Goal: Task Accomplishment & Management: Manage account settings

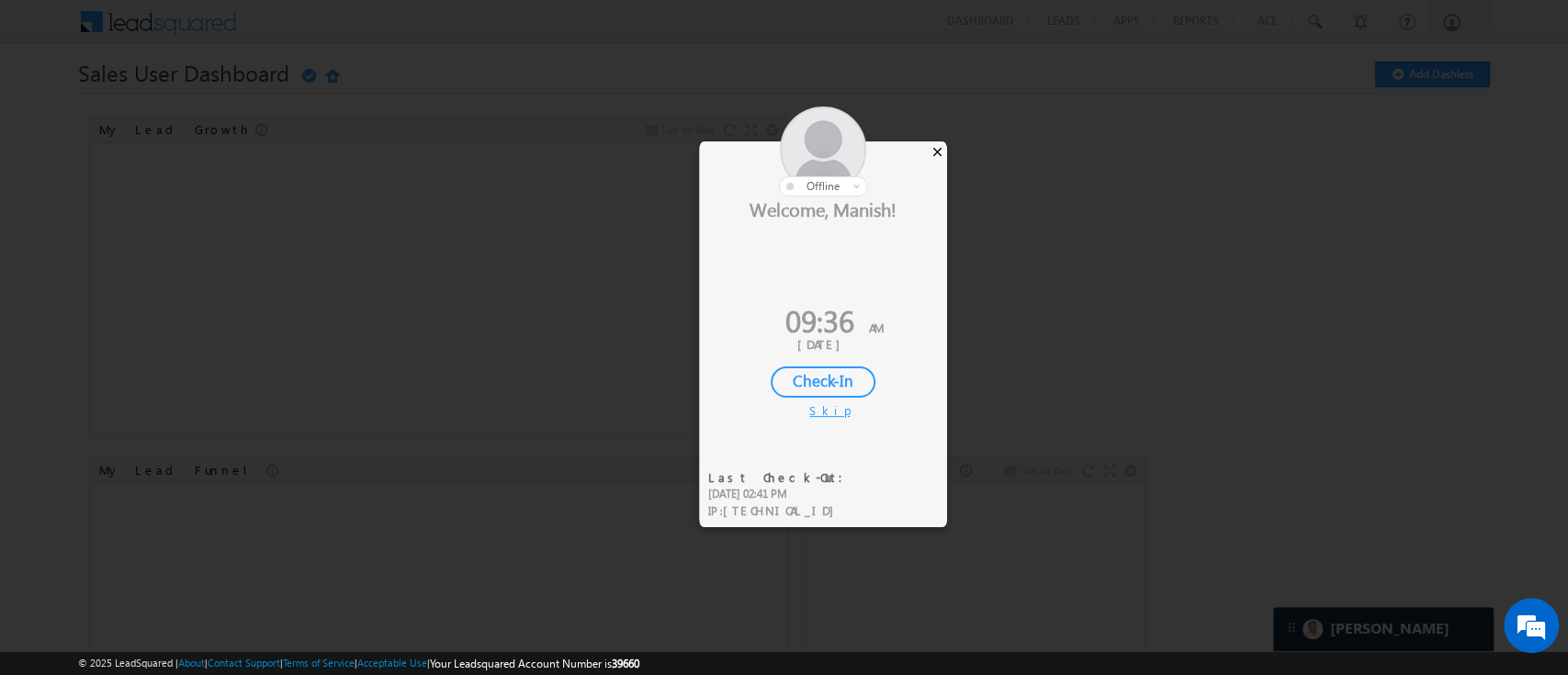
click at [933, 150] on div "×" at bounding box center [938, 151] width 20 height 20
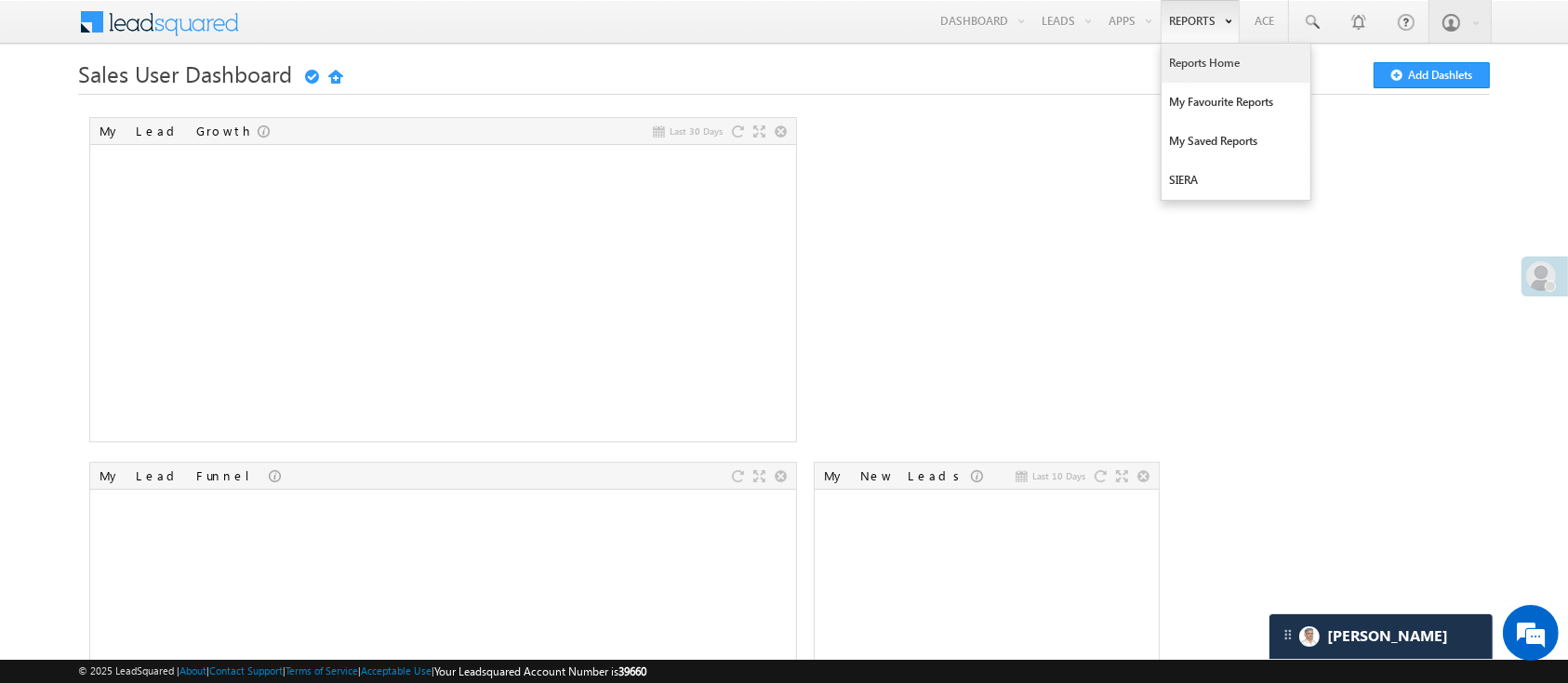
click at [1189, 71] on link "Reports Home" at bounding box center [1235, 63] width 149 height 39
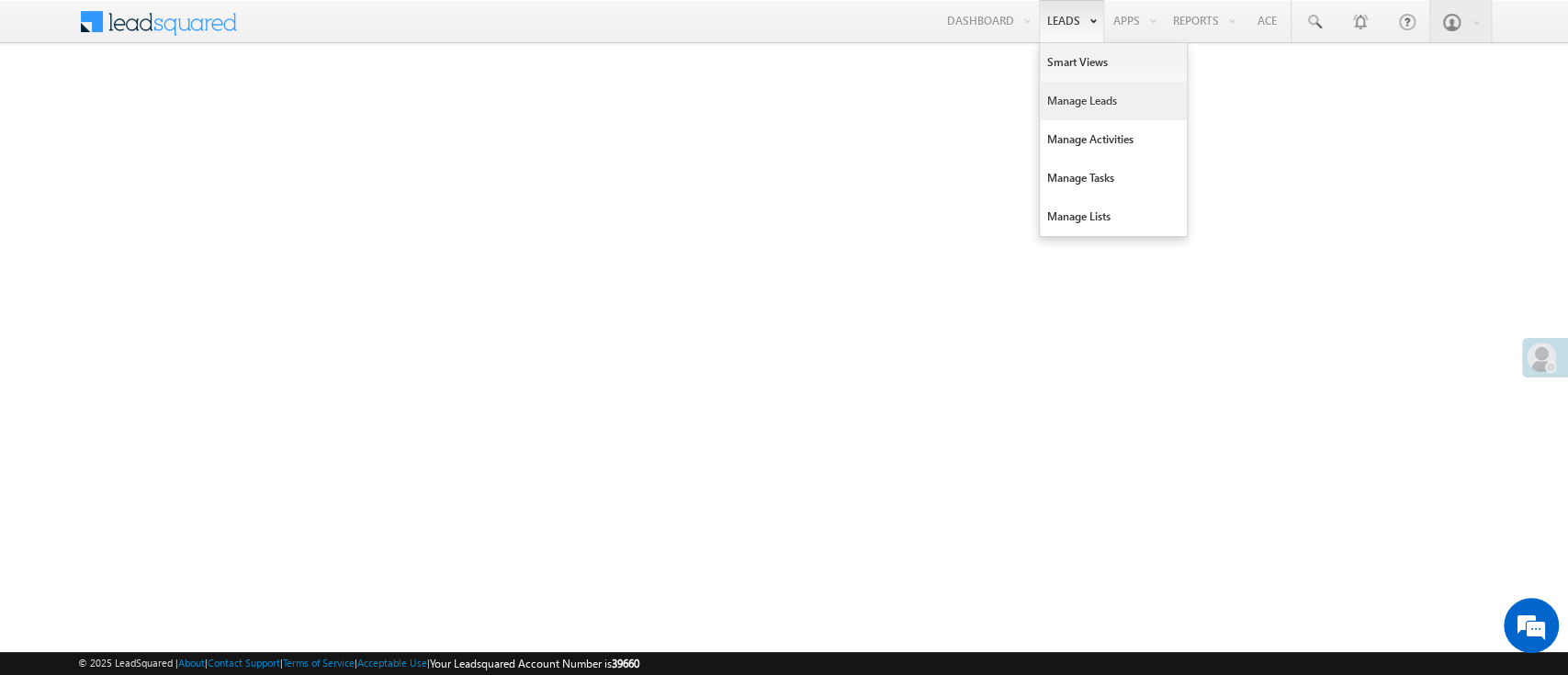
click at [1074, 103] on link "Manage Leads" at bounding box center [1113, 101] width 147 height 39
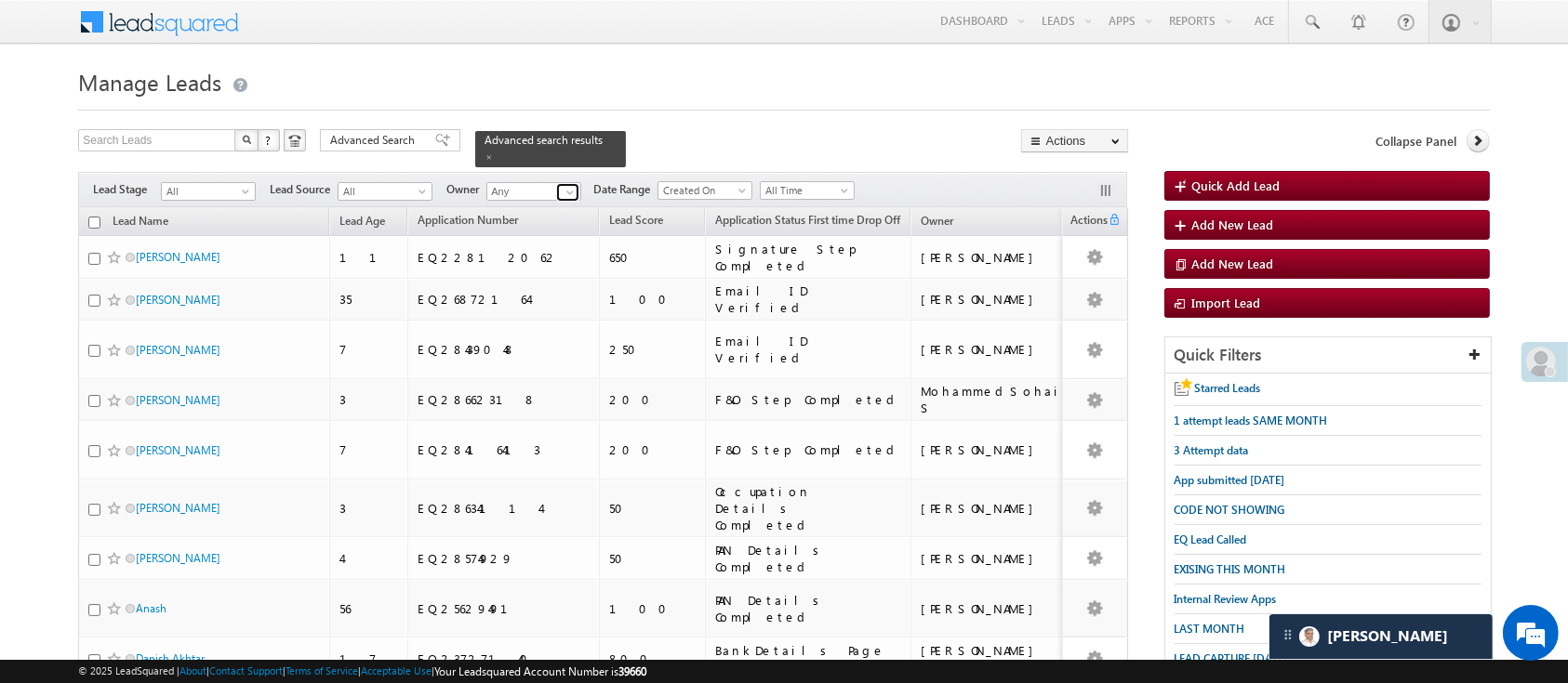
click at [572, 185] on span at bounding box center [570, 191] width 15 height 15
click at [571, 200] on link "Monika Jain Monika.Jain@angelbroking.com" at bounding box center [579, 218] width 186 height 36
drag, startPoint x: 571, startPoint y: 199, endPoint x: 613, endPoint y: 206, distance: 42.6
click at [571, 200] on link "Monika Jain Monika.Jain@angelbroking.com" at bounding box center [579, 218] width 186 height 36
click at [562, 219] on span "Monika.Jain@angelbroking.com" at bounding box center [577, 226] width 167 height 14
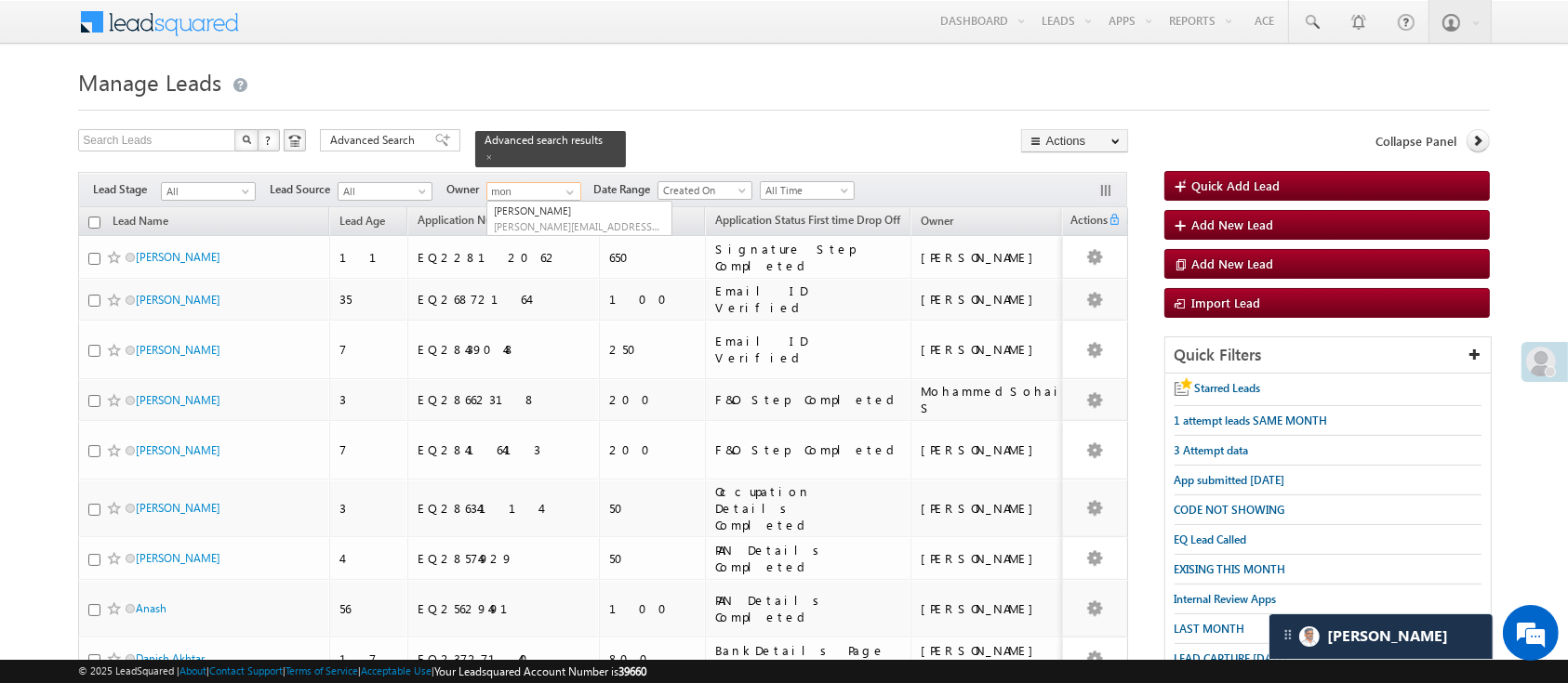
type input "mon"
click at [1283, 104] on div at bounding box center [783, 105] width 1410 height 12
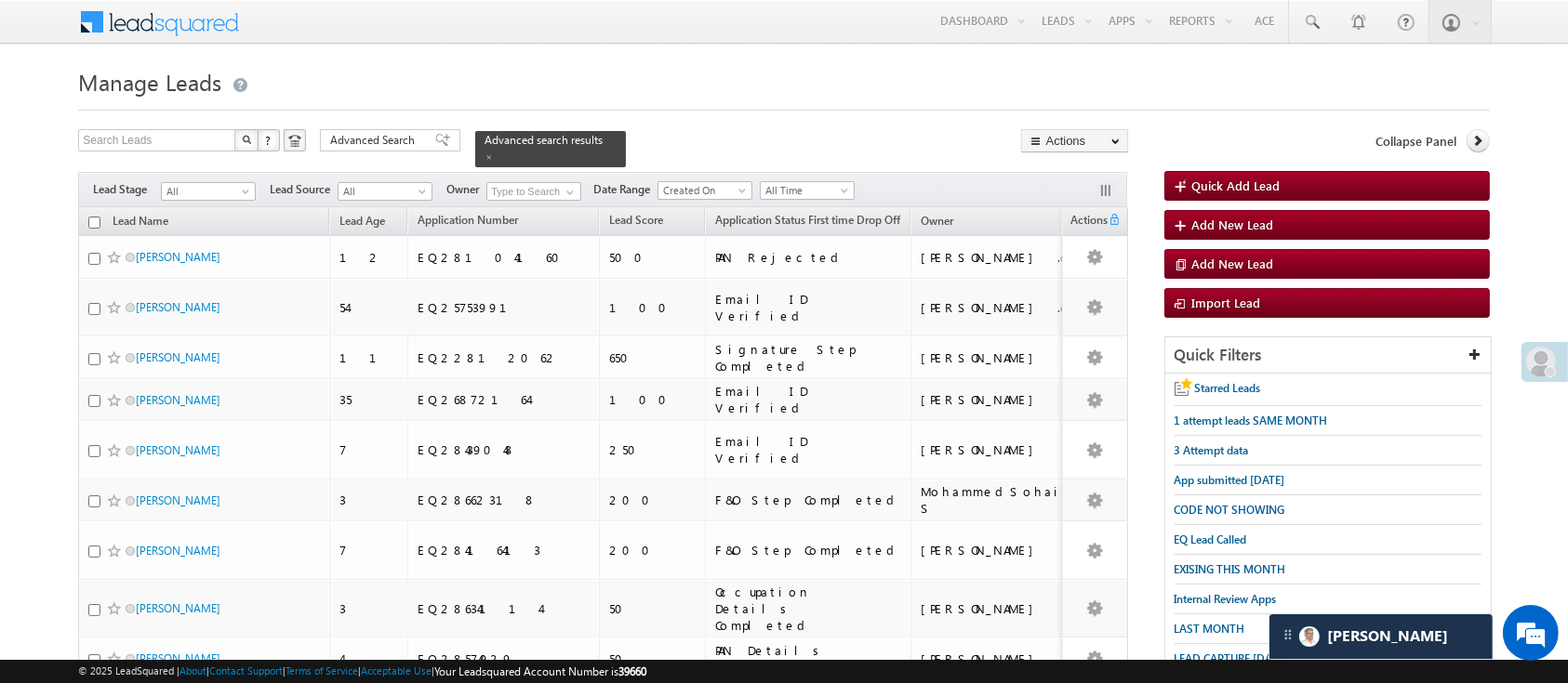
click at [96, 207] on th "Lead Name" at bounding box center [203, 221] width 251 height 29
click at [96, 216] on input "checkbox" at bounding box center [94, 222] width 12 height 12
checkbox input "true"
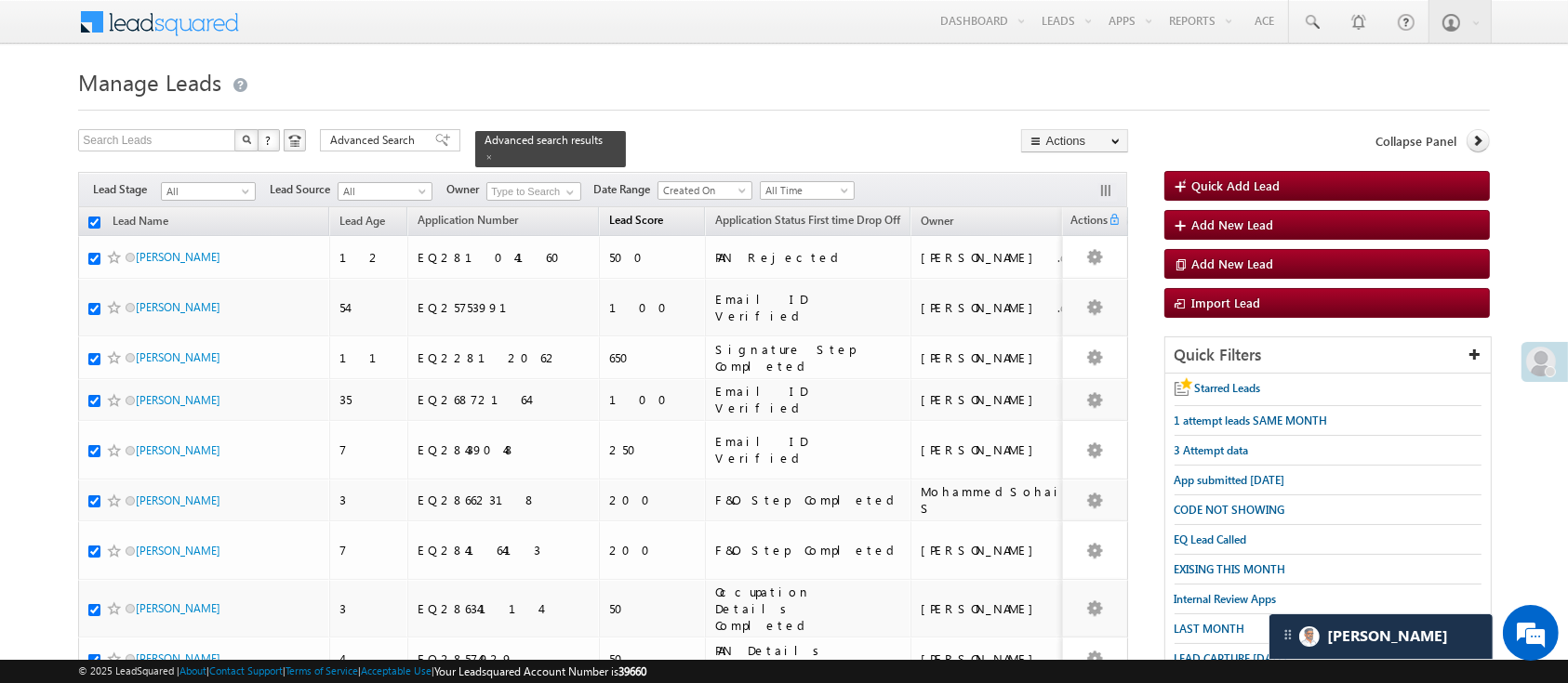
checkbox input "true"
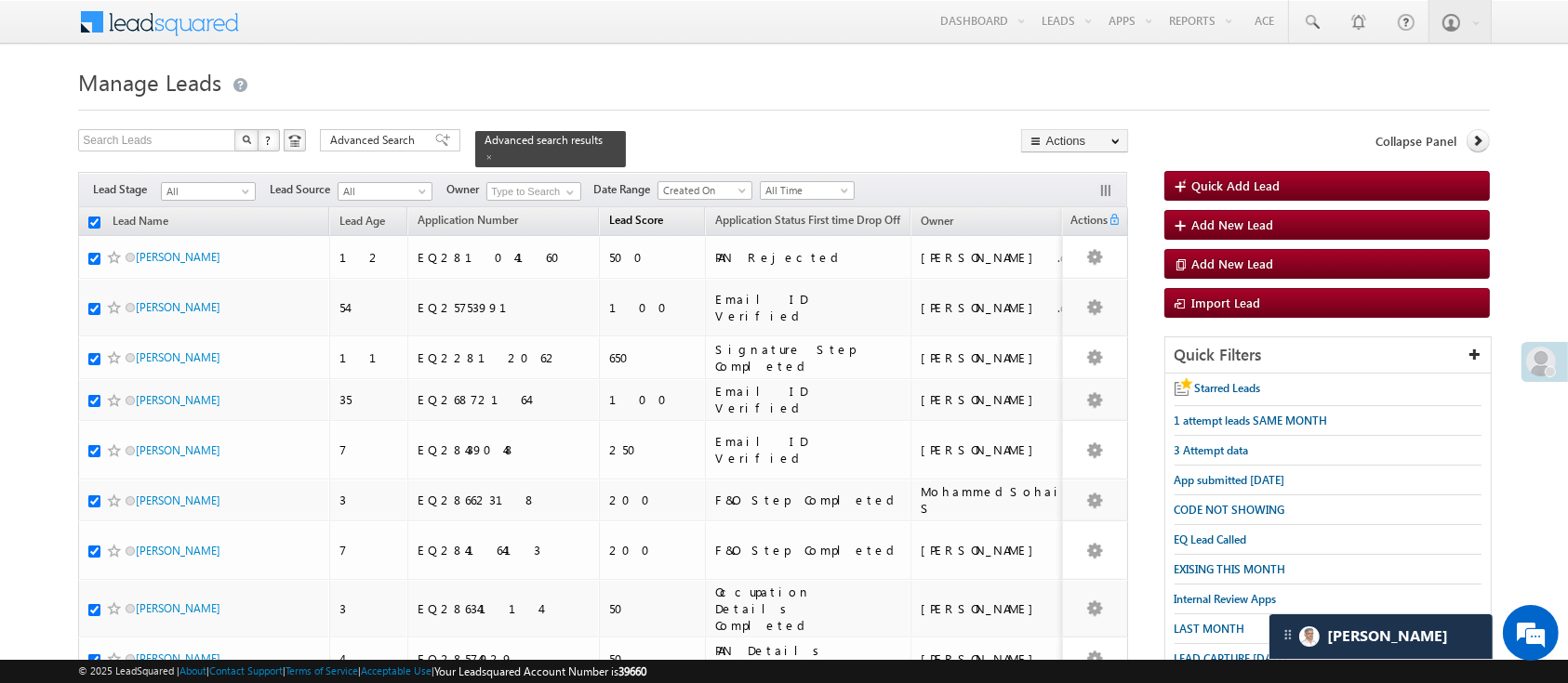
checkbox input "true"
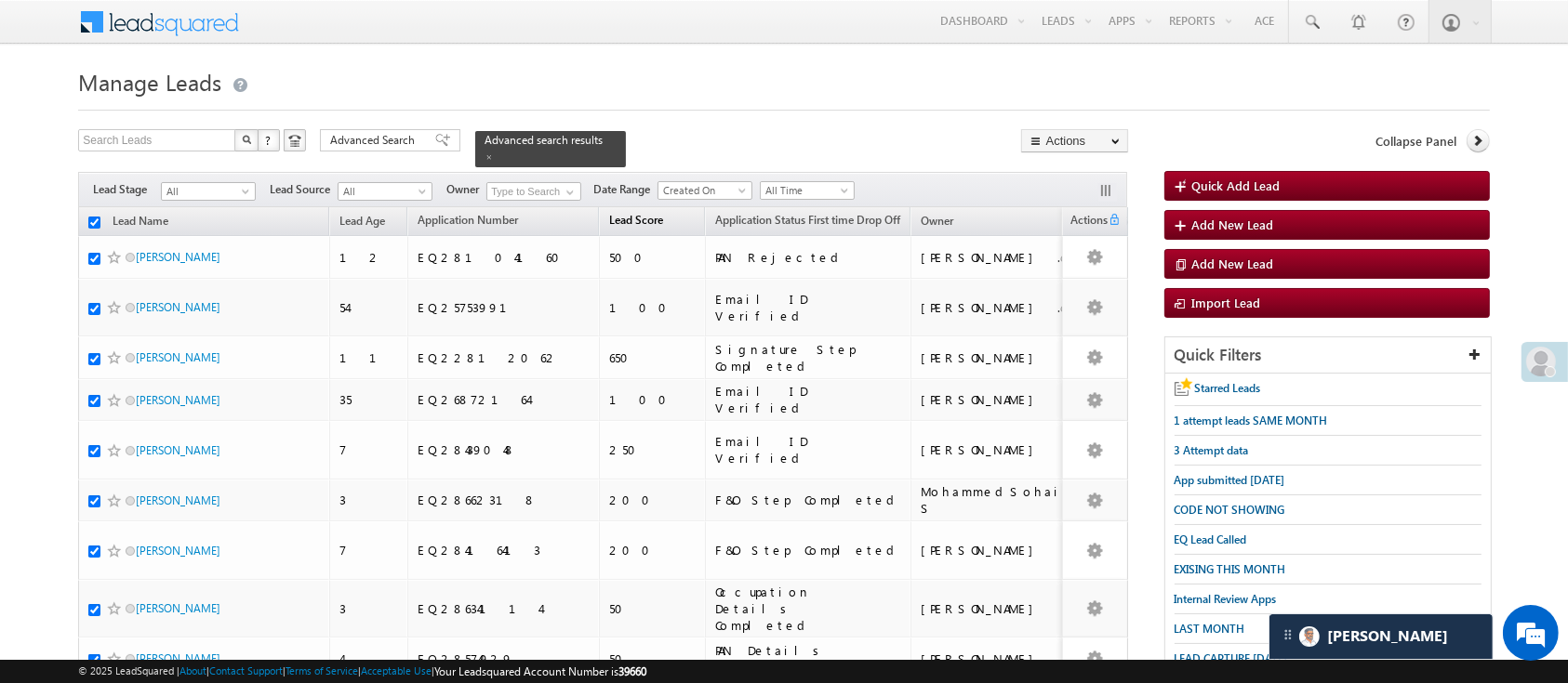
checkbox input "true"
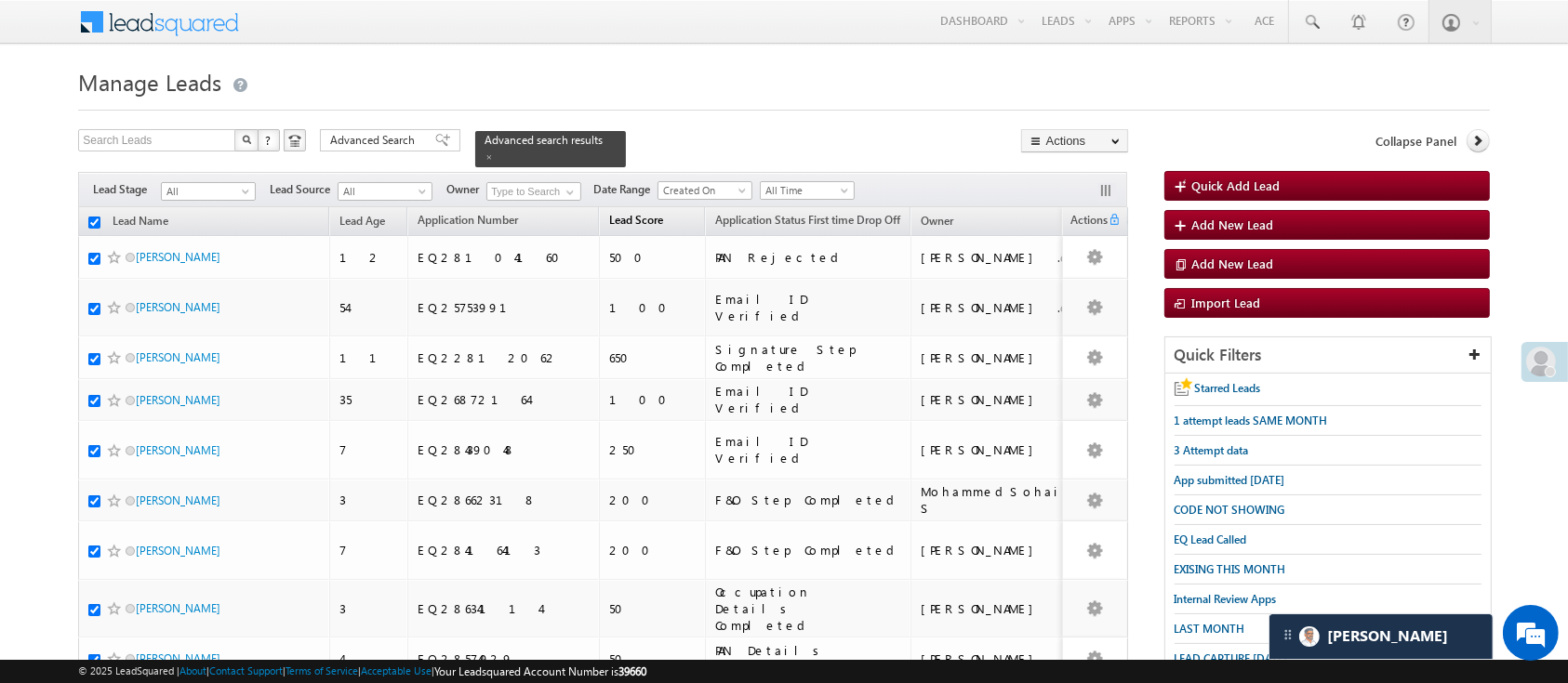
checkbox input "true"
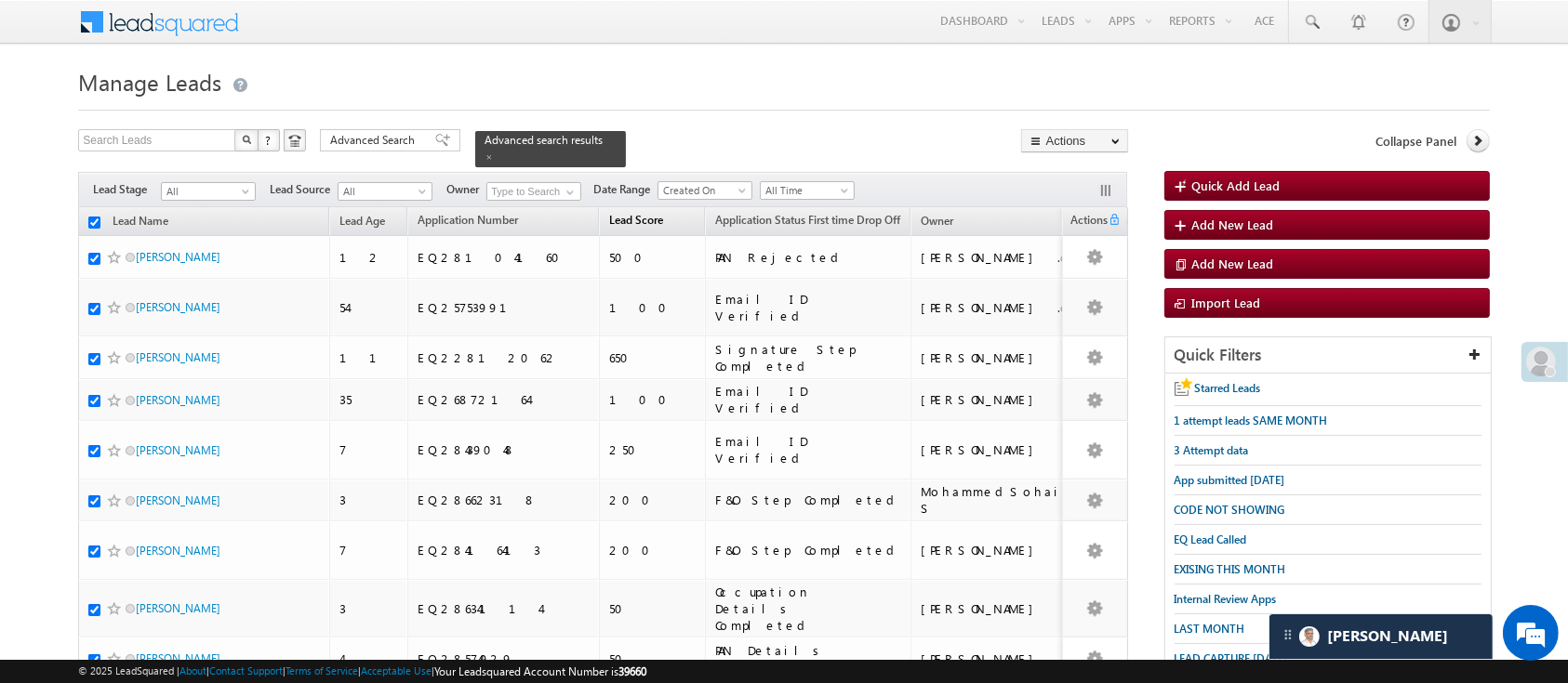
checkbox input "true"
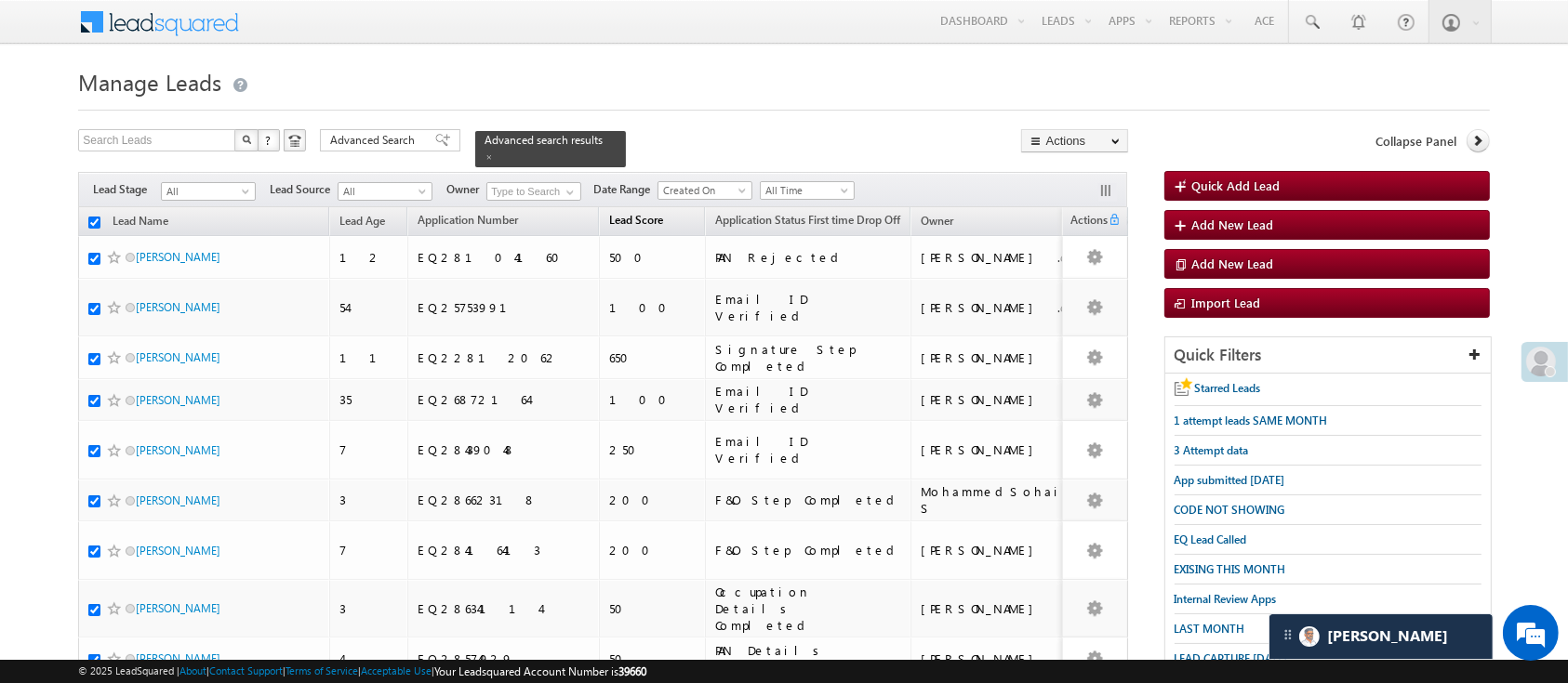
checkbox input "true"
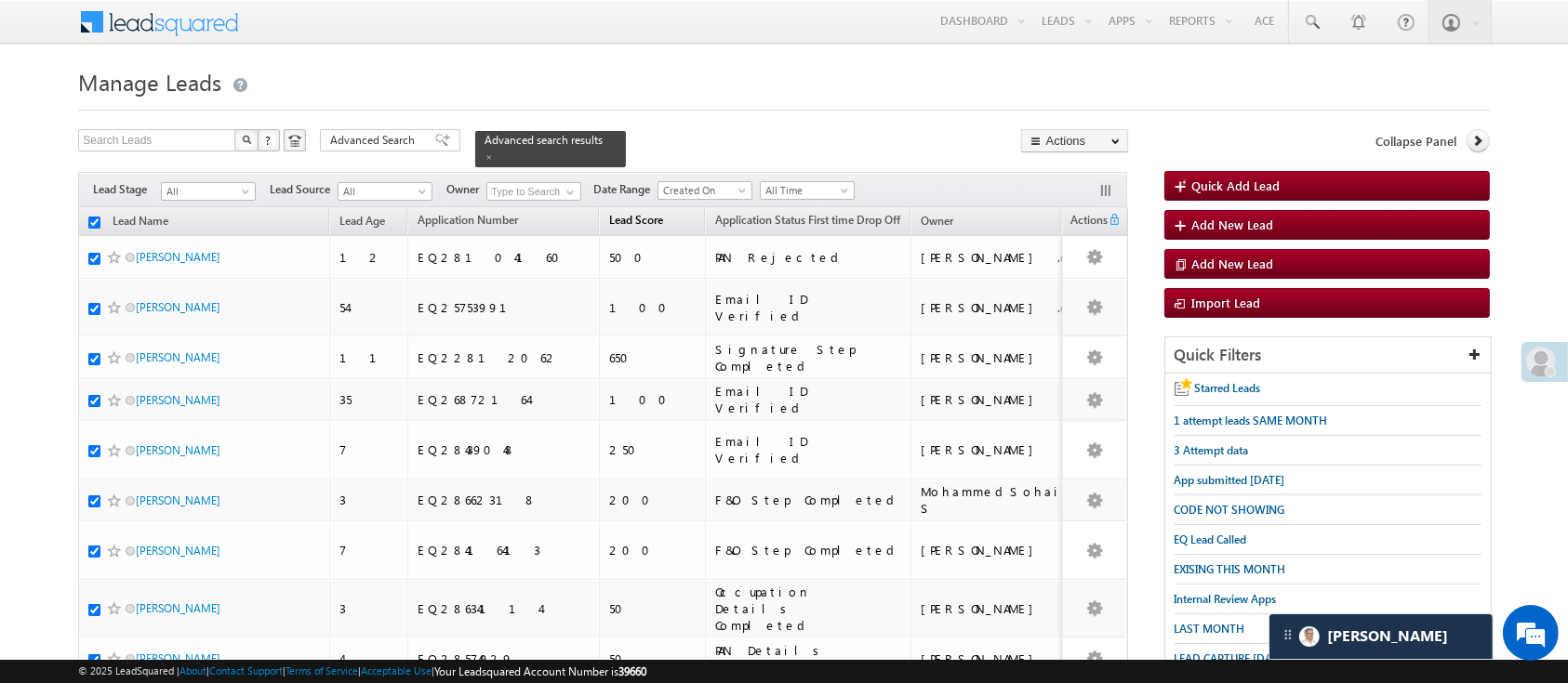
checkbox input "true"
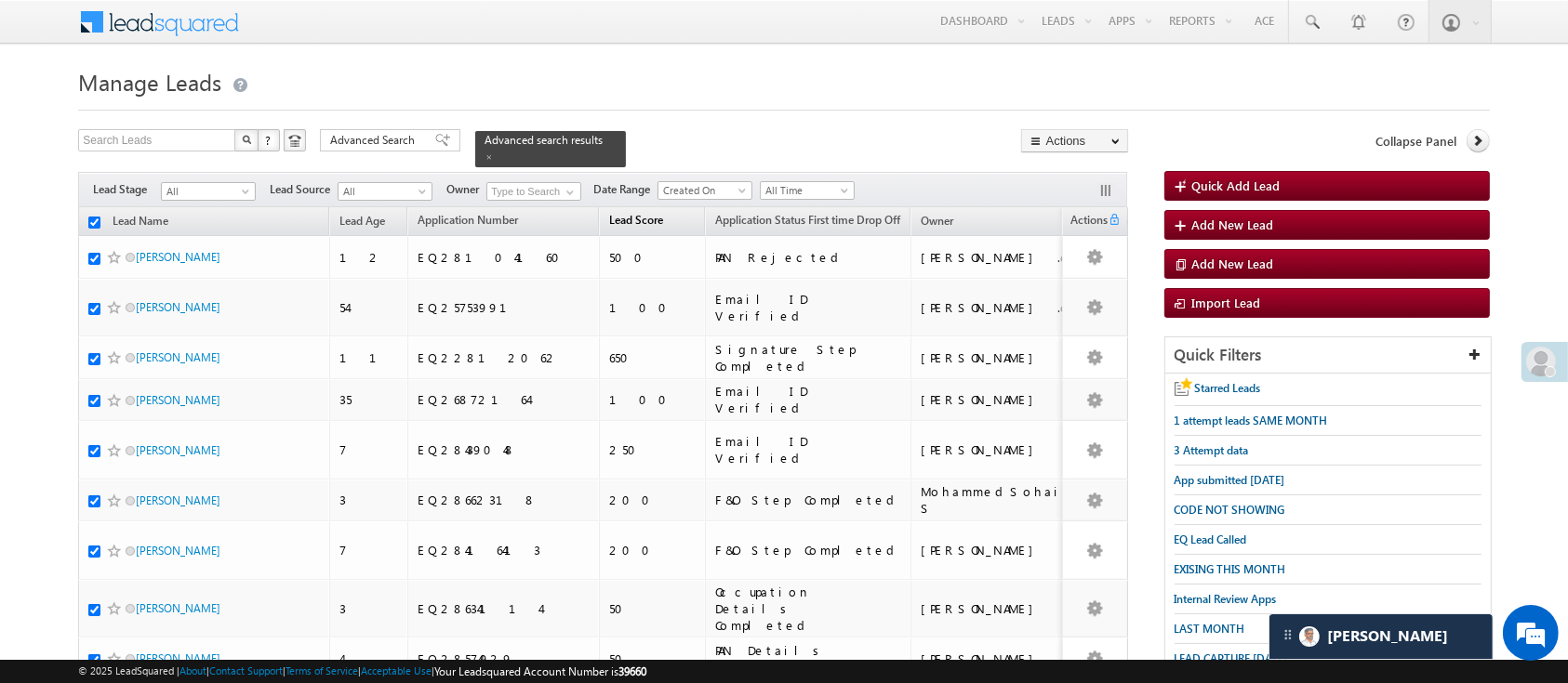
checkbox input "true"
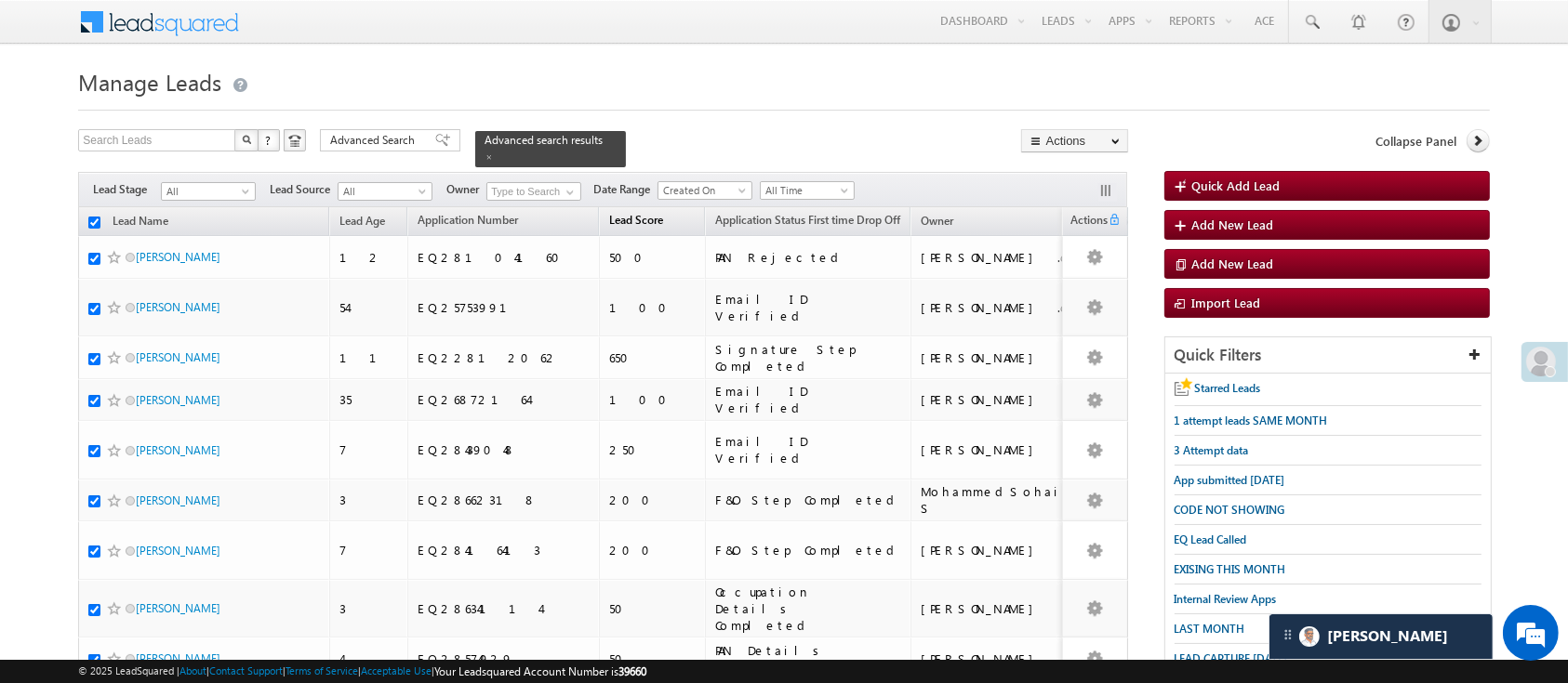
checkbox input "true"
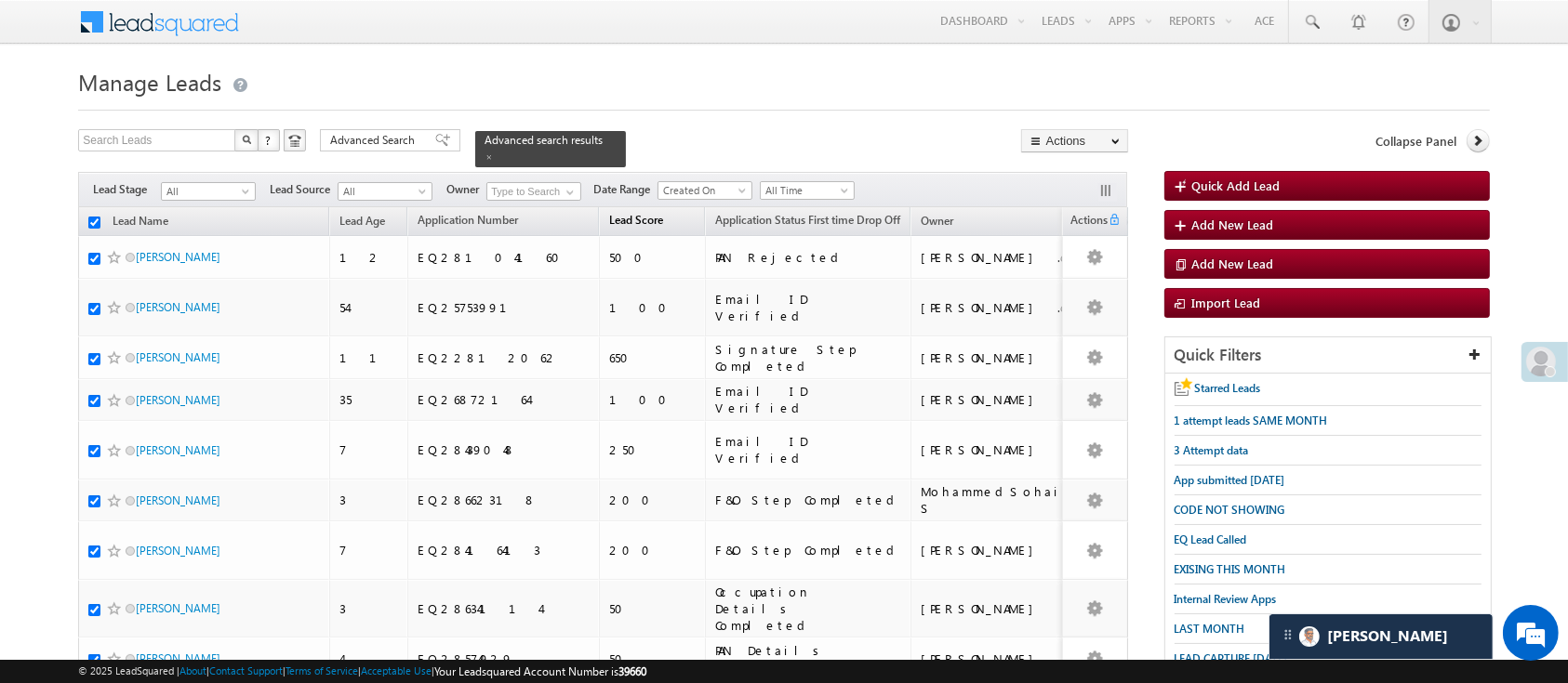
checkbox input "true"
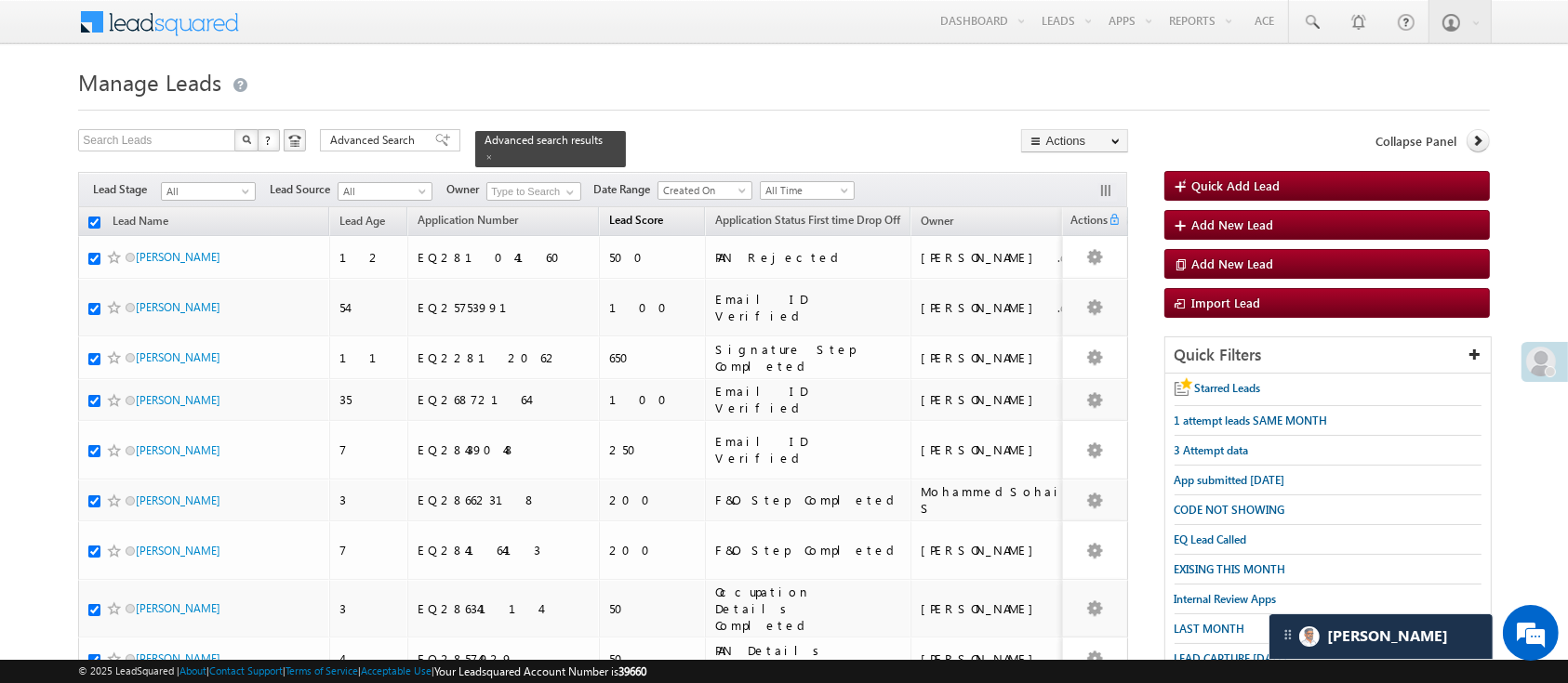
checkbox input "true"
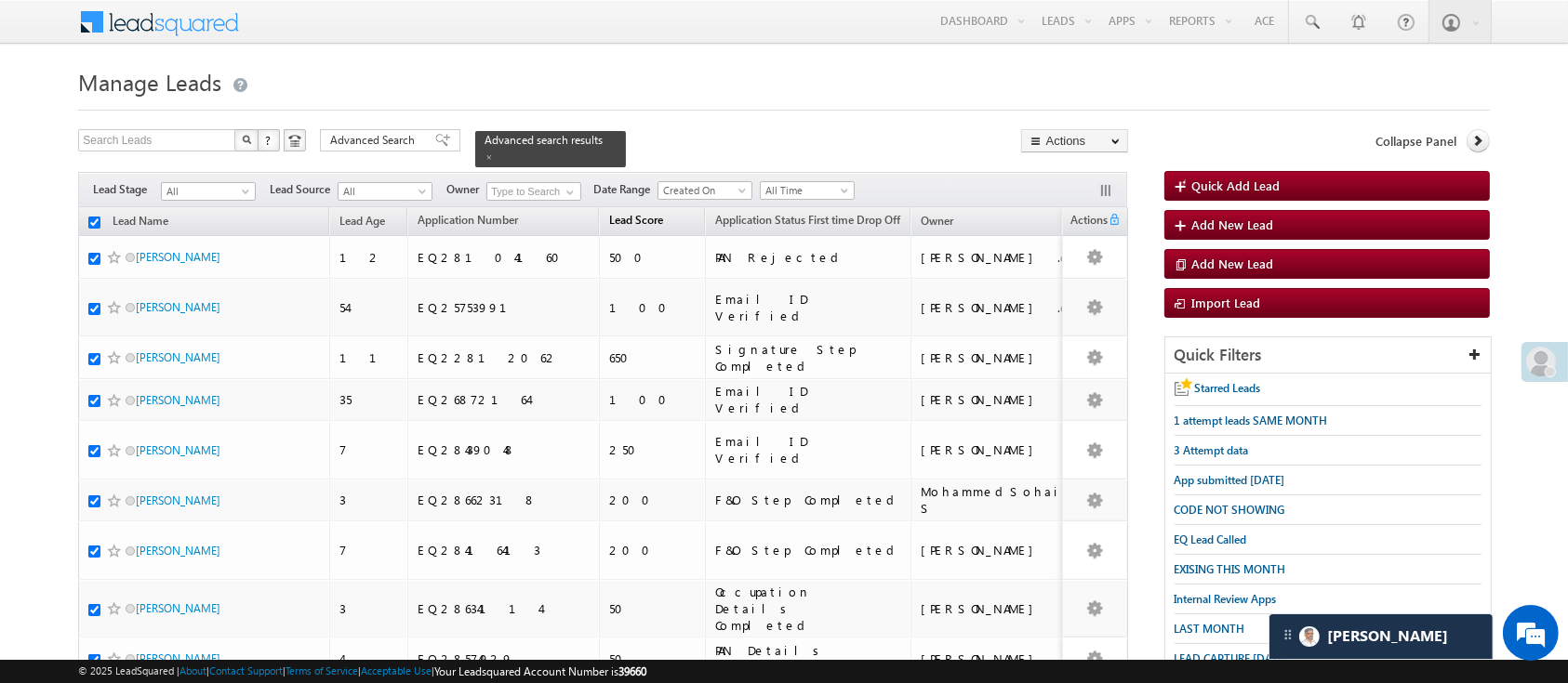
checkbox input "true"
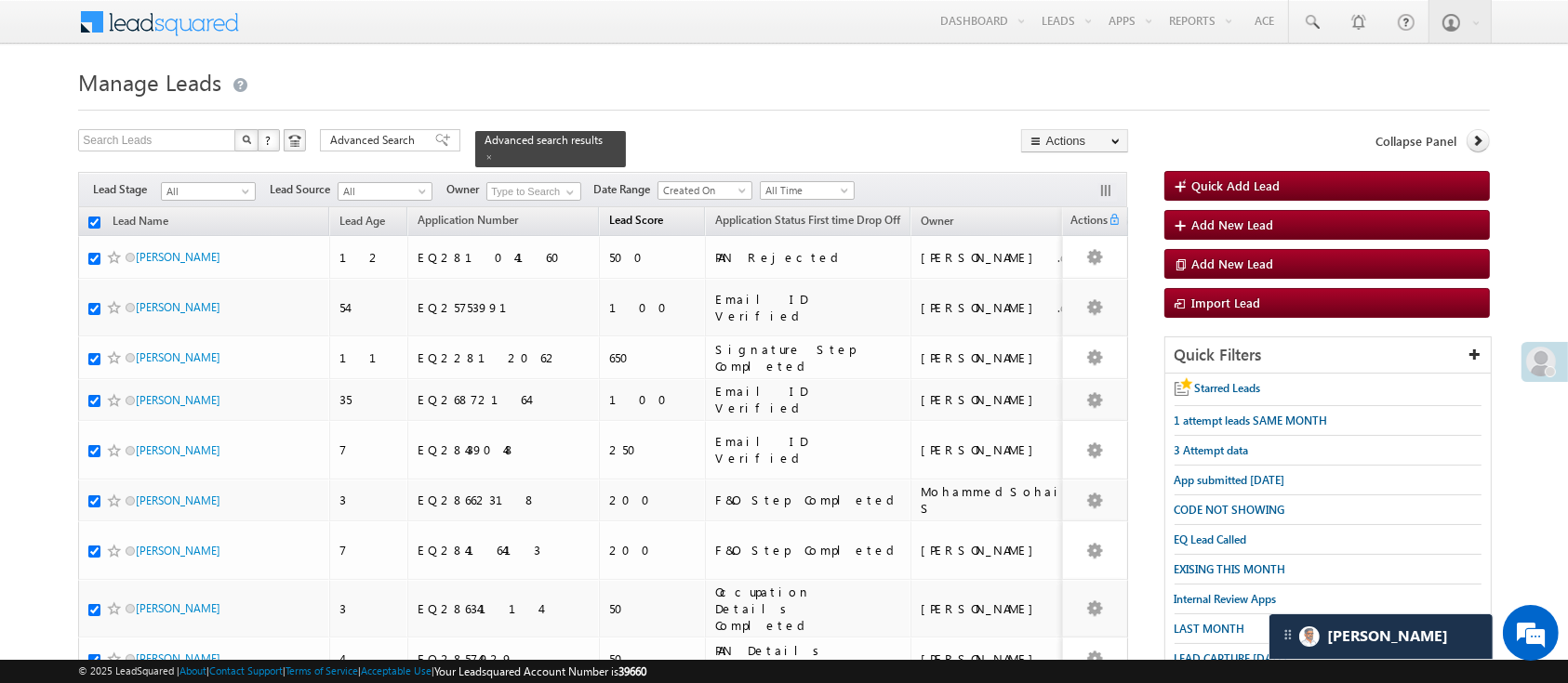
checkbox input "true"
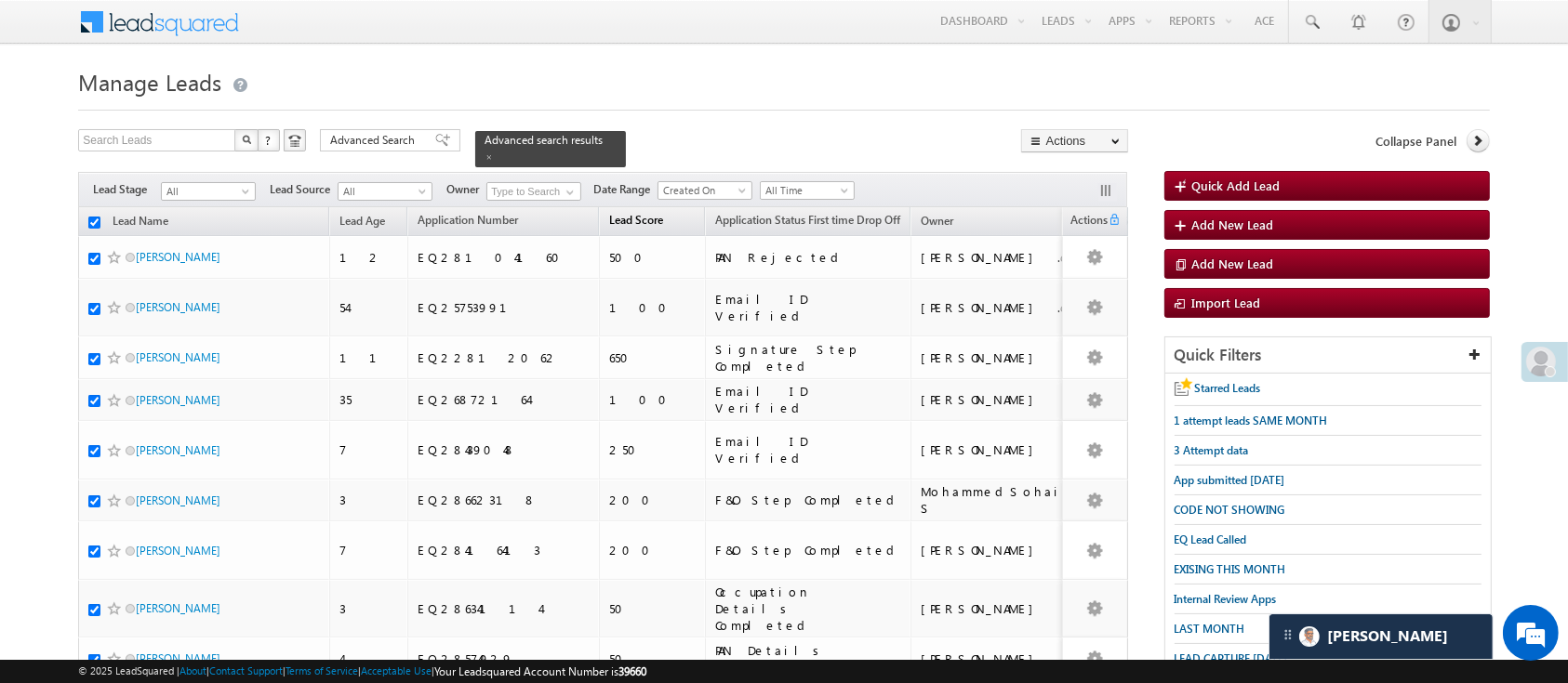
checkbox input "true"
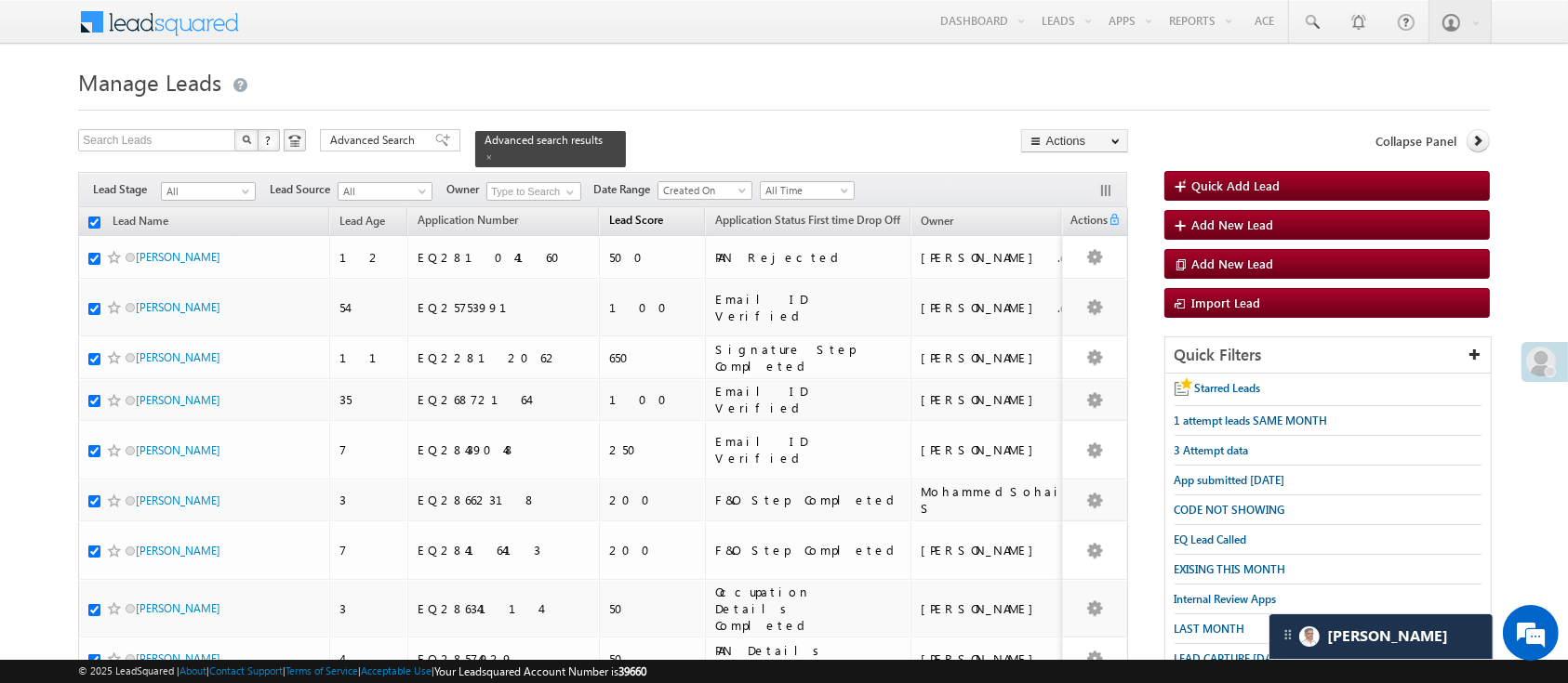
checkbox input "true"
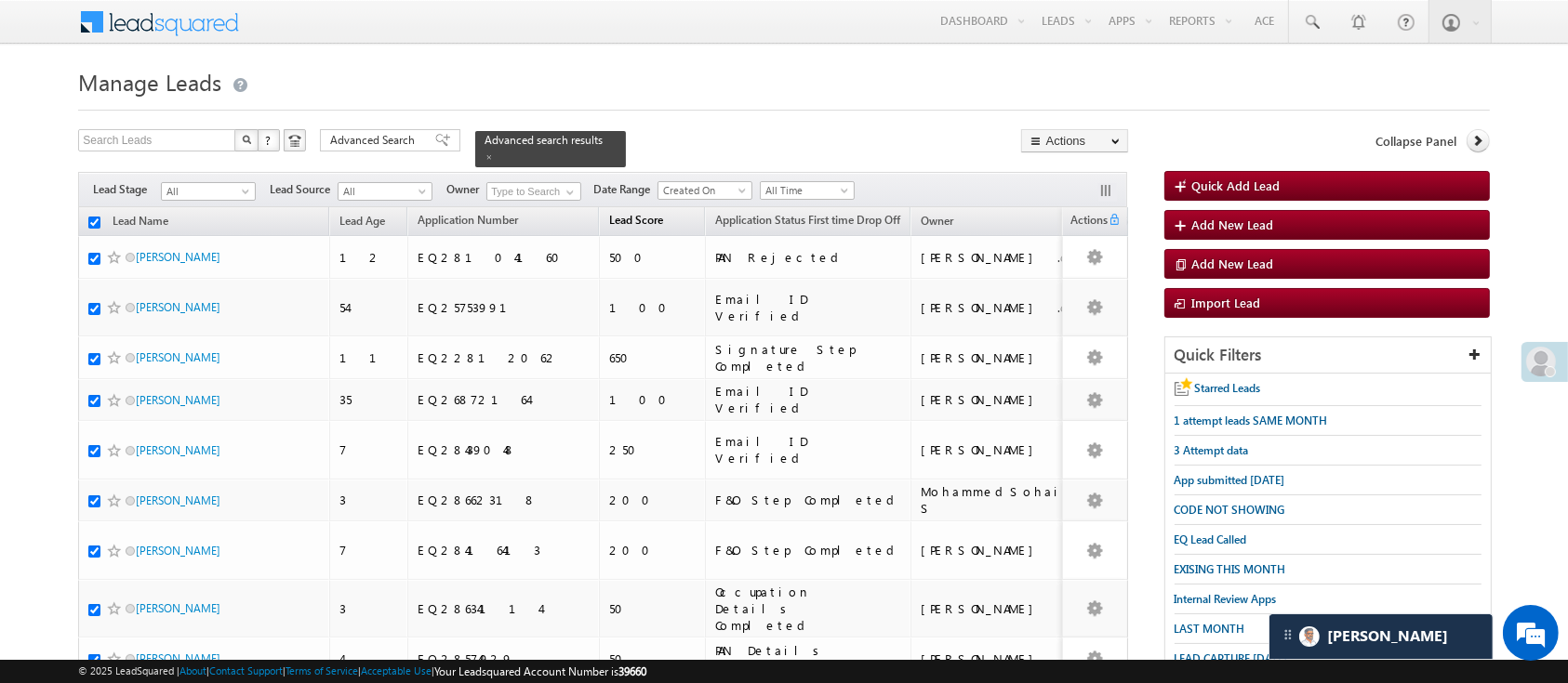
checkbox input "true"
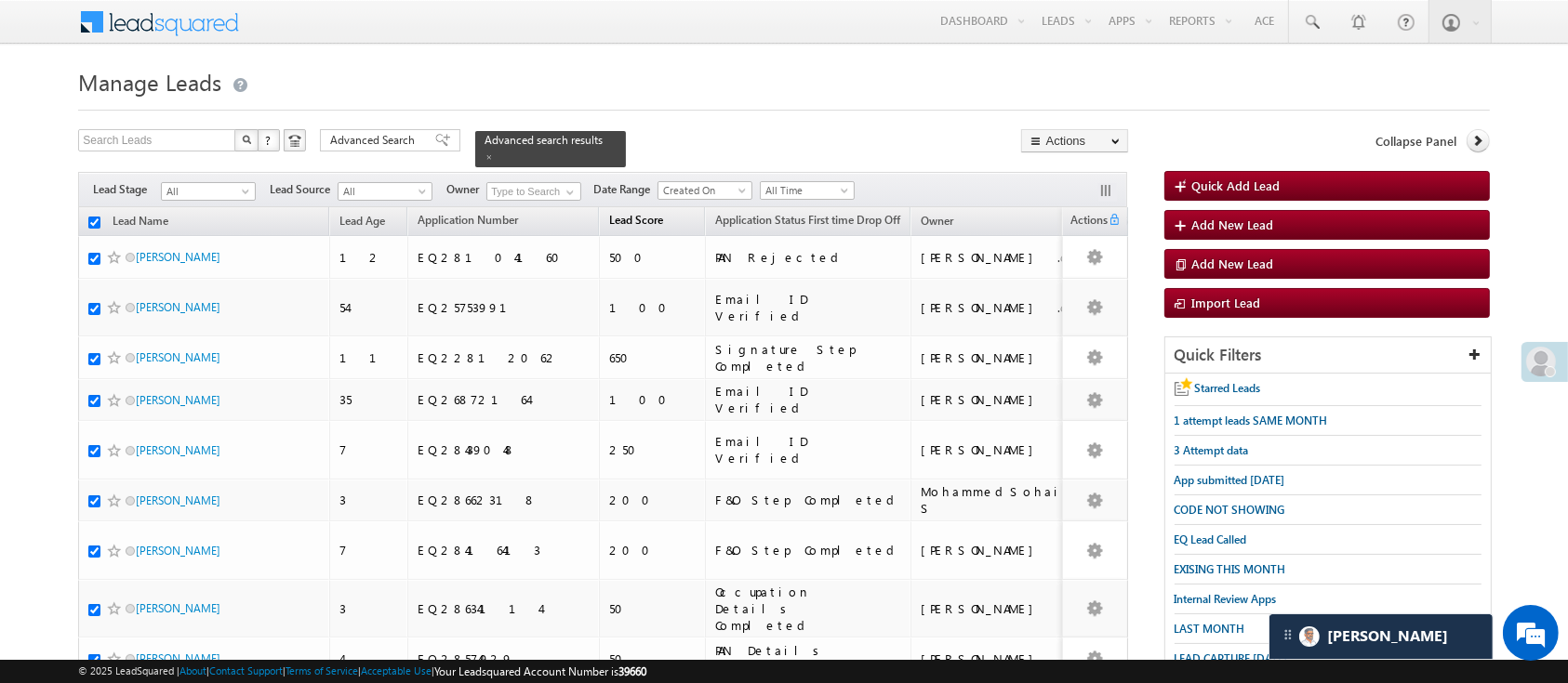
checkbox input "true"
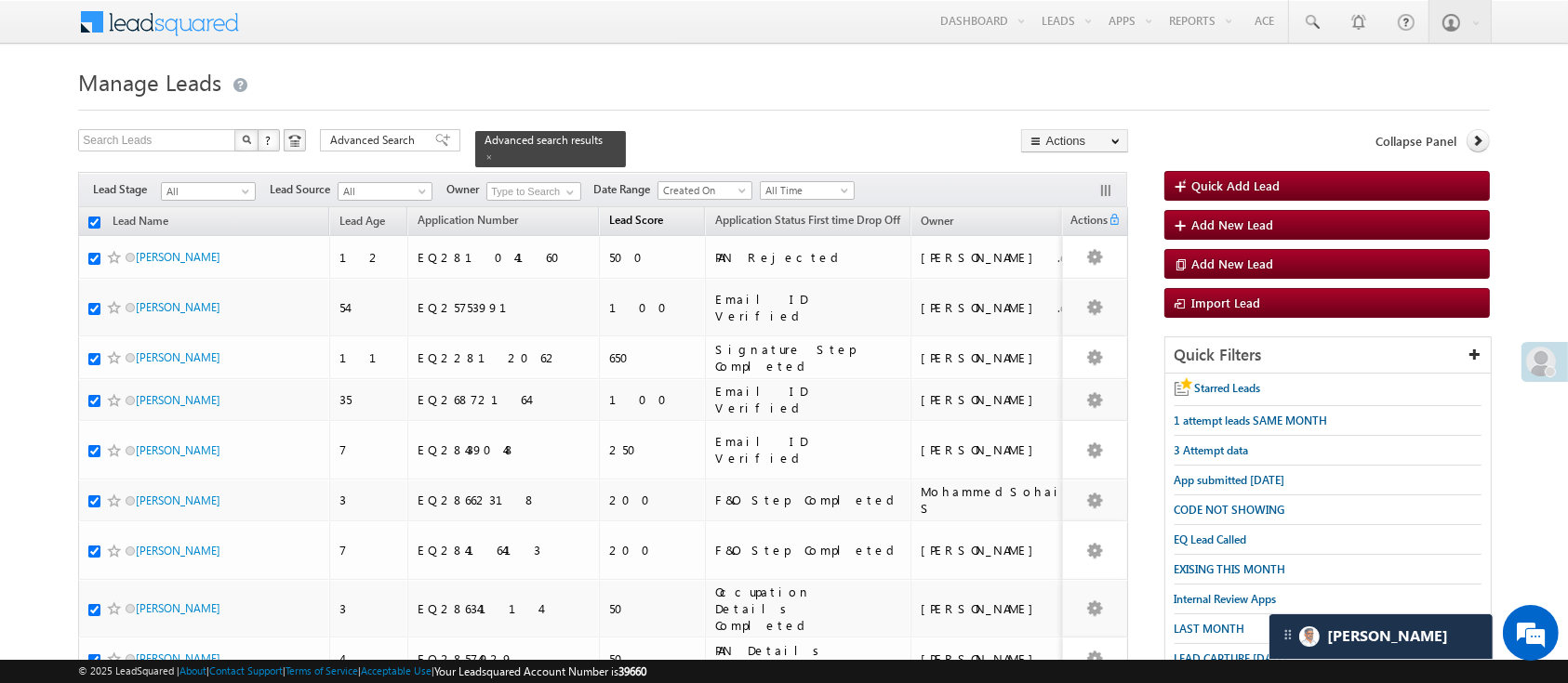
checkbox input "true"
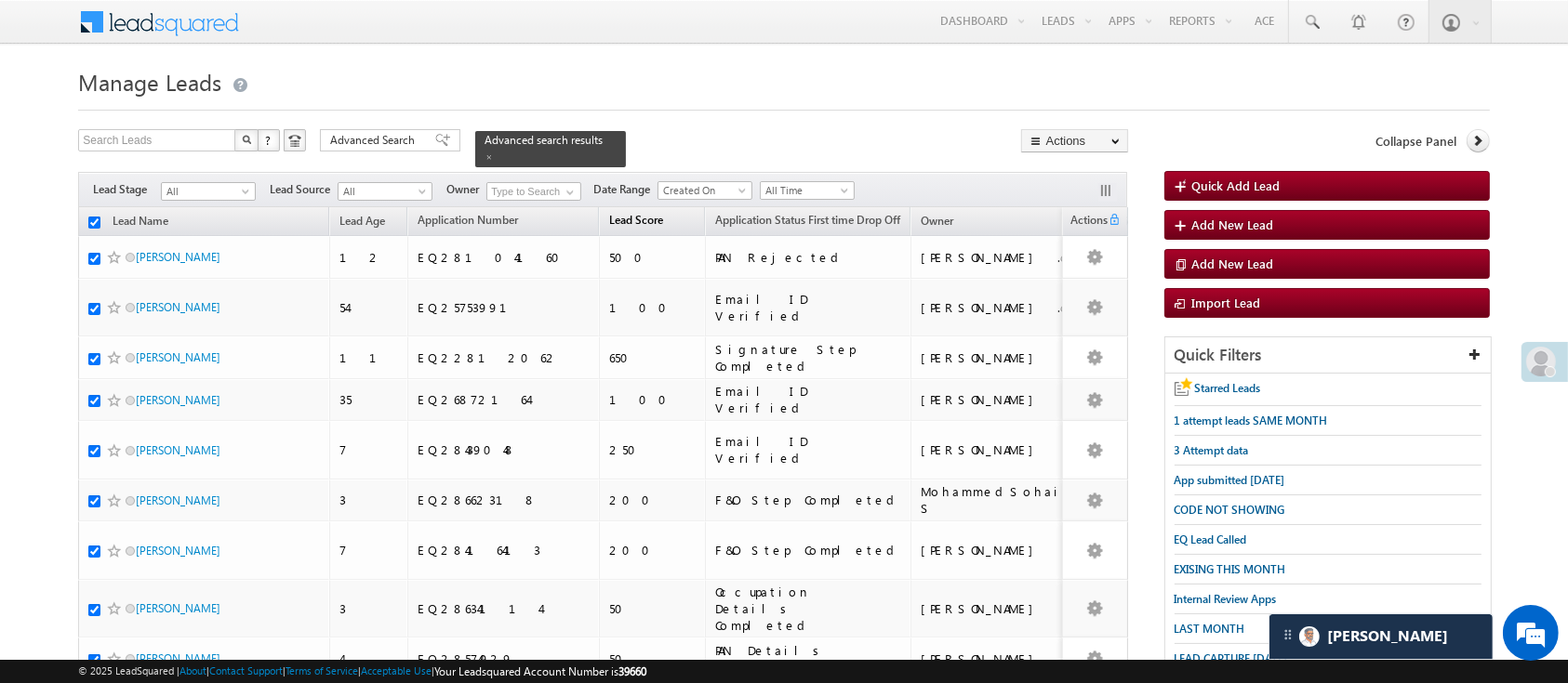
checkbox input "true"
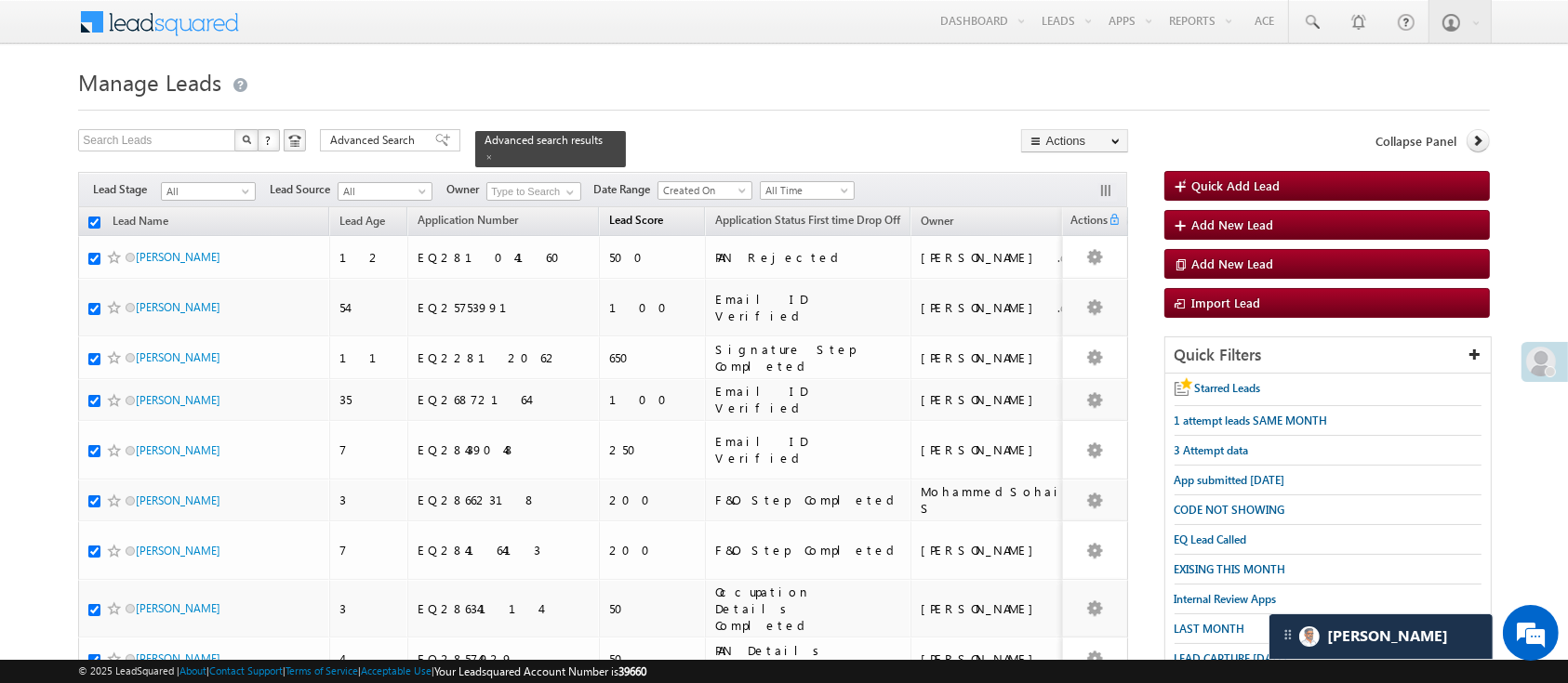
checkbox input "true"
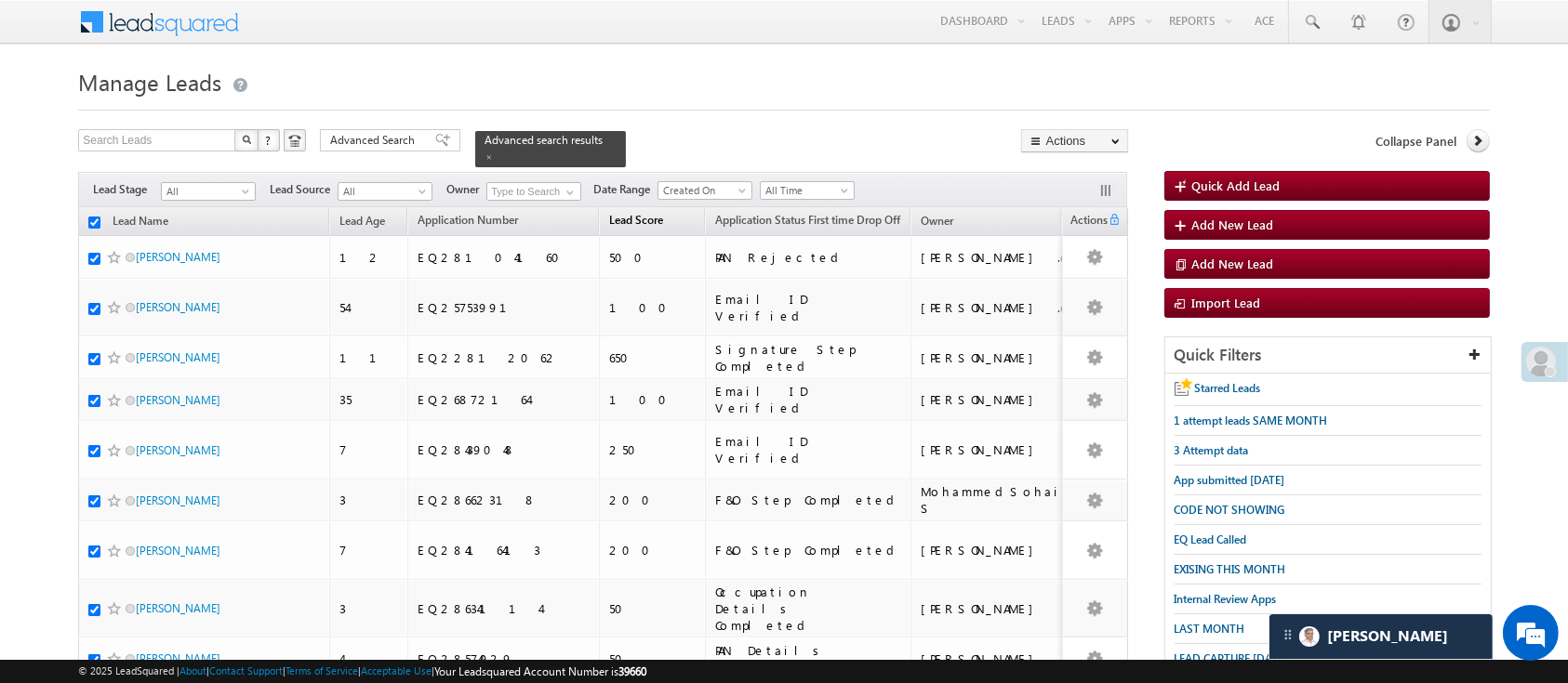
checkbox input "true"
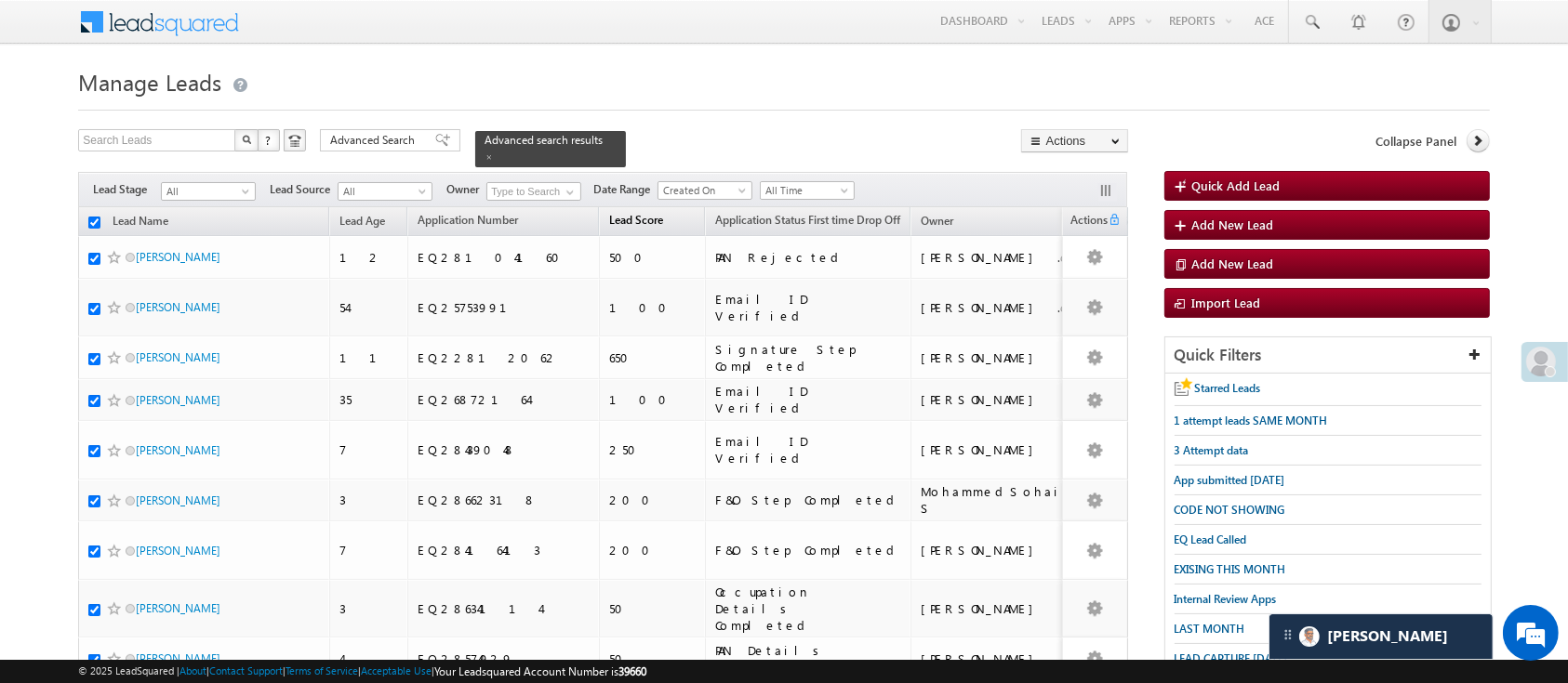
checkbox input "true"
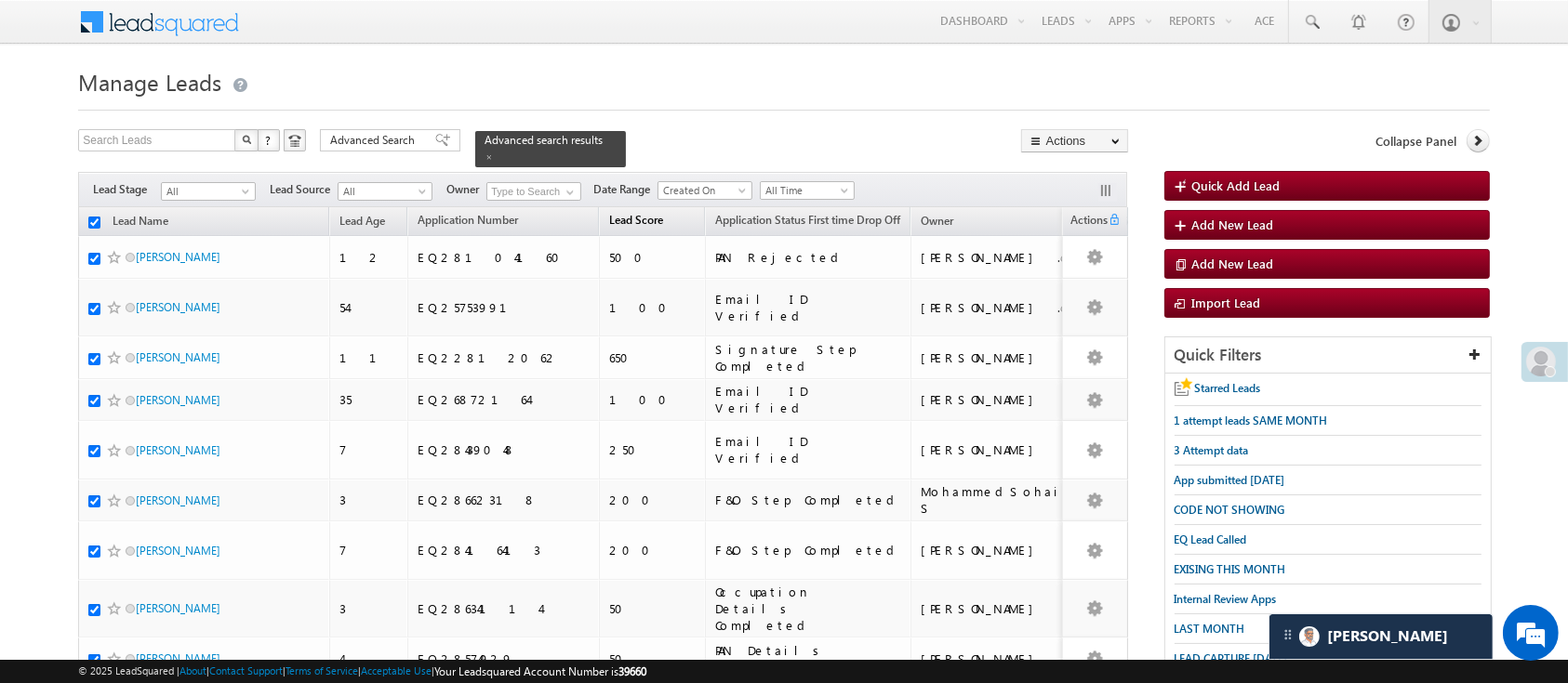
checkbox input "true"
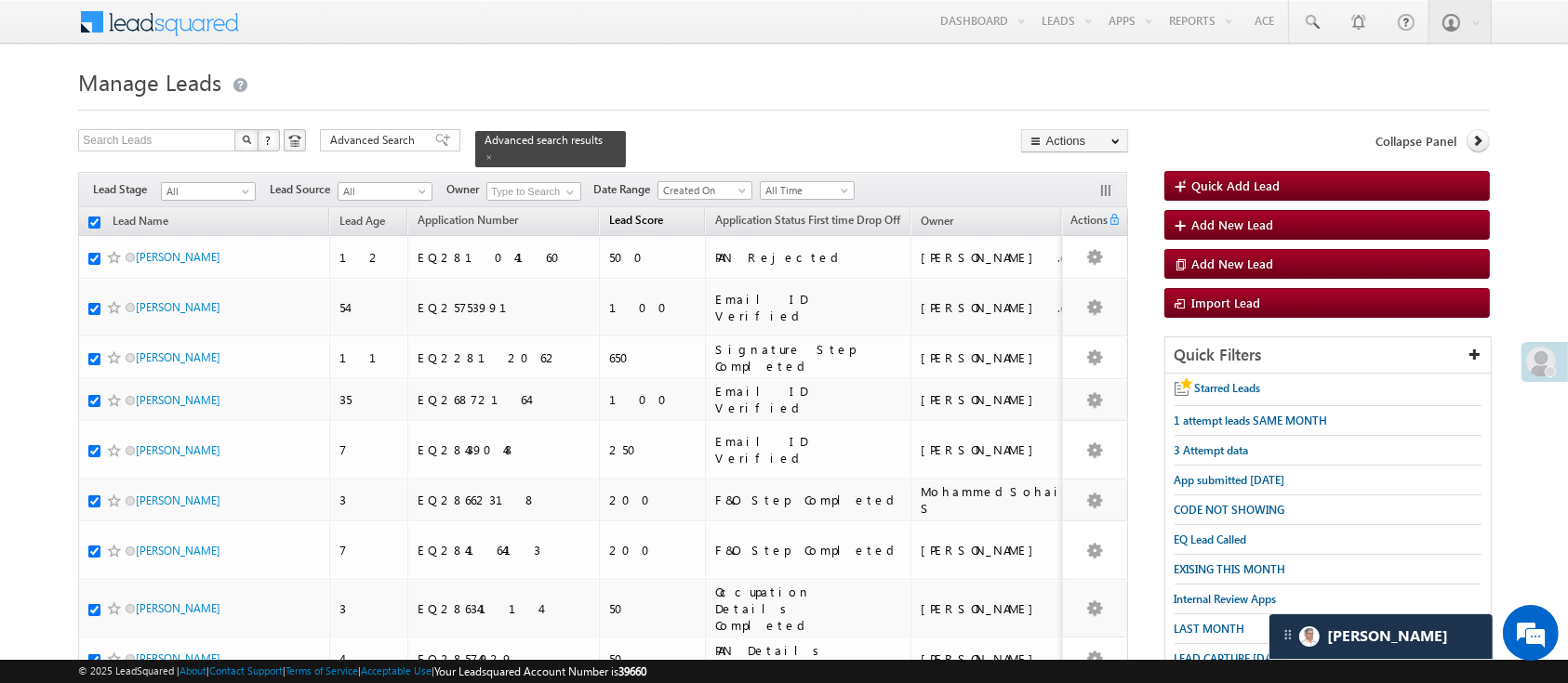
checkbox input "true"
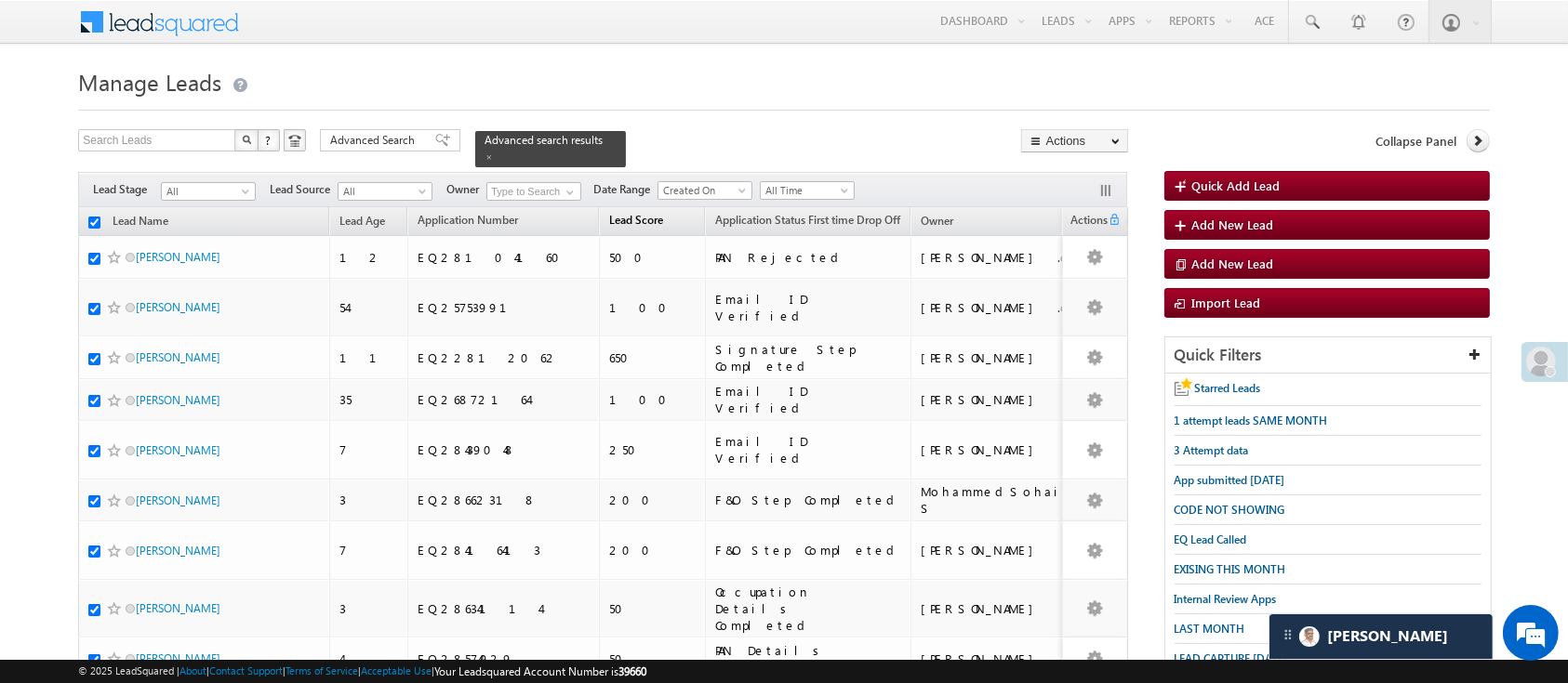
checkbox input "true"
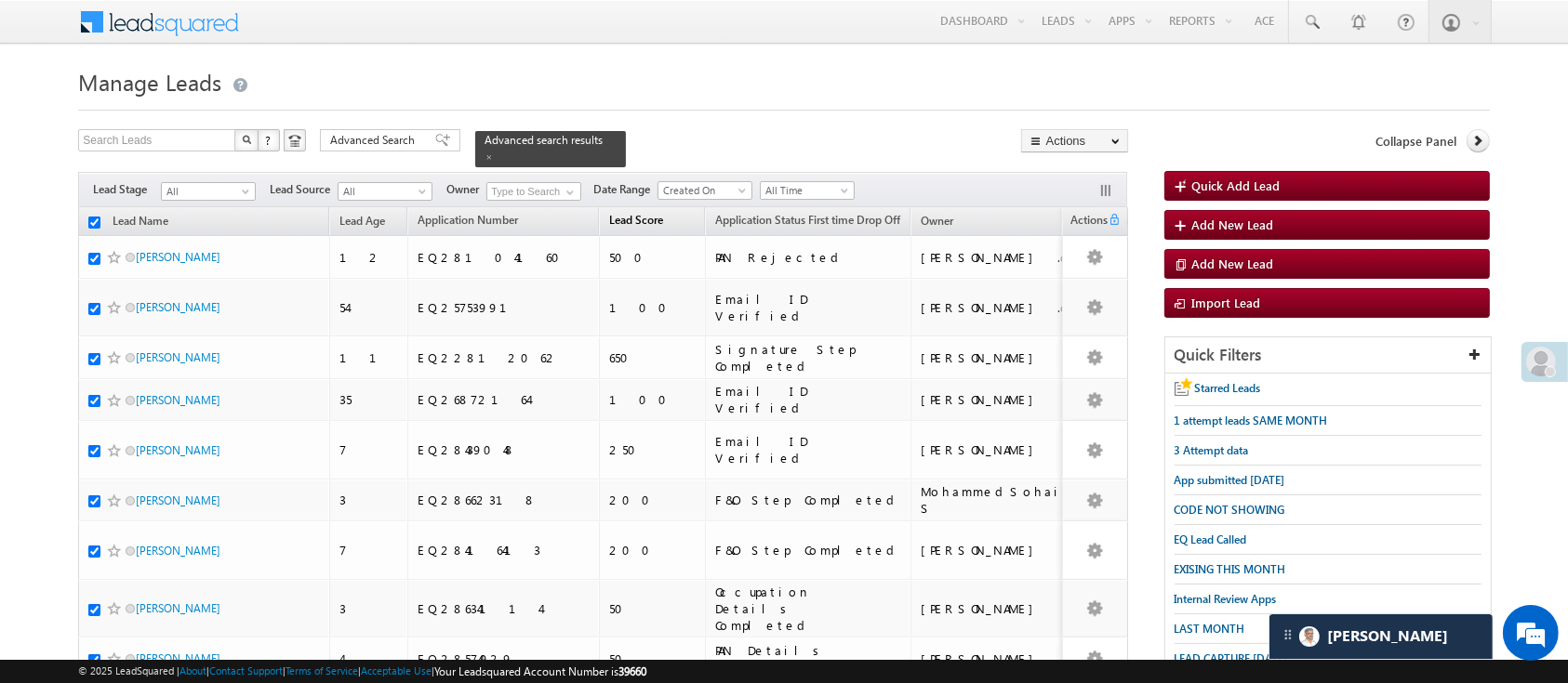
checkbox input "true"
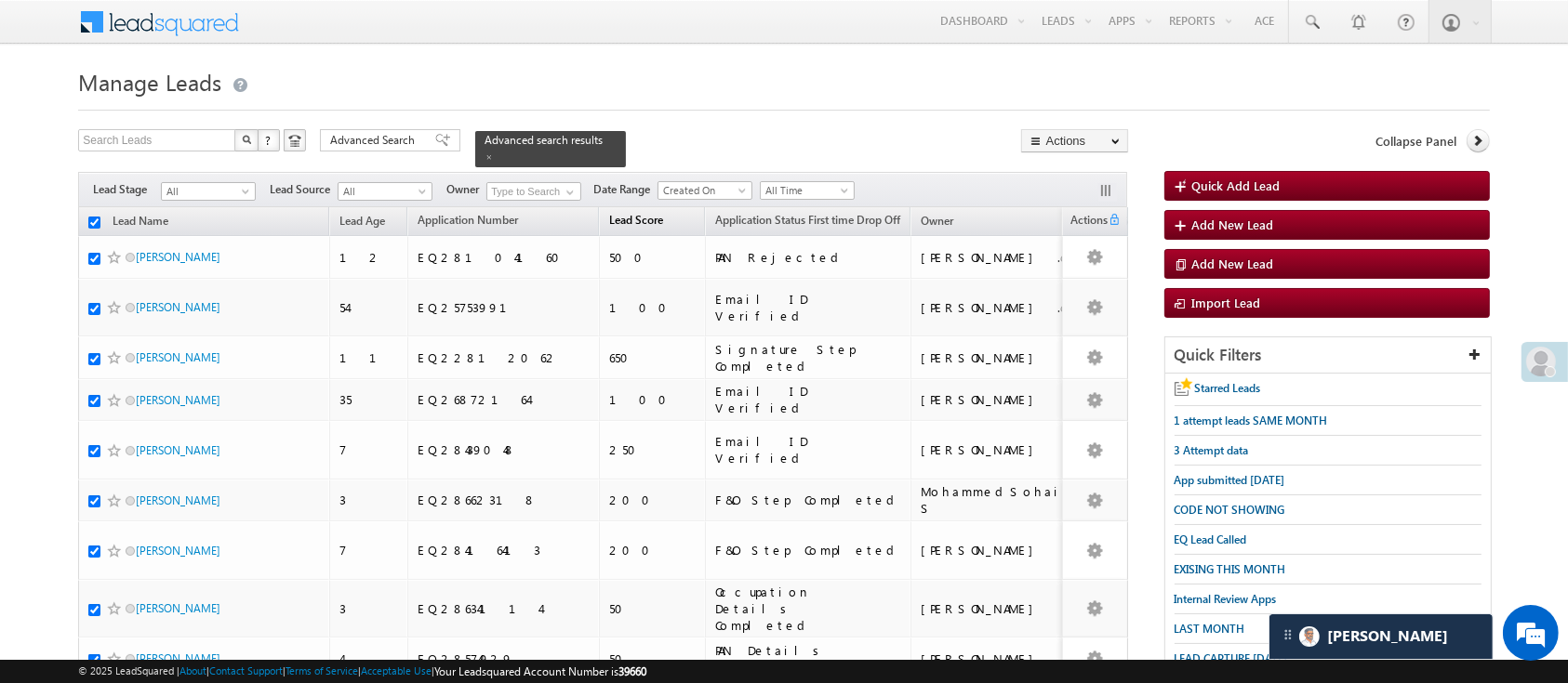
checkbox input "true"
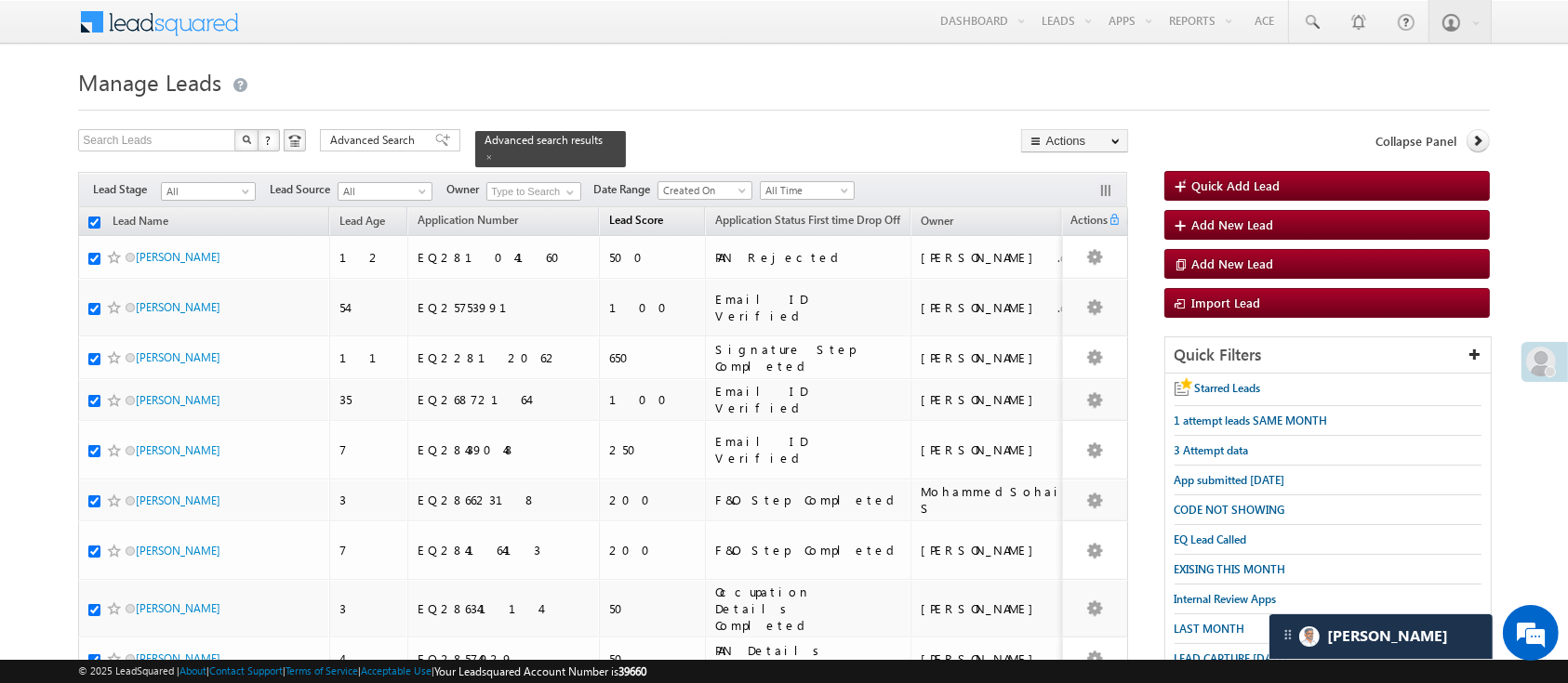
checkbox input "true"
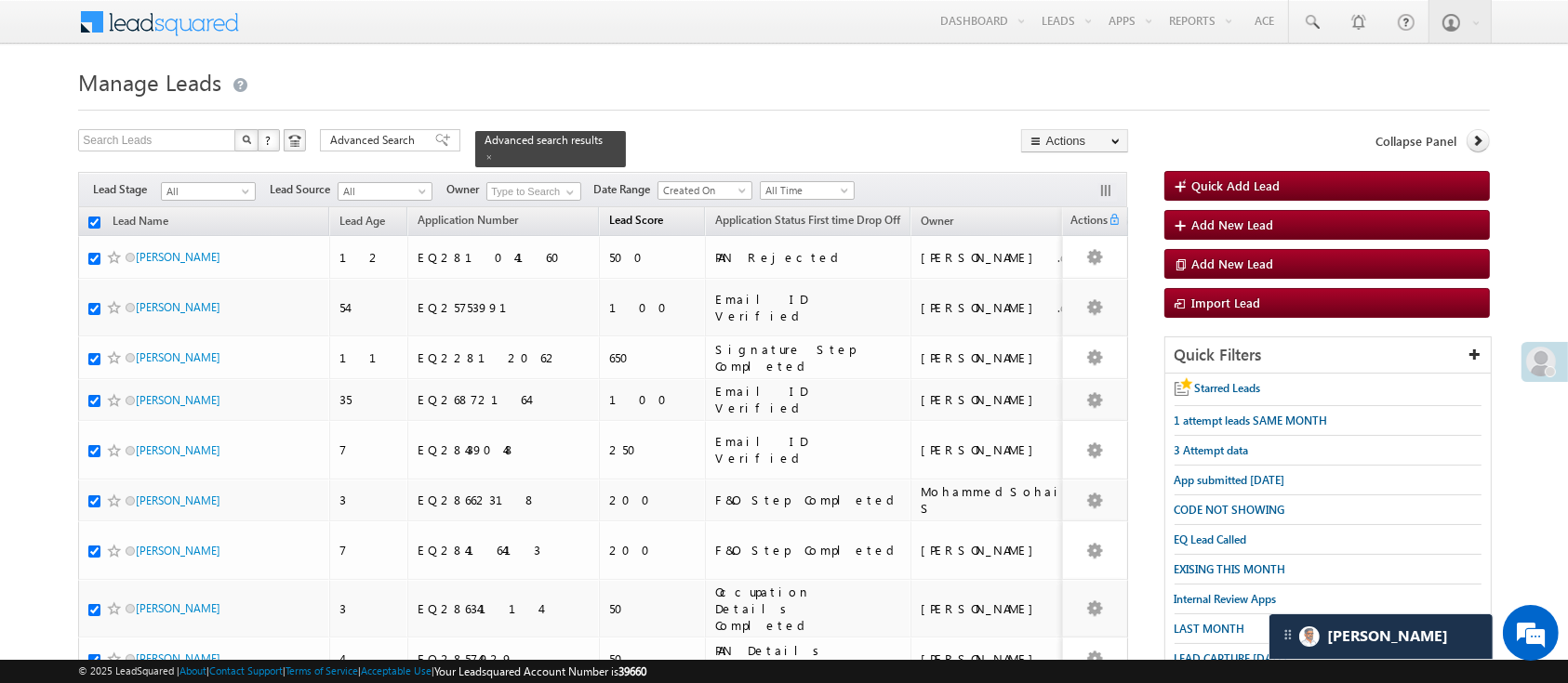
checkbox input "true"
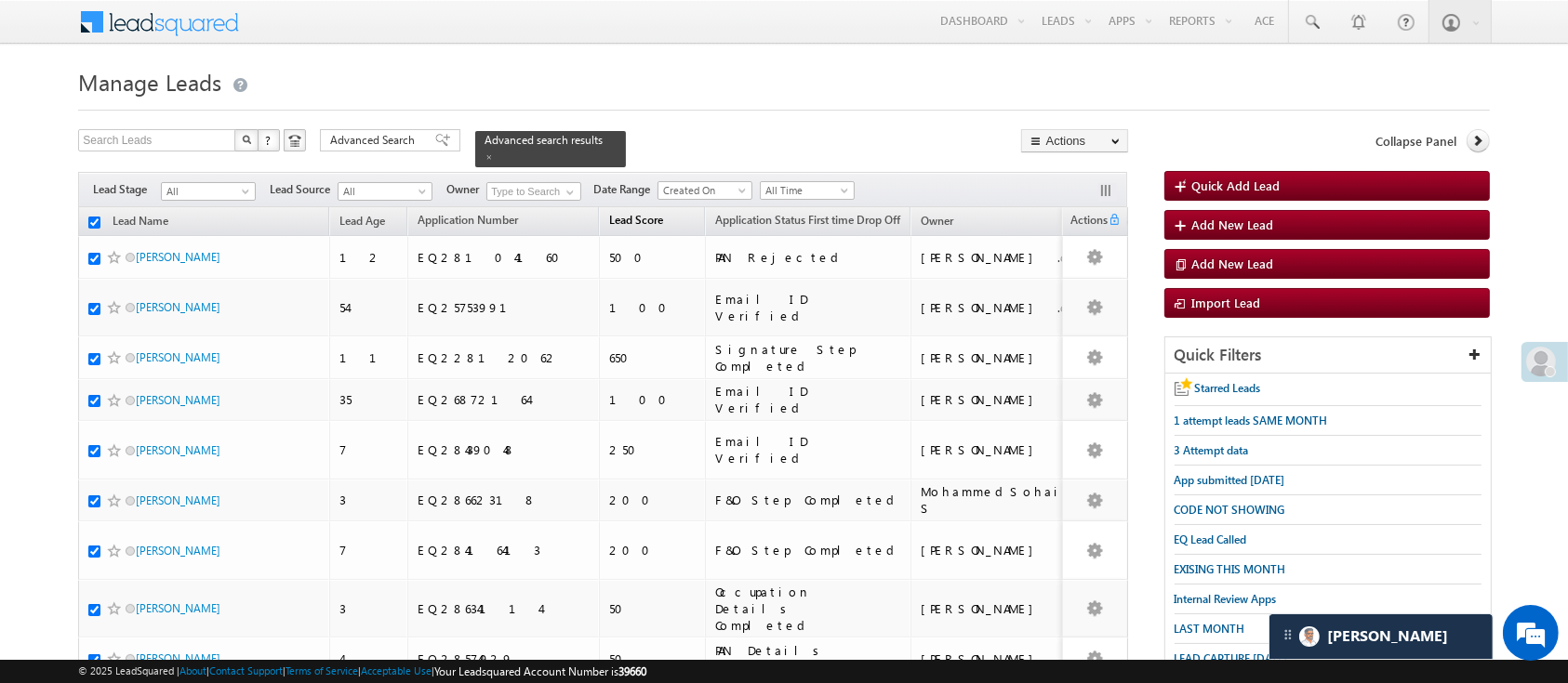
checkbox input "true"
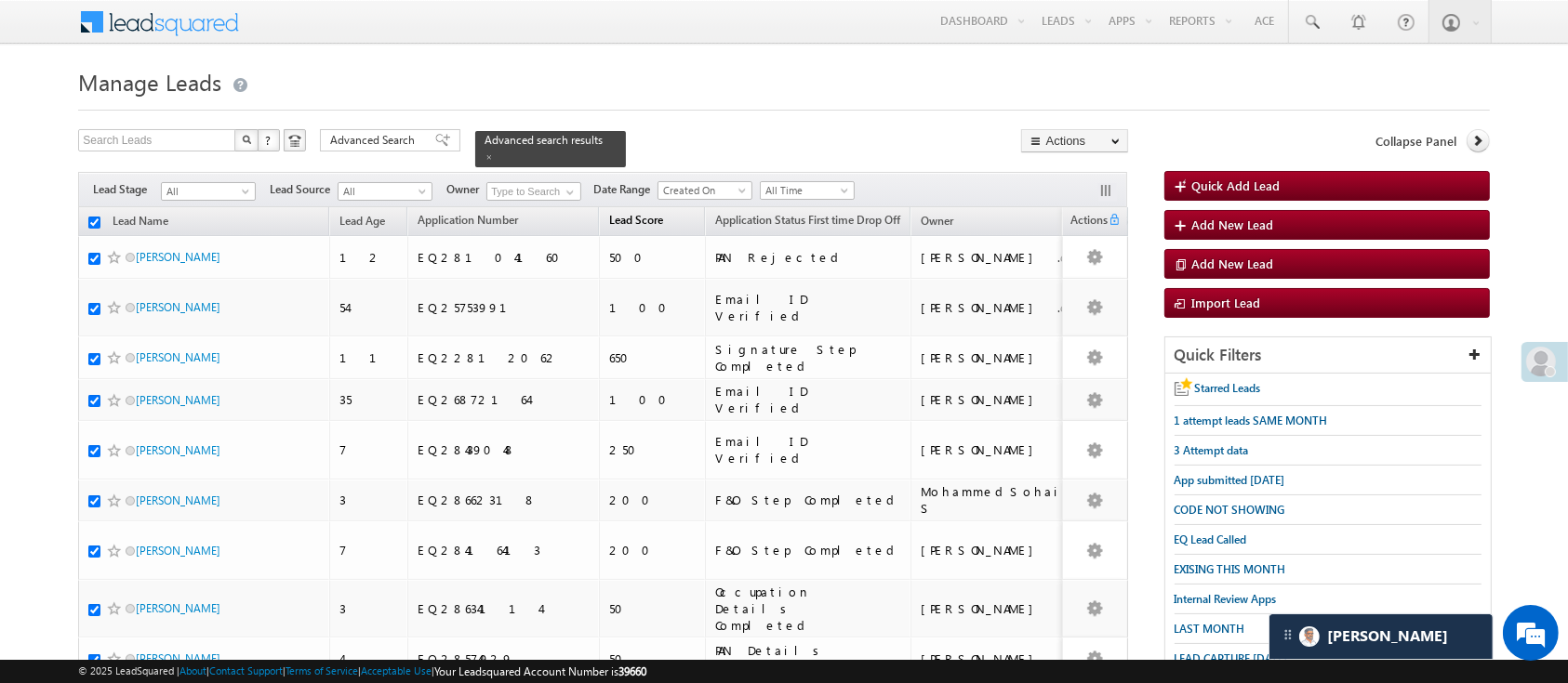
checkbox input "true"
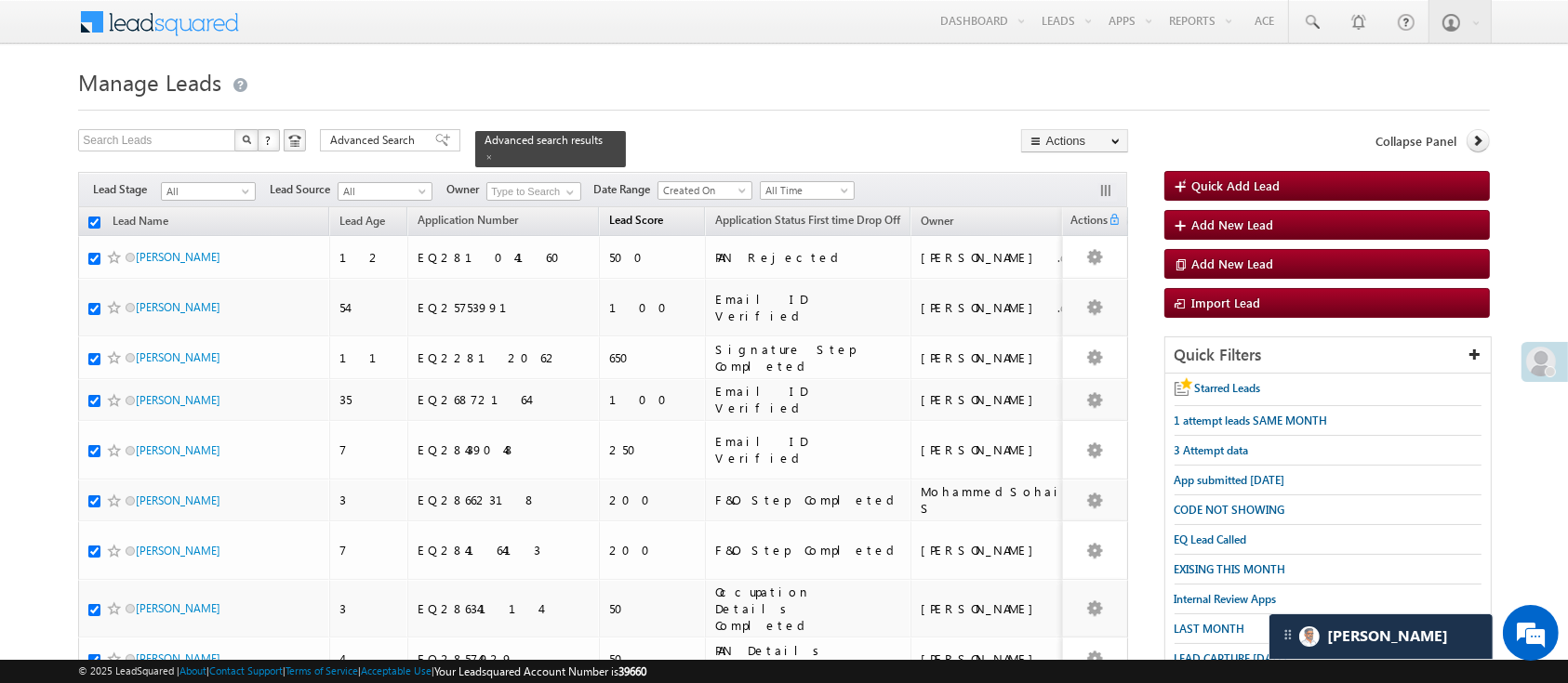
checkbox input "true"
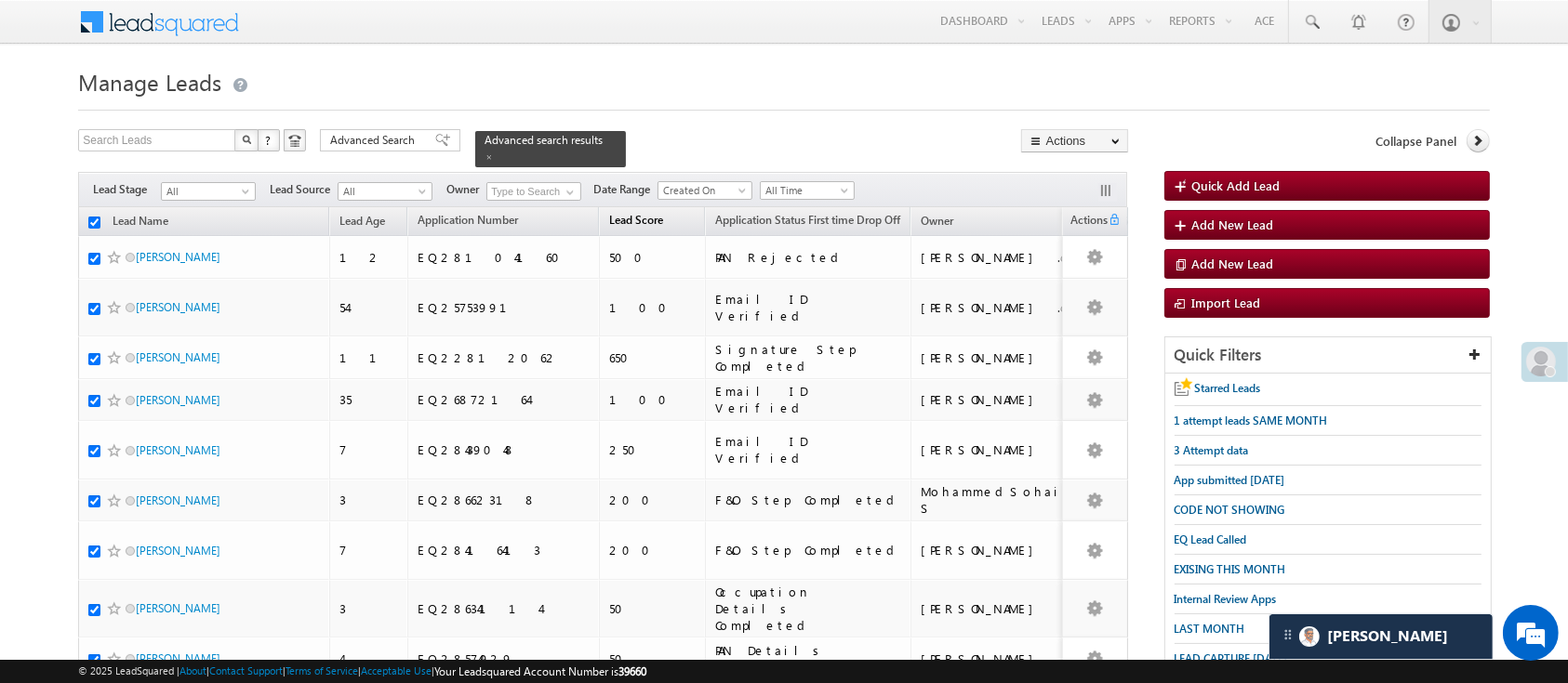
checkbox input "true"
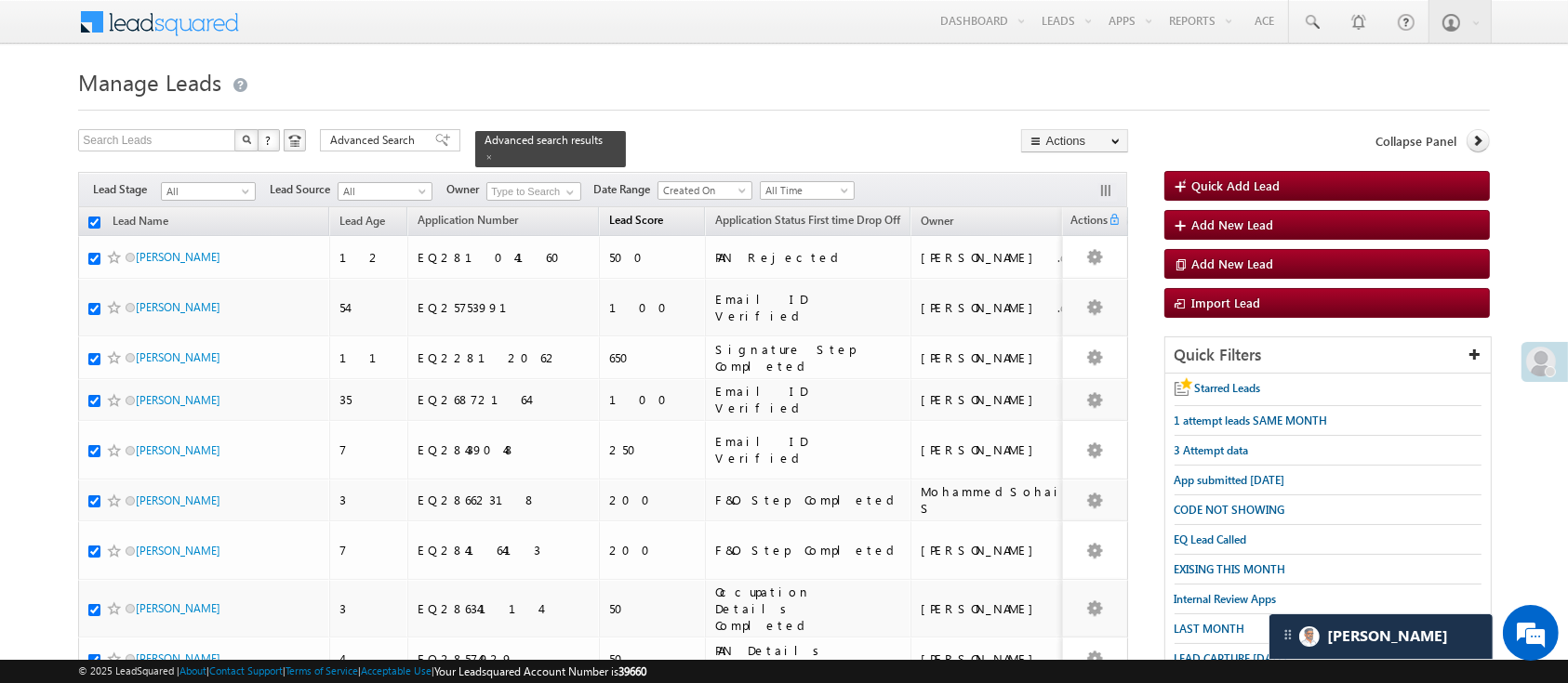
checkbox input "true"
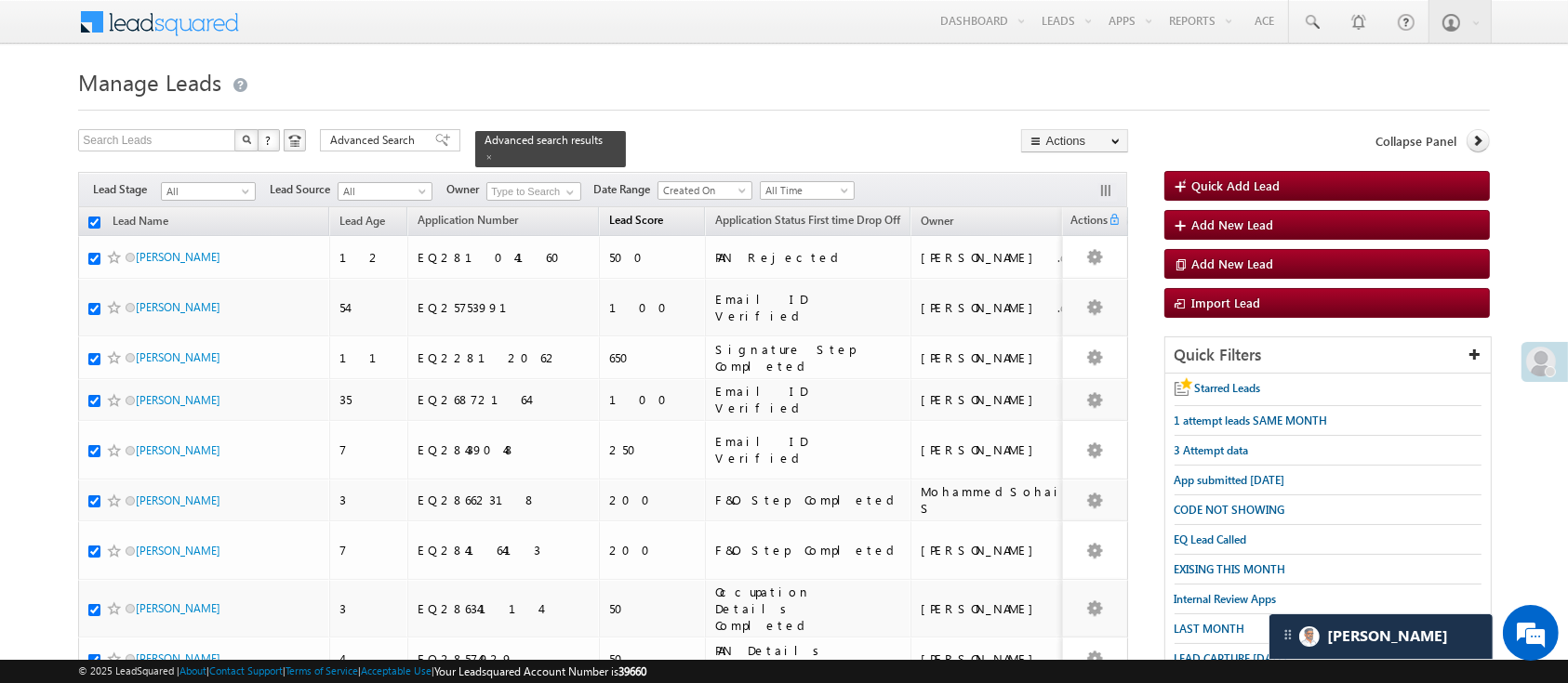
checkbox input "true"
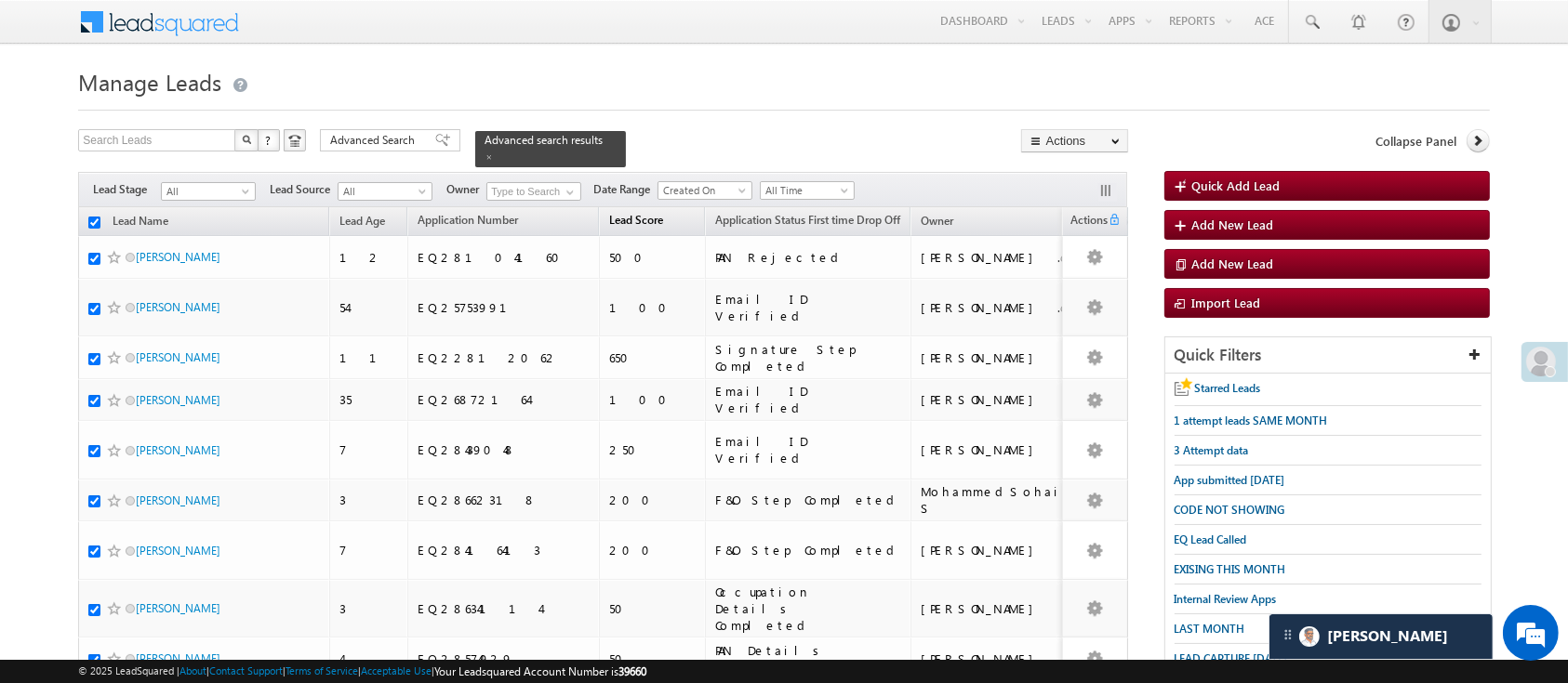
checkbox input "true"
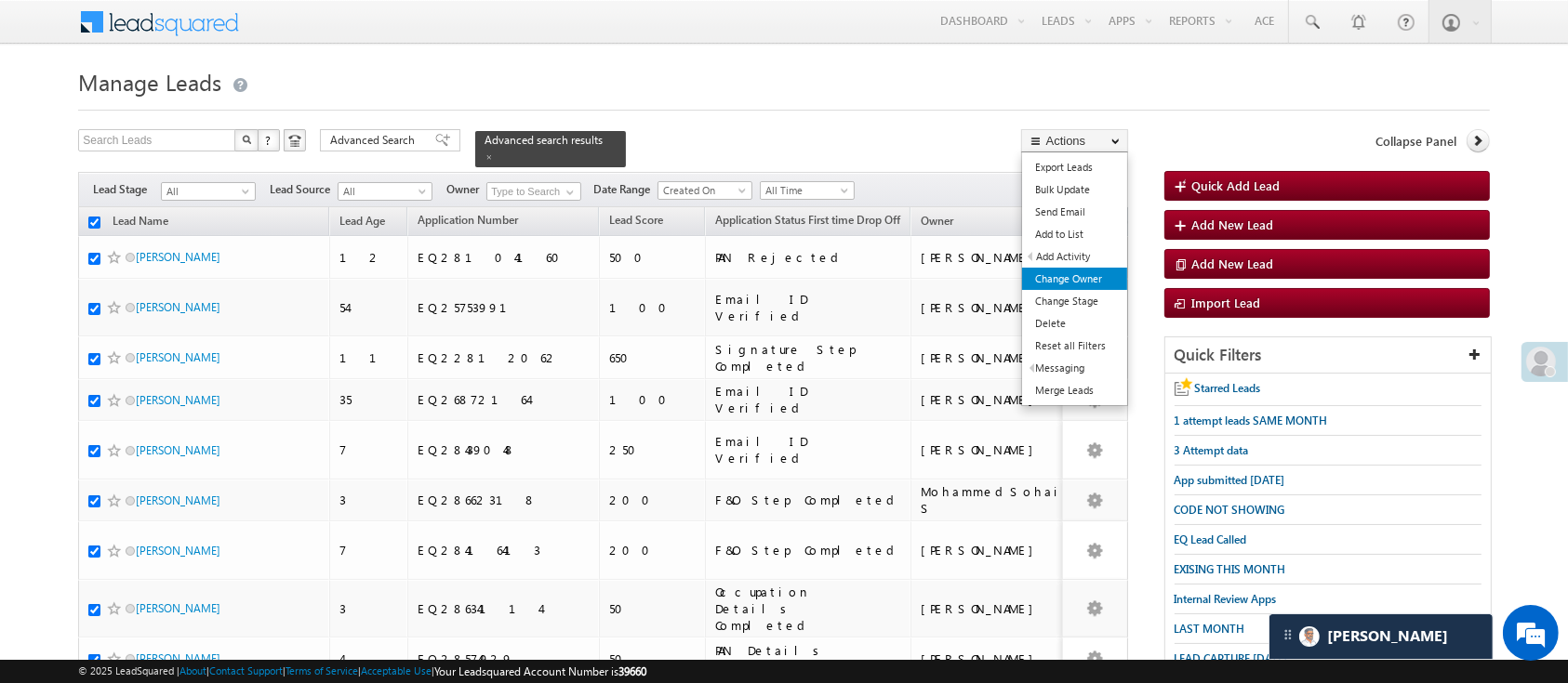
click at [1087, 276] on link "Change Owner" at bounding box center [1074, 278] width 105 height 23
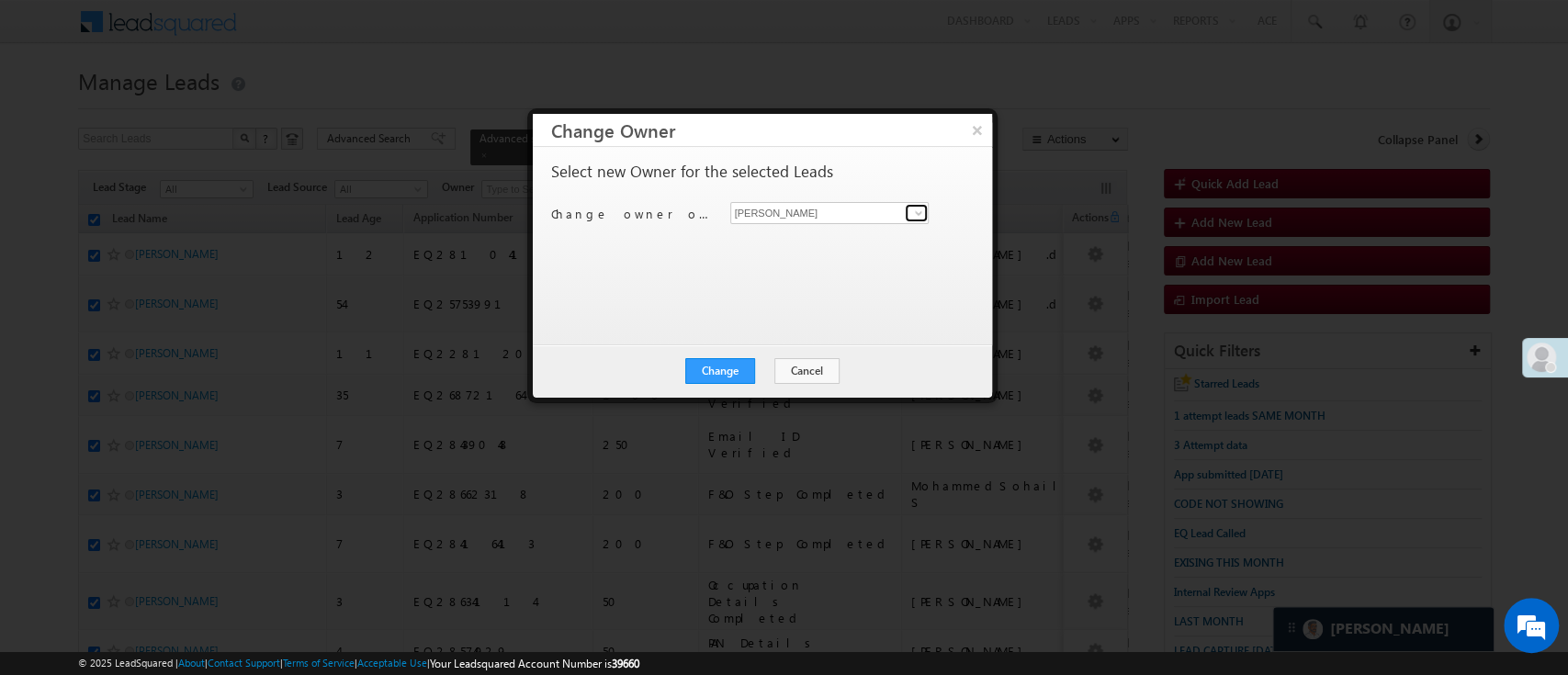
click at [911, 214] on span at bounding box center [918, 213] width 15 height 15
click at [936, 179] on div "Select new Owner for the selected Leads" at bounding box center [760, 176] width 419 height 24
click at [976, 130] on button "×" at bounding box center [977, 130] width 30 height 32
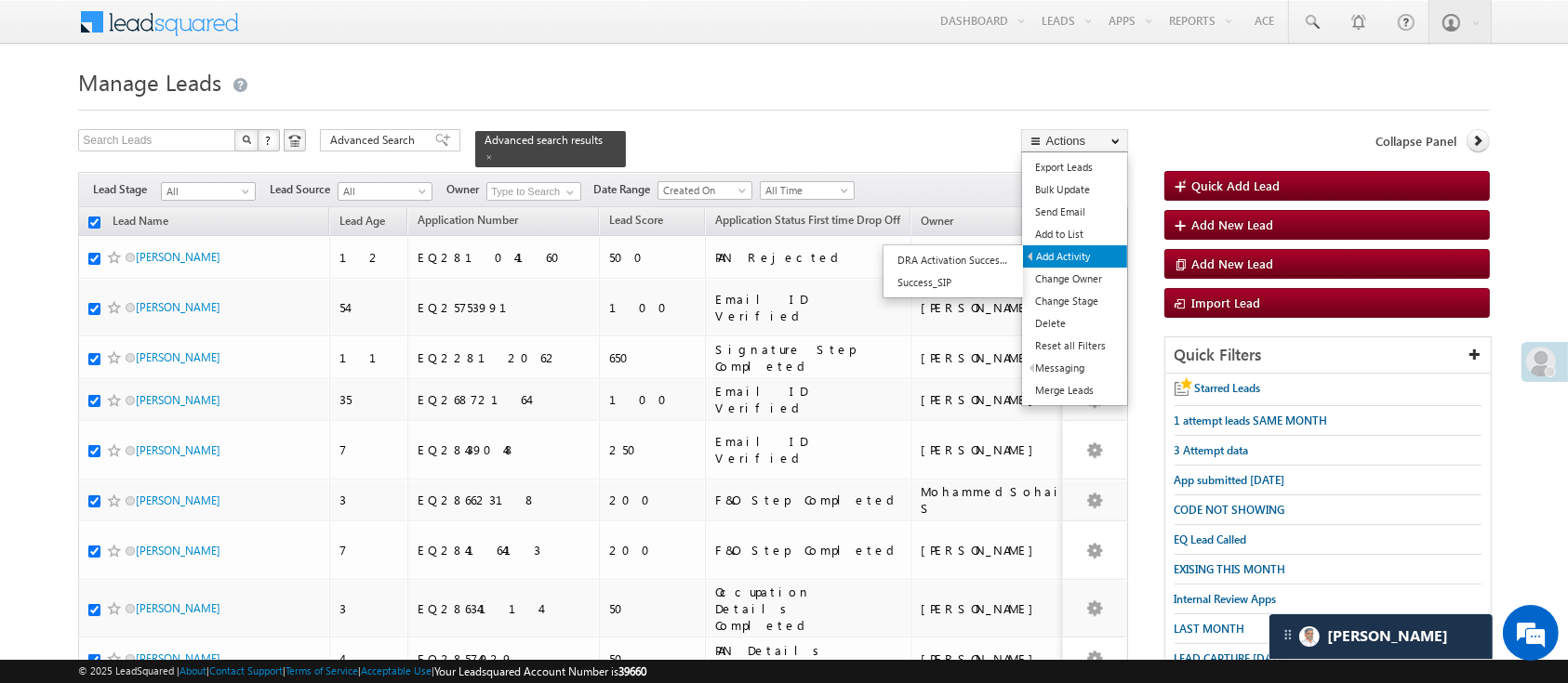
click at [1082, 249] on link "Add Activity" at bounding box center [1074, 257] width 104 height 23
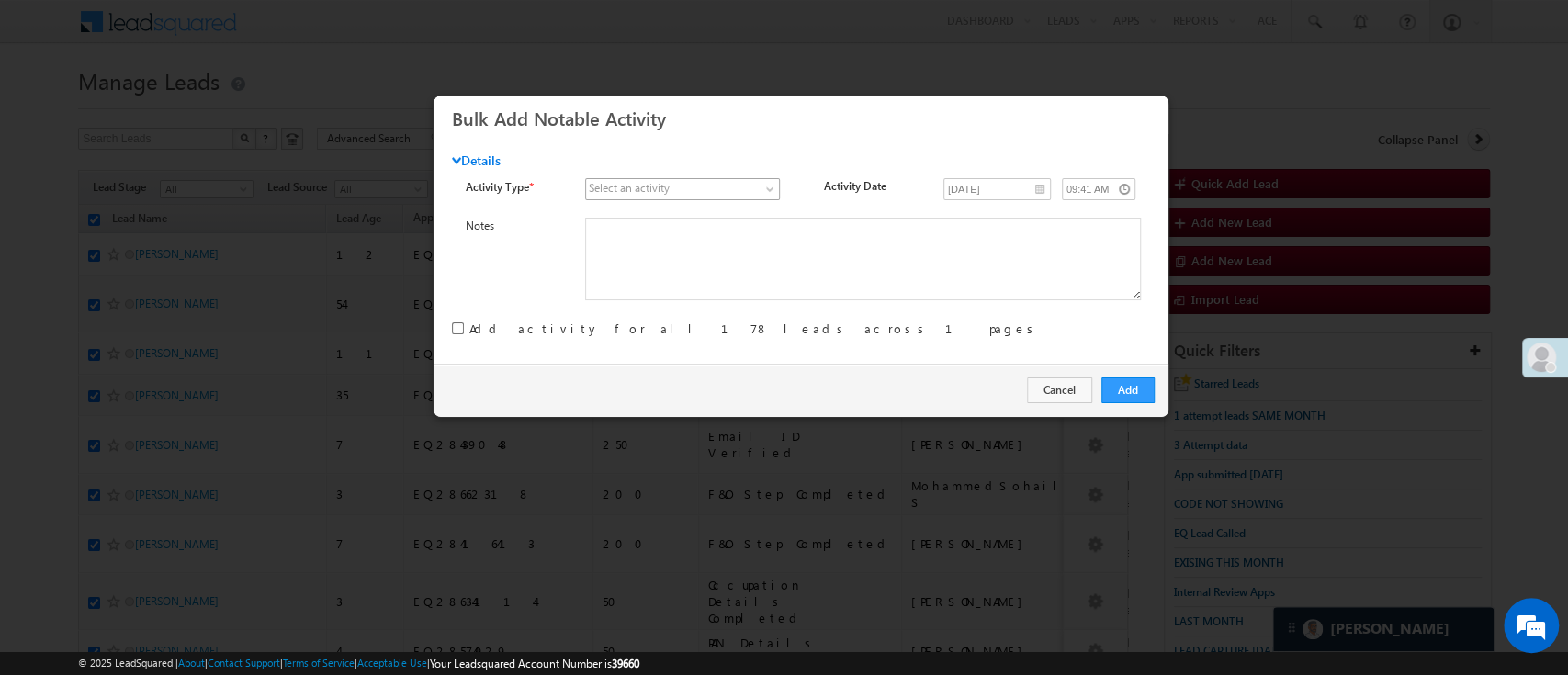
click at [769, 186] on span at bounding box center [771, 192] width 15 height 15
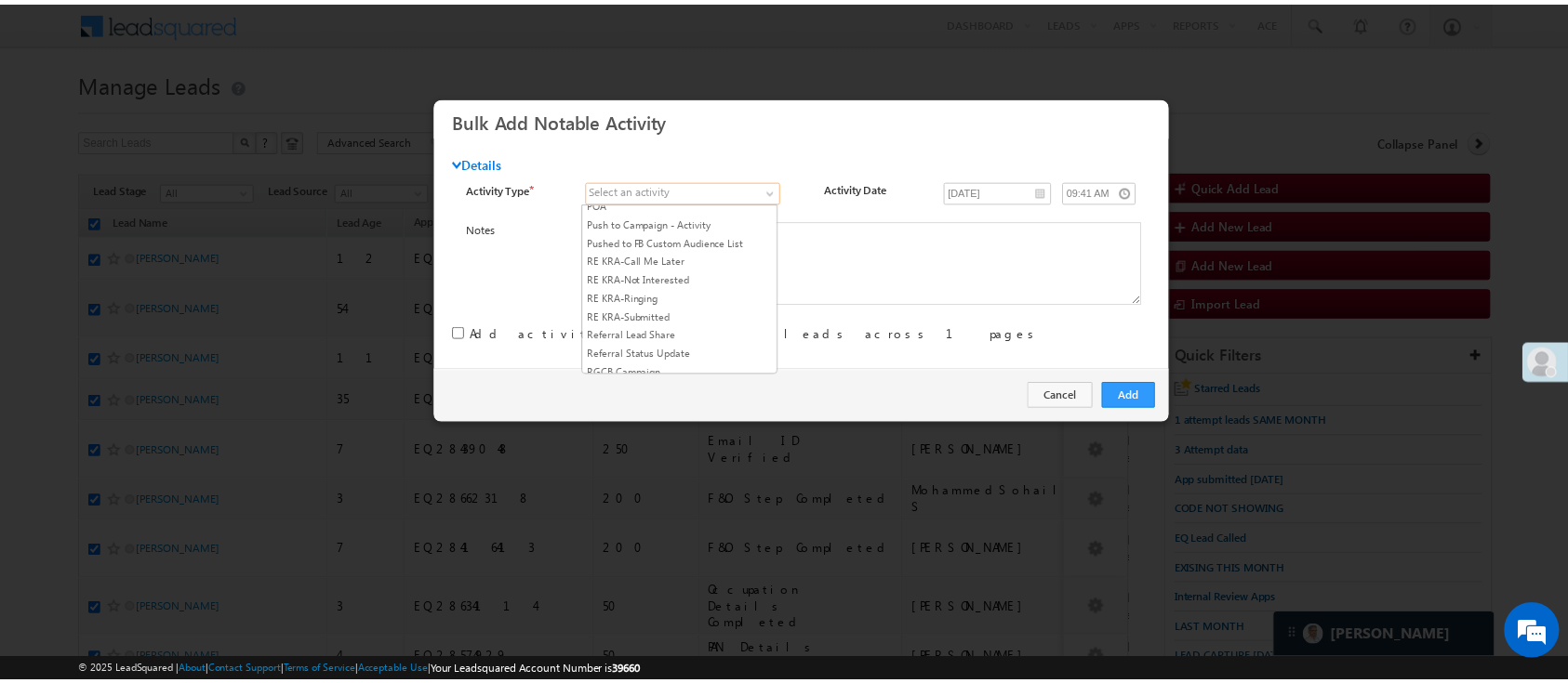
scroll to position [2381, 0]
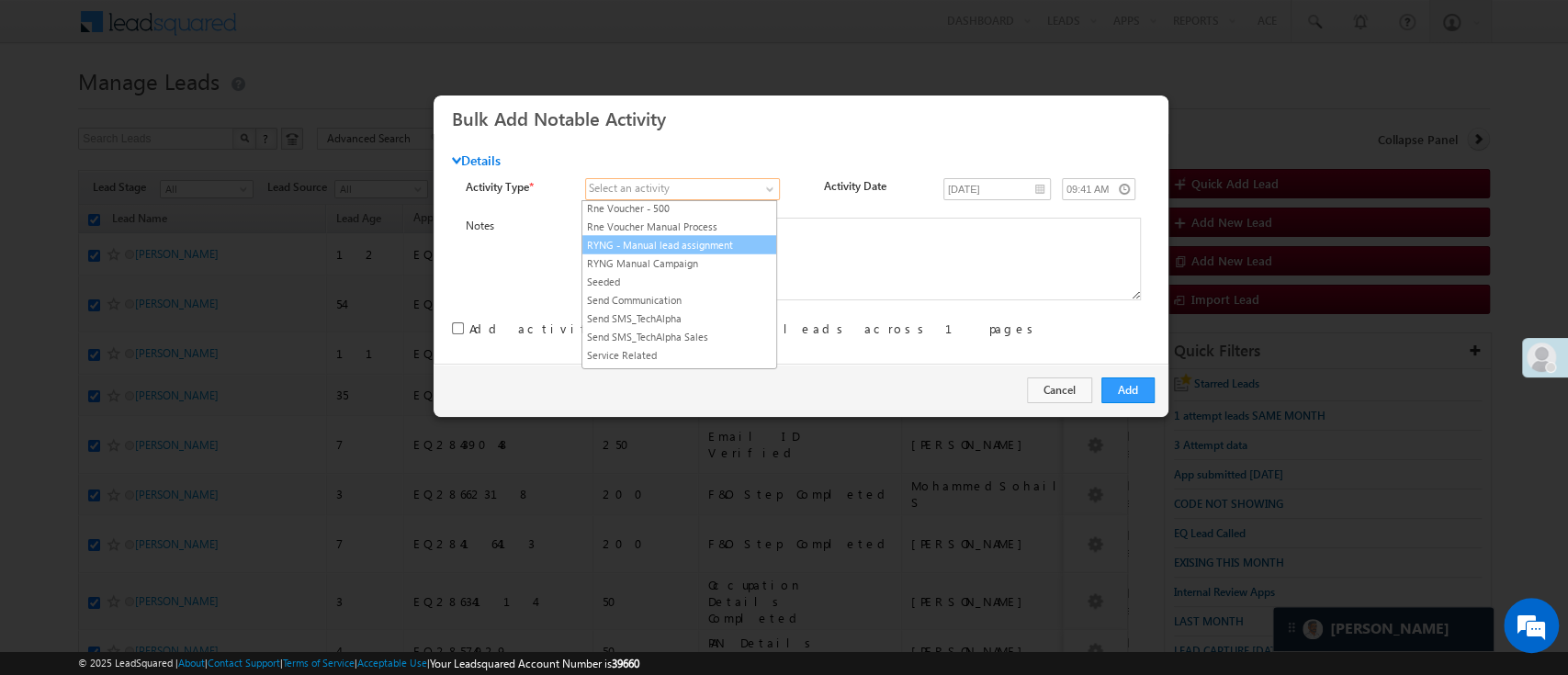
click at [700, 253] on link "RYNG - Manual lead assignment" at bounding box center [679, 244] width 194 height 17
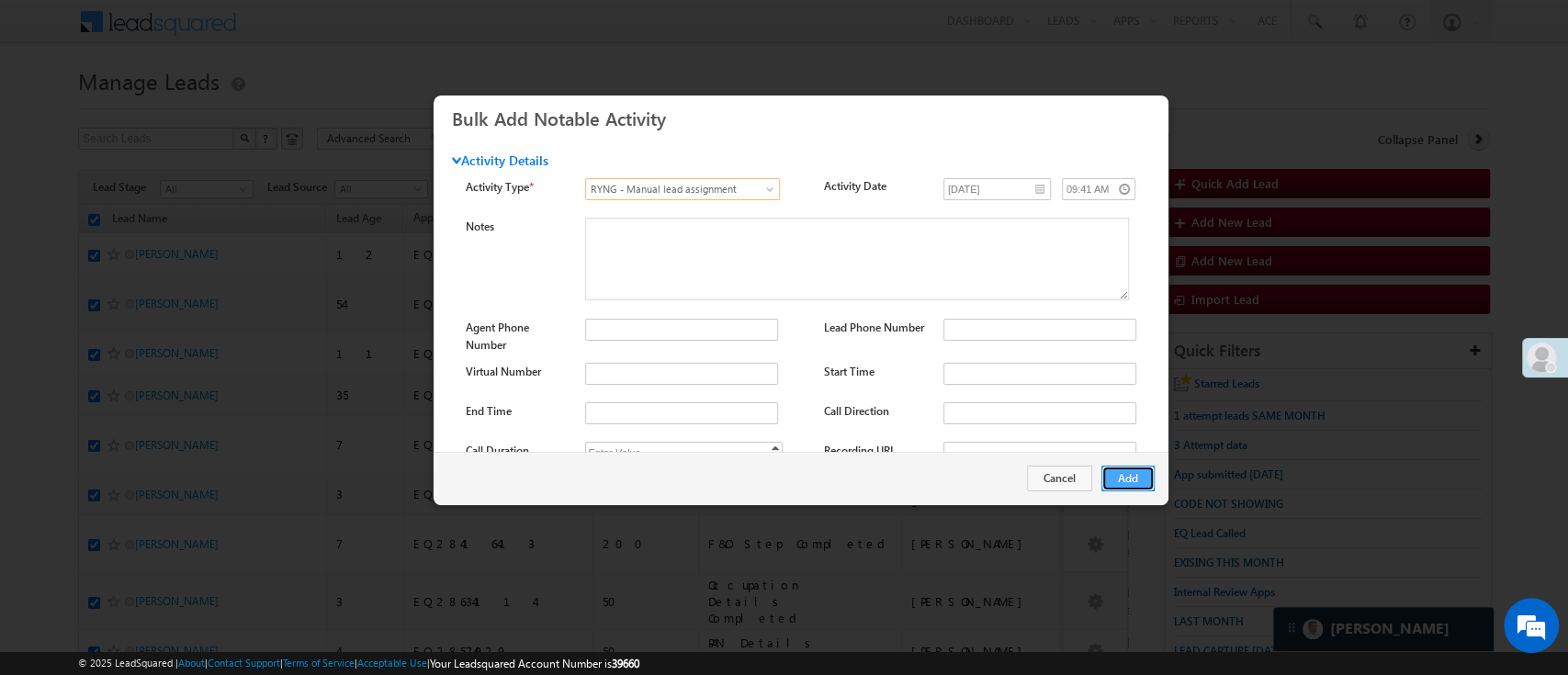
click at [1125, 479] on button "Add" at bounding box center [1128, 478] width 54 height 25
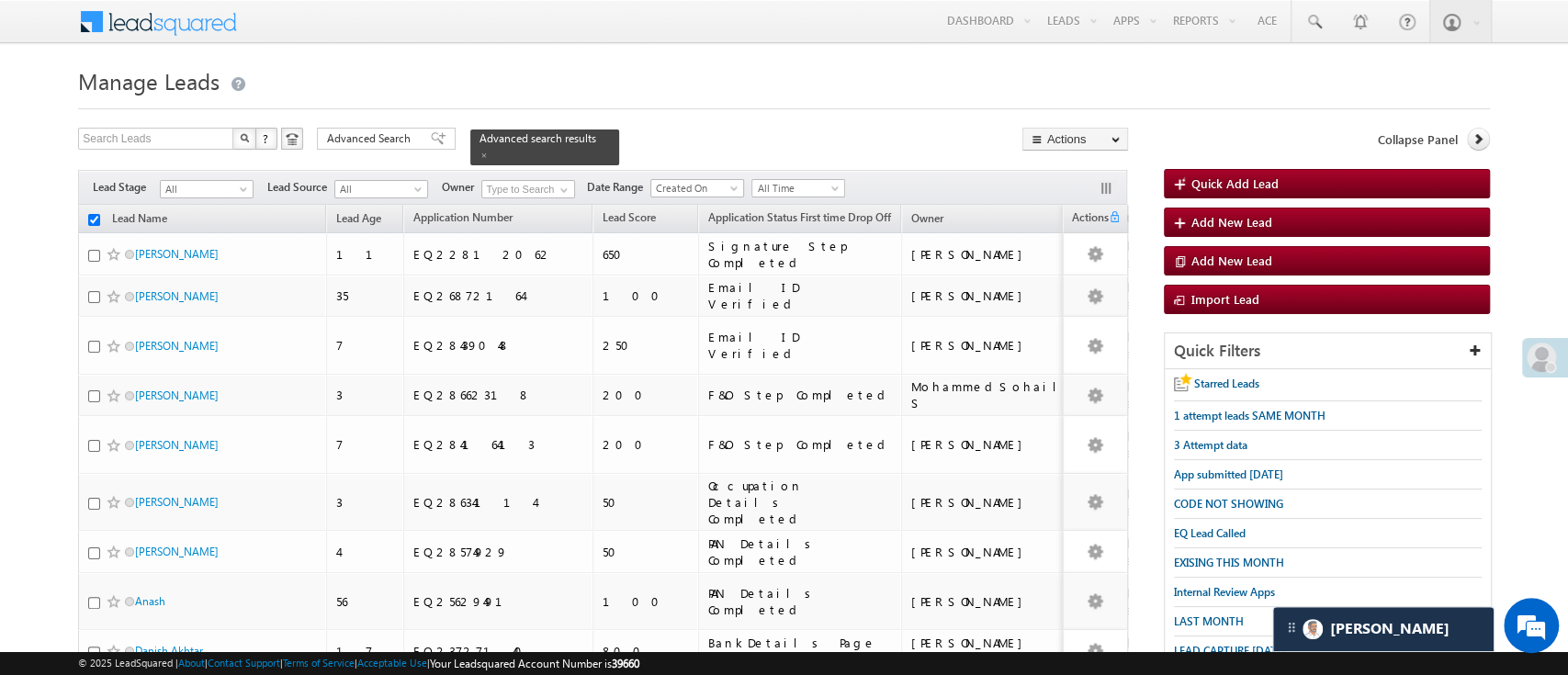
checkbox input "false"
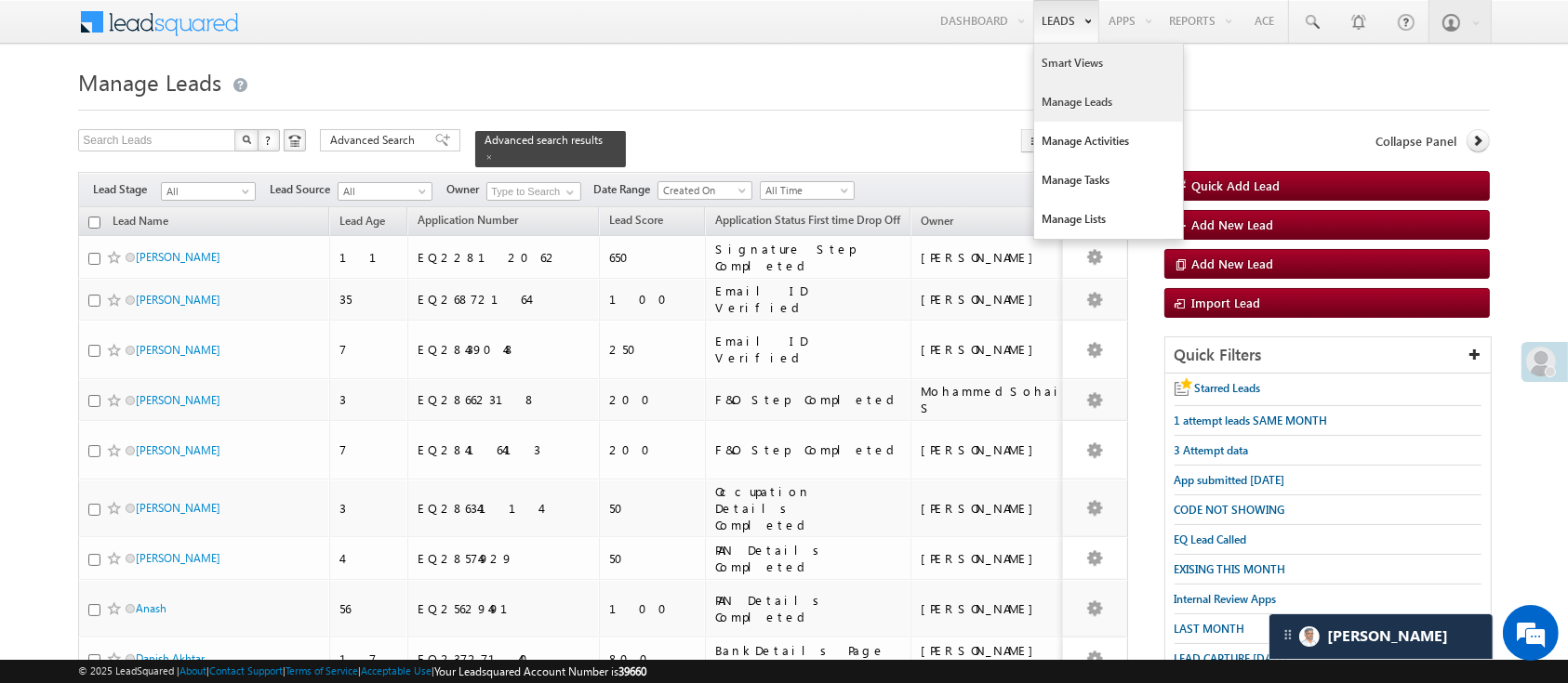
click at [1071, 64] on link "Smart Views" at bounding box center [1108, 63] width 149 height 39
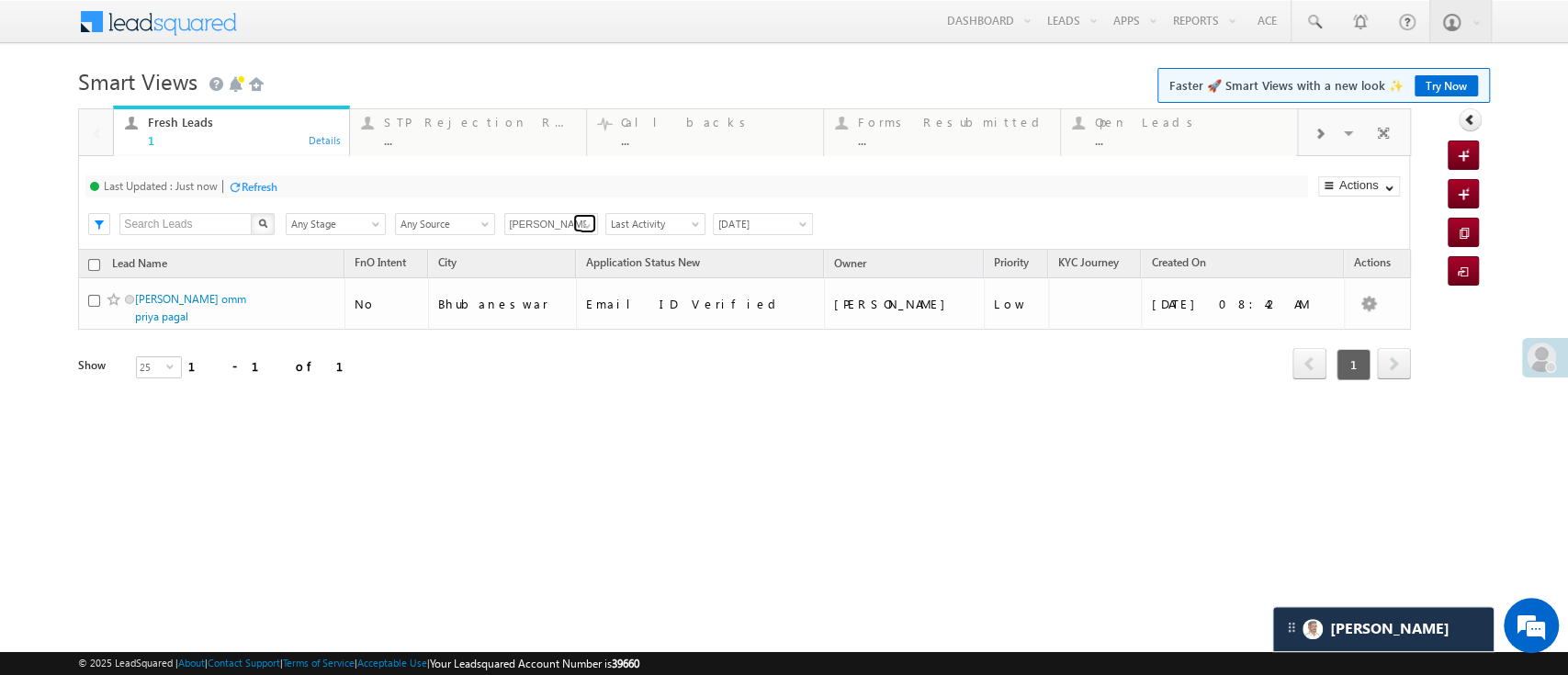
click at [584, 222] on span at bounding box center [586, 225] width 15 height 15
click at [569, 245] on link "Any Owner" at bounding box center [551, 246] width 95 height 21
type input "Any Owner"
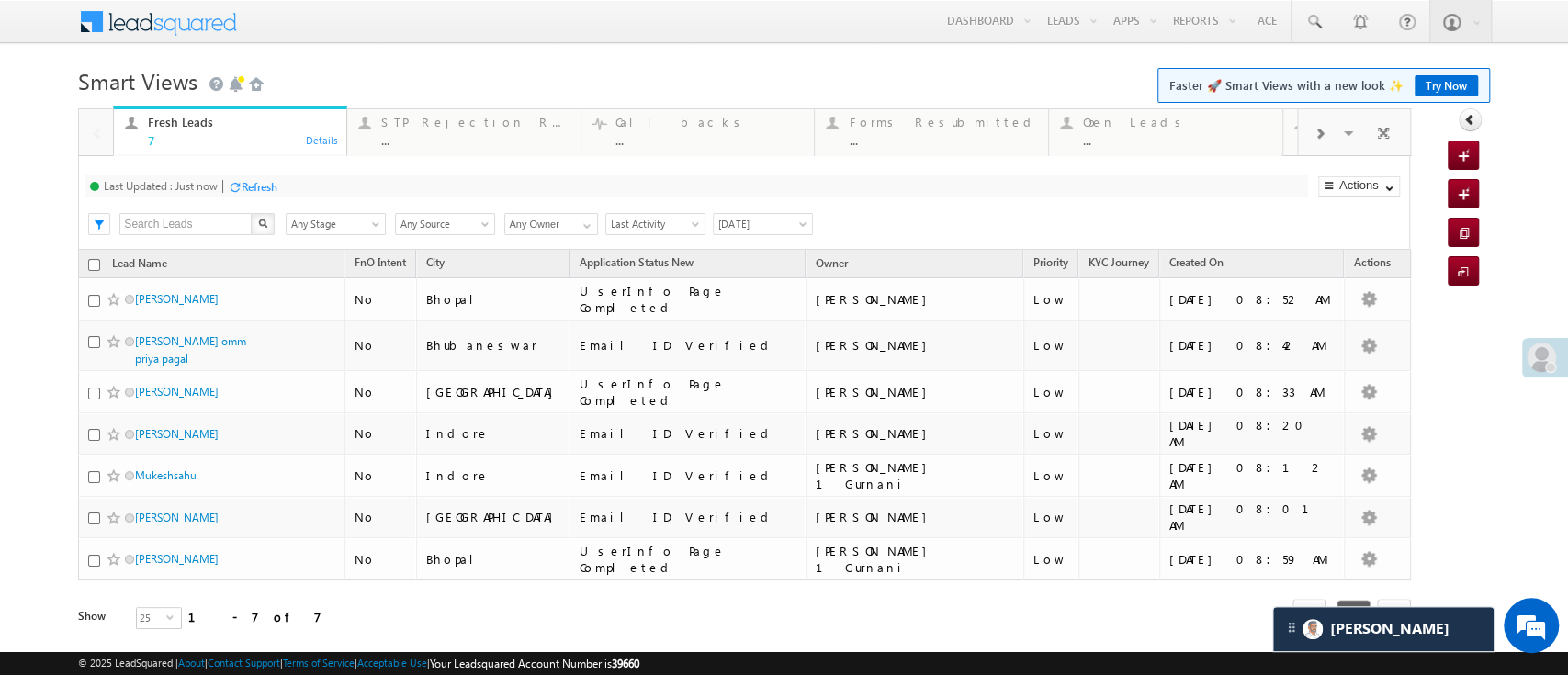
click at [693, 236] on div "Last Updated : Just now Refresh Refreshing... Search X Lead Stage Any Stage Any…" at bounding box center [744, 203] width 1331 height 94
click at [687, 213] on link "Last Activity" at bounding box center [656, 223] width 101 height 22
click at [714, 222] on span "[DATE]" at bounding box center [760, 223] width 93 height 17
click at [716, 240] on link "All Time" at bounding box center [759, 245] width 93 height 17
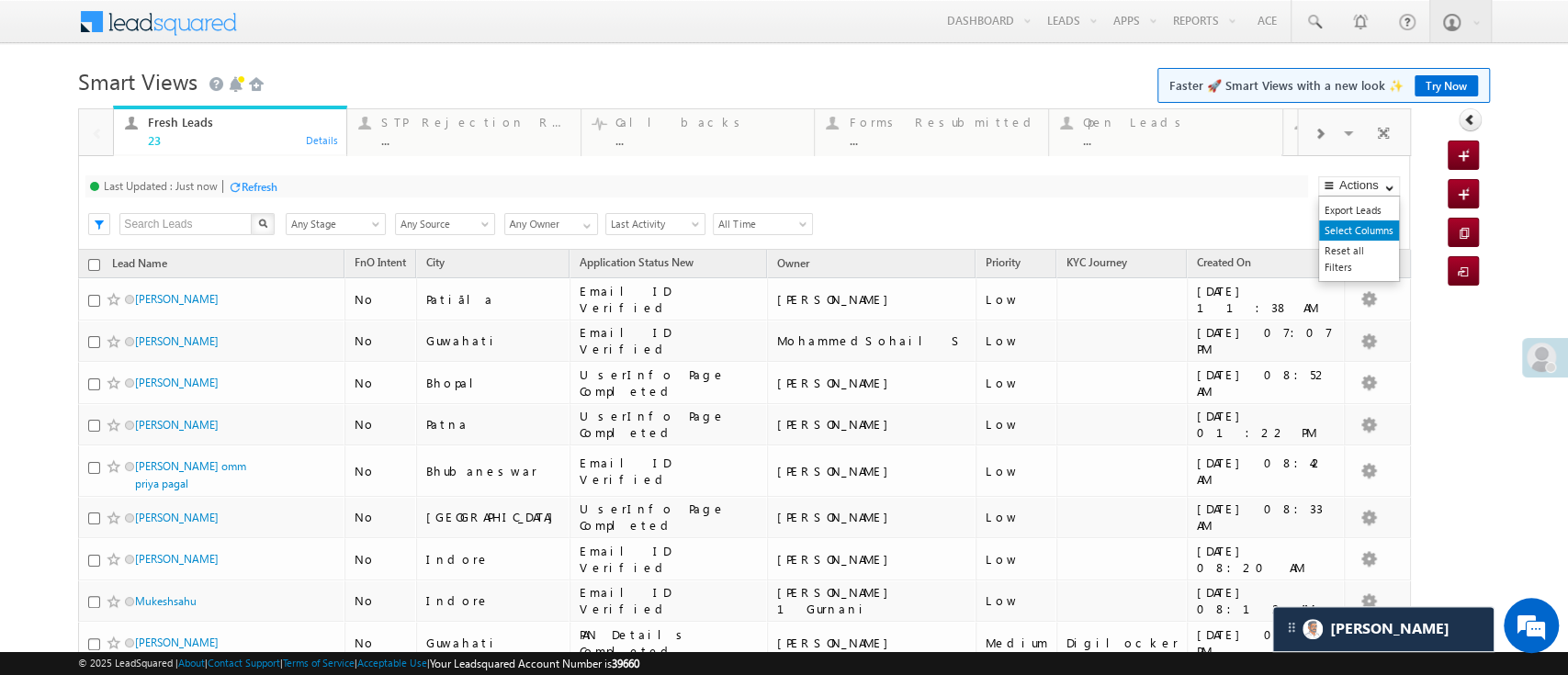
click at [1349, 228] on link "Select Columns" at bounding box center [1359, 230] width 80 height 20
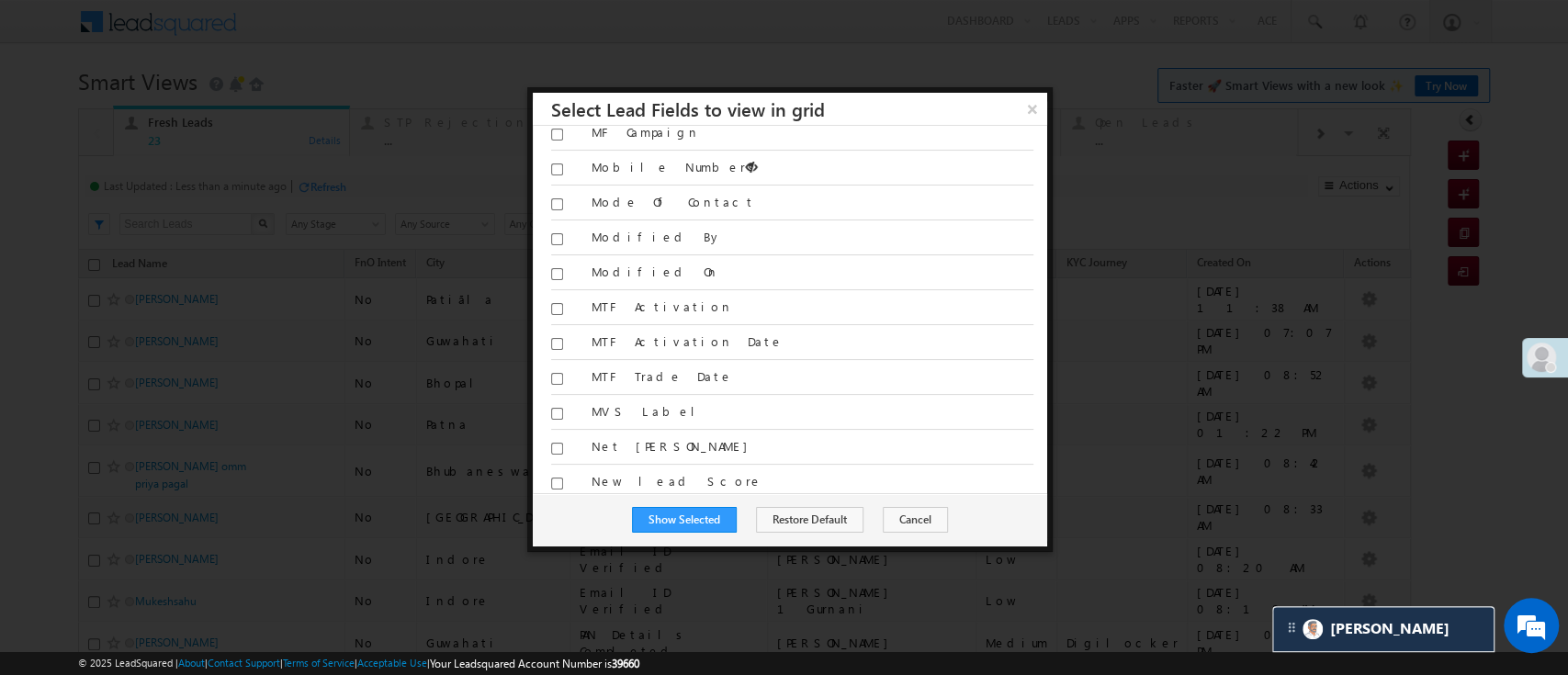
scroll to position [7911, 0]
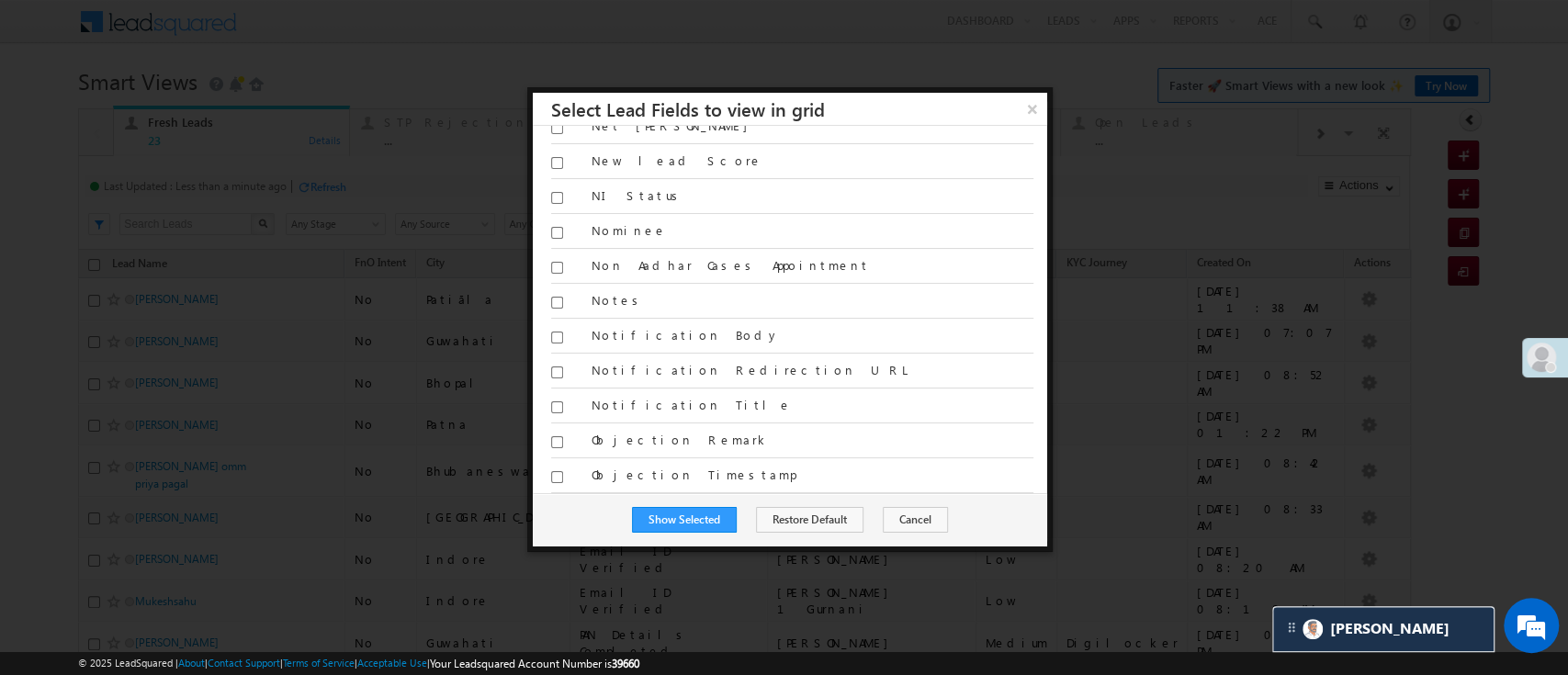
drag, startPoint x: 1032, startPoint y: 434, endPoint x: 1024, endPoint y: 455, distance: 22.5
click at [1024, 455] on div "Search Fields x Show: All | Selected All WA Last Message Timestamp 4th Day Disp…" at bounding box center [789, 309] width 514 height 368
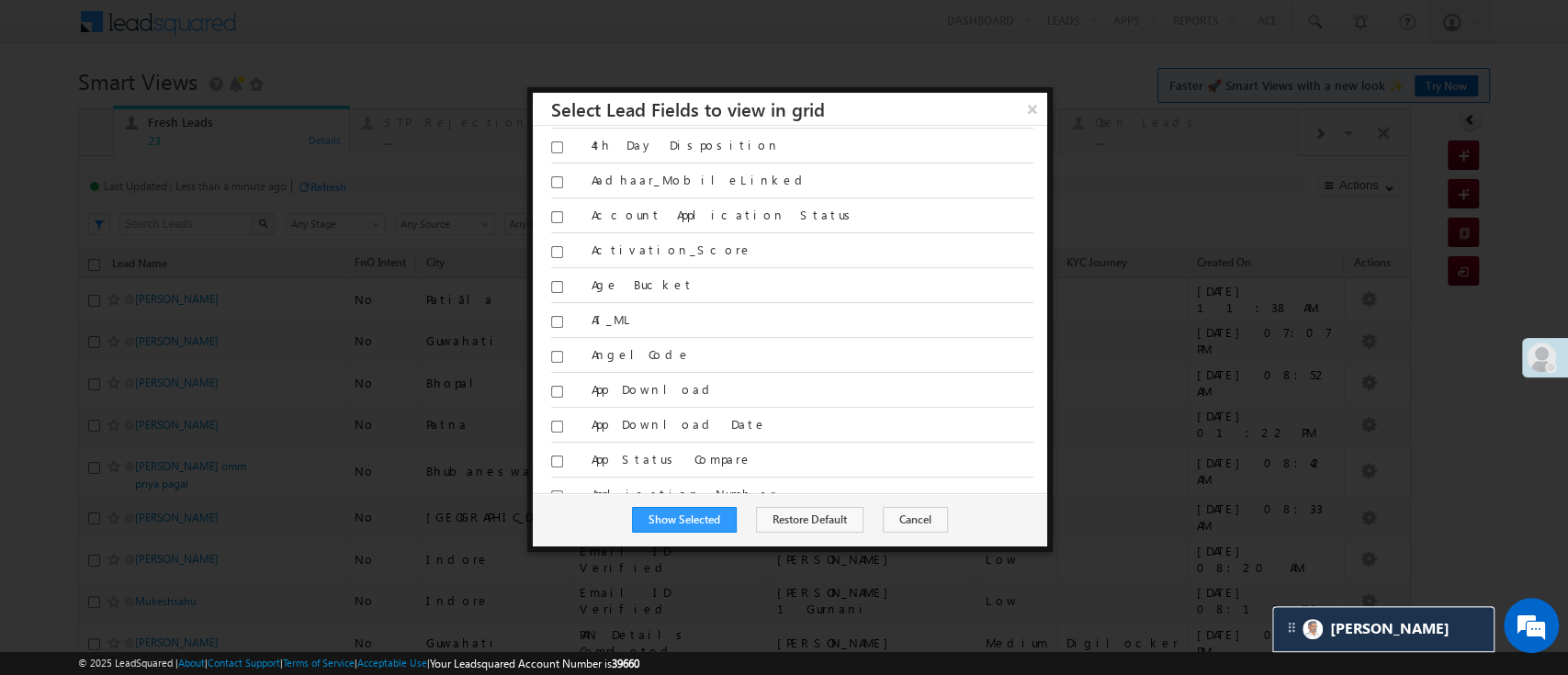
scroll to position [0, 0]
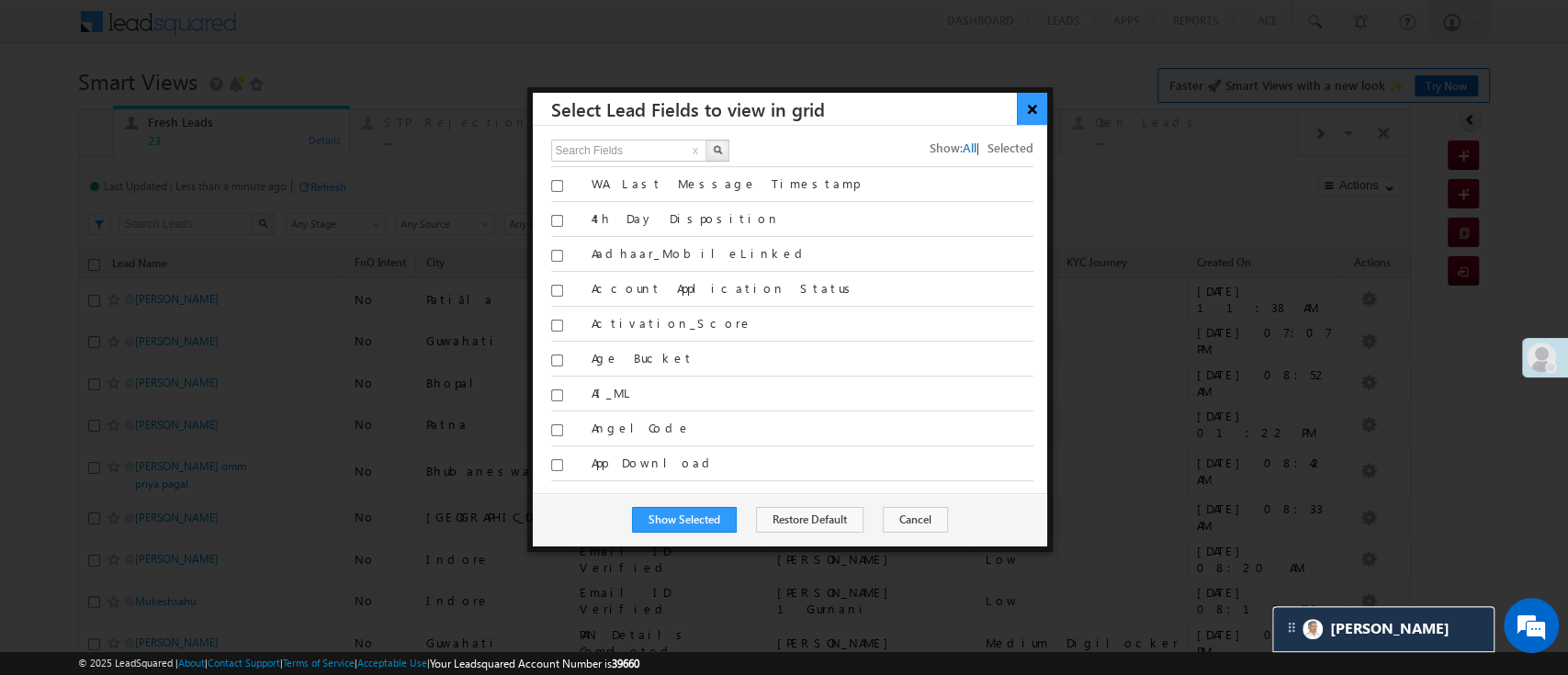
click at [1028, 106] on button "×" at bounding box center [1031, 108] width 30 height 32
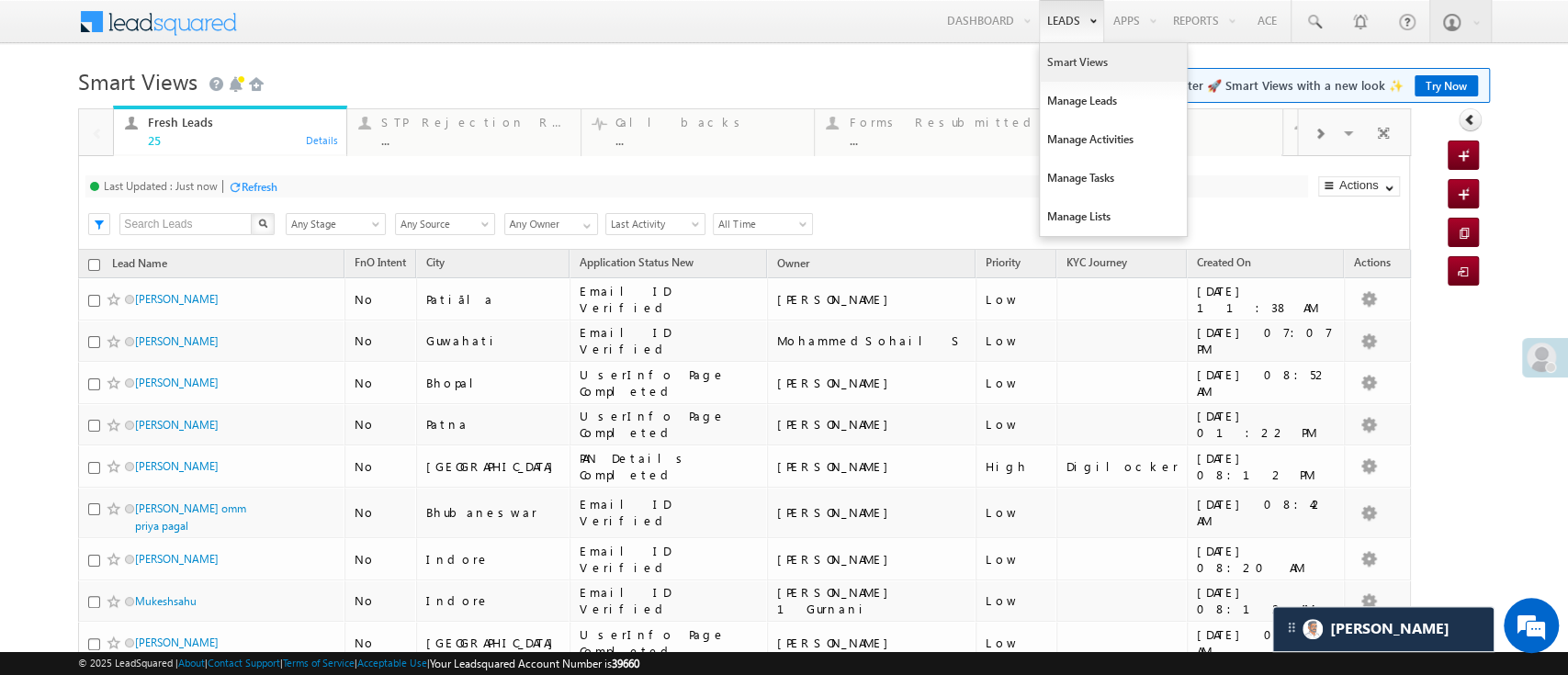
click at [1043, 54] on link "Smart Views" at bounding box center [1113, 62] width 147 height 39
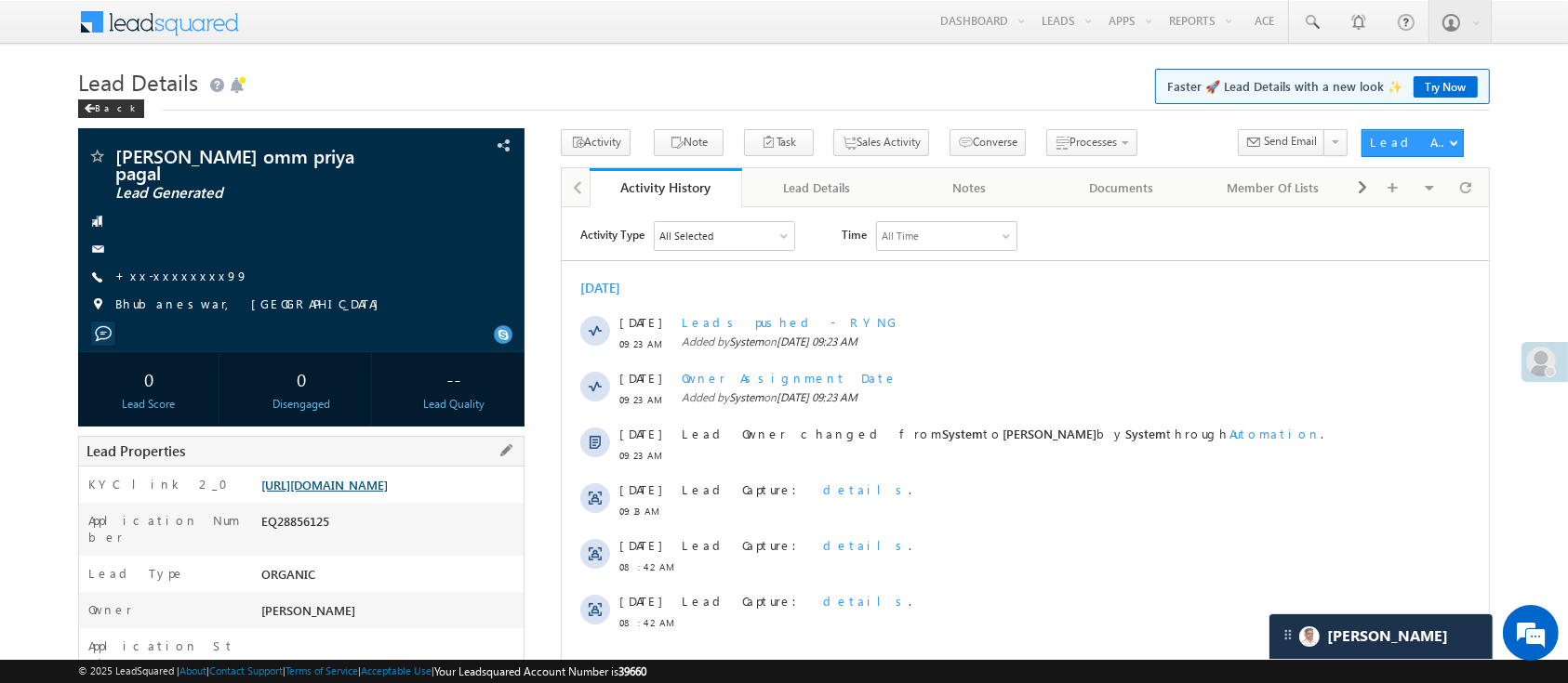
click at [371, 480] on link "[URL][DOMAIN_NAME]" at bounding box center [325, 485] width 126 height 16
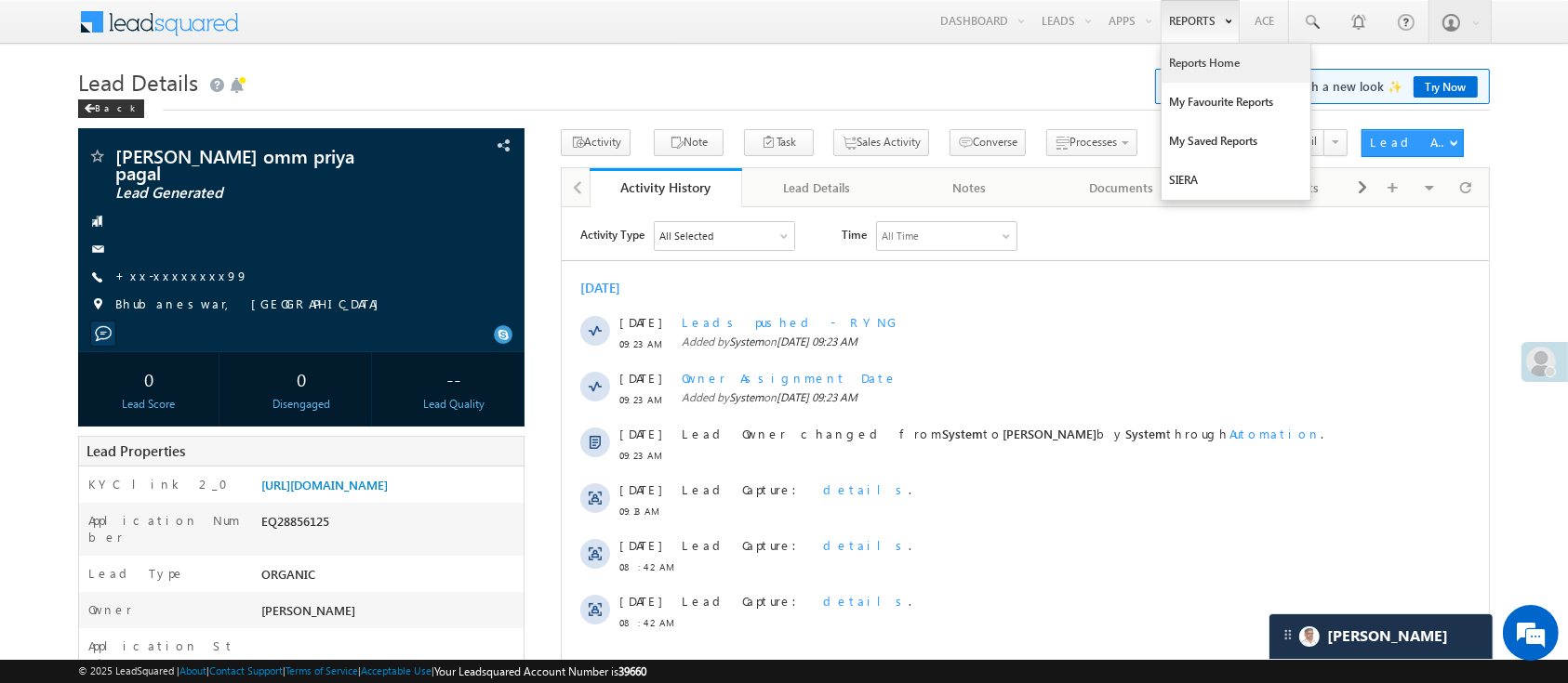
click at [1215, 48] on link "Reports Home" at bounding box center [1235, 63] width 149 height 39
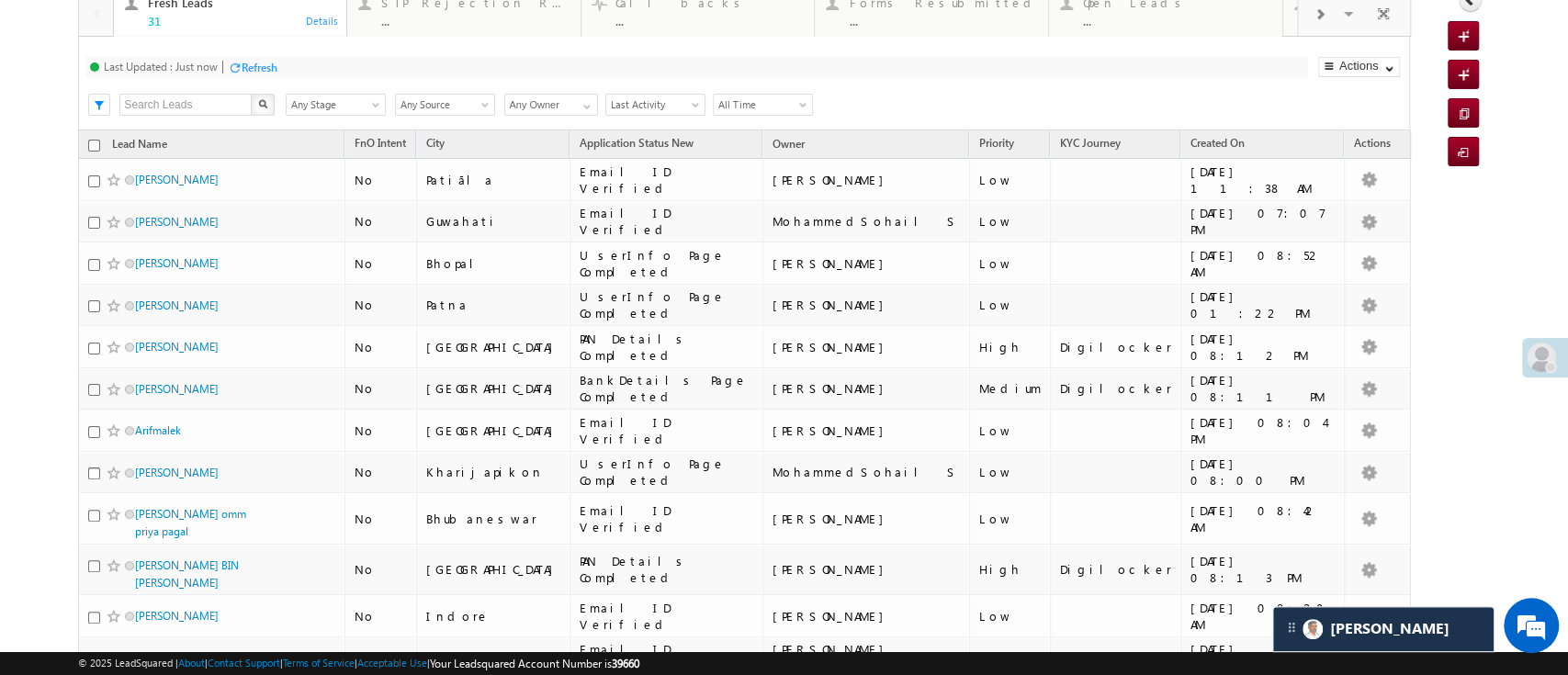
scroll to position [130, 0]
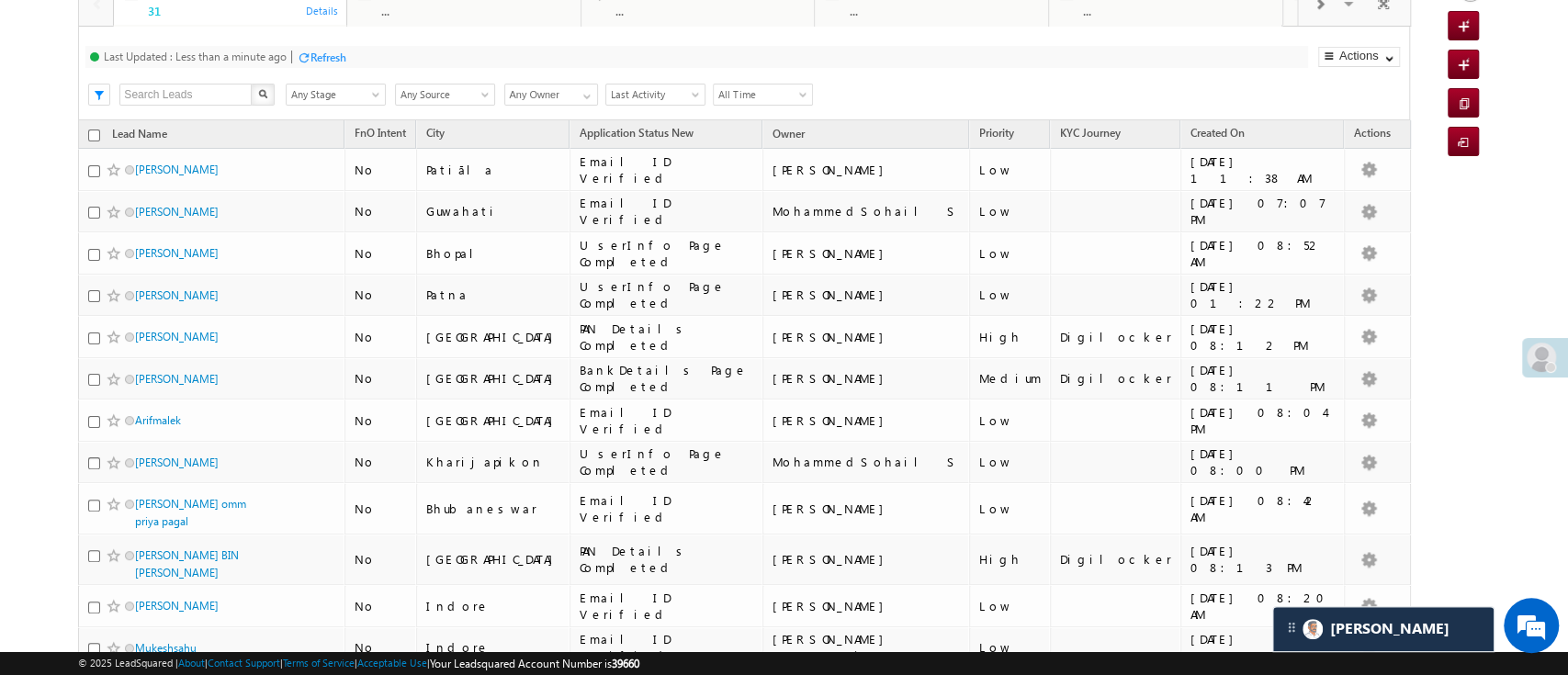
click at [337, 60] on div "Refresh" at bounding box center [328, 58] width 36 height 14
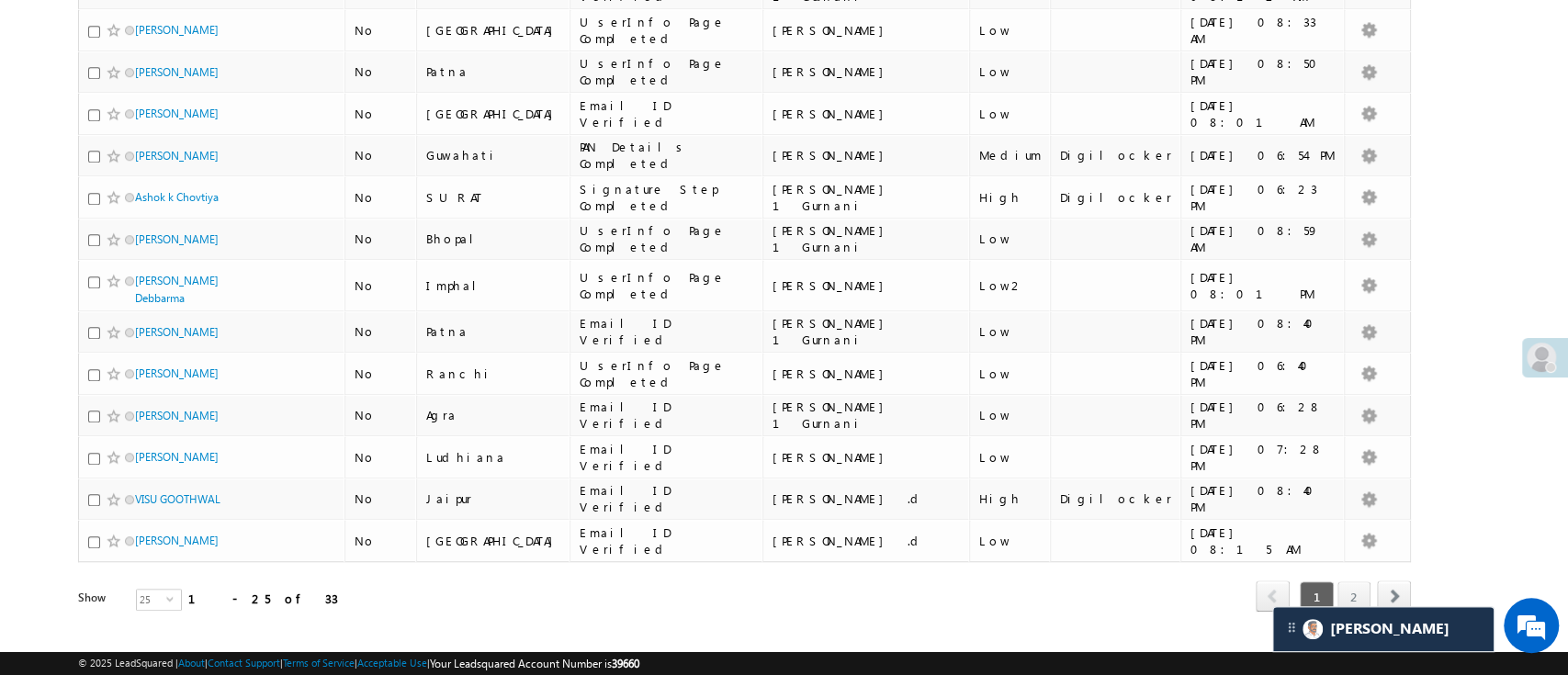
scroll to position [0, 0]
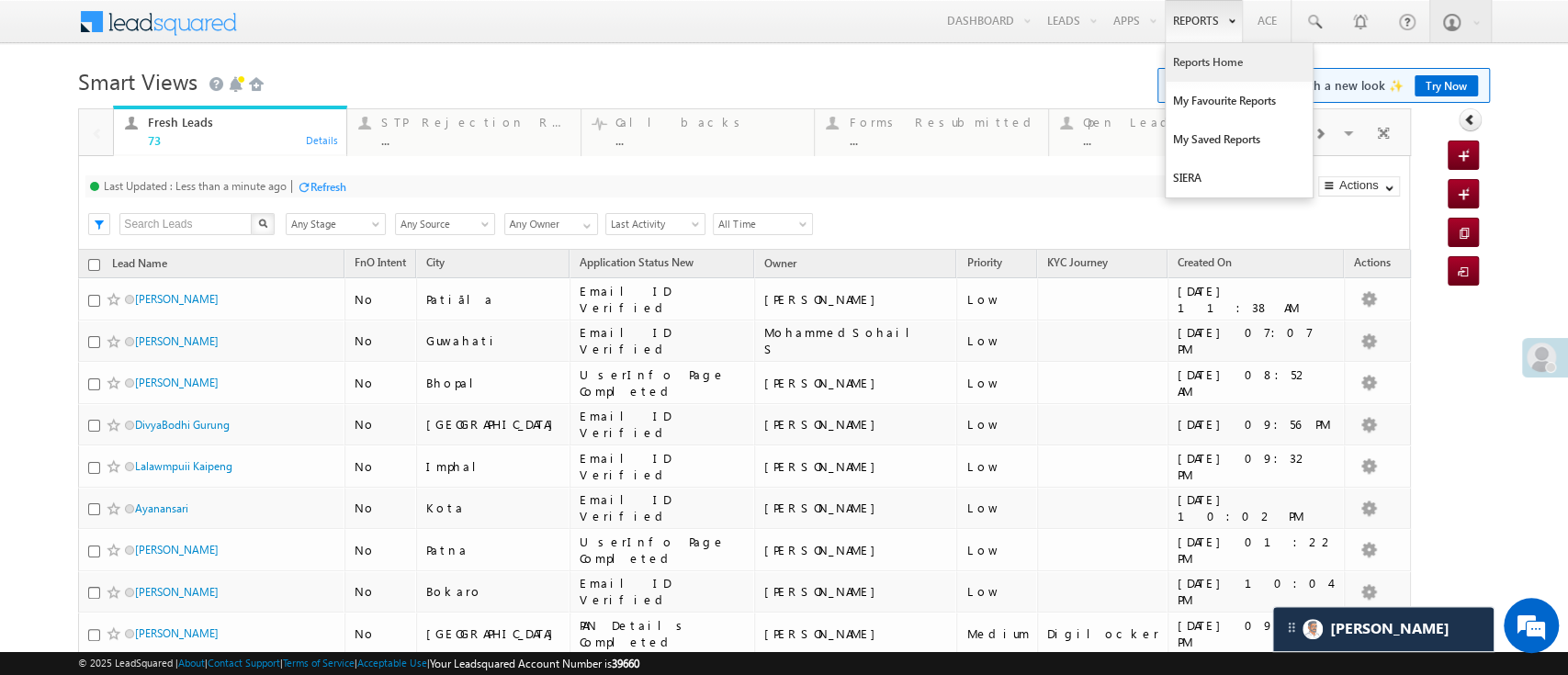
click at [1188, 59] on link "Reports Home" at bounding box center [1239, 62] width 147 height 39
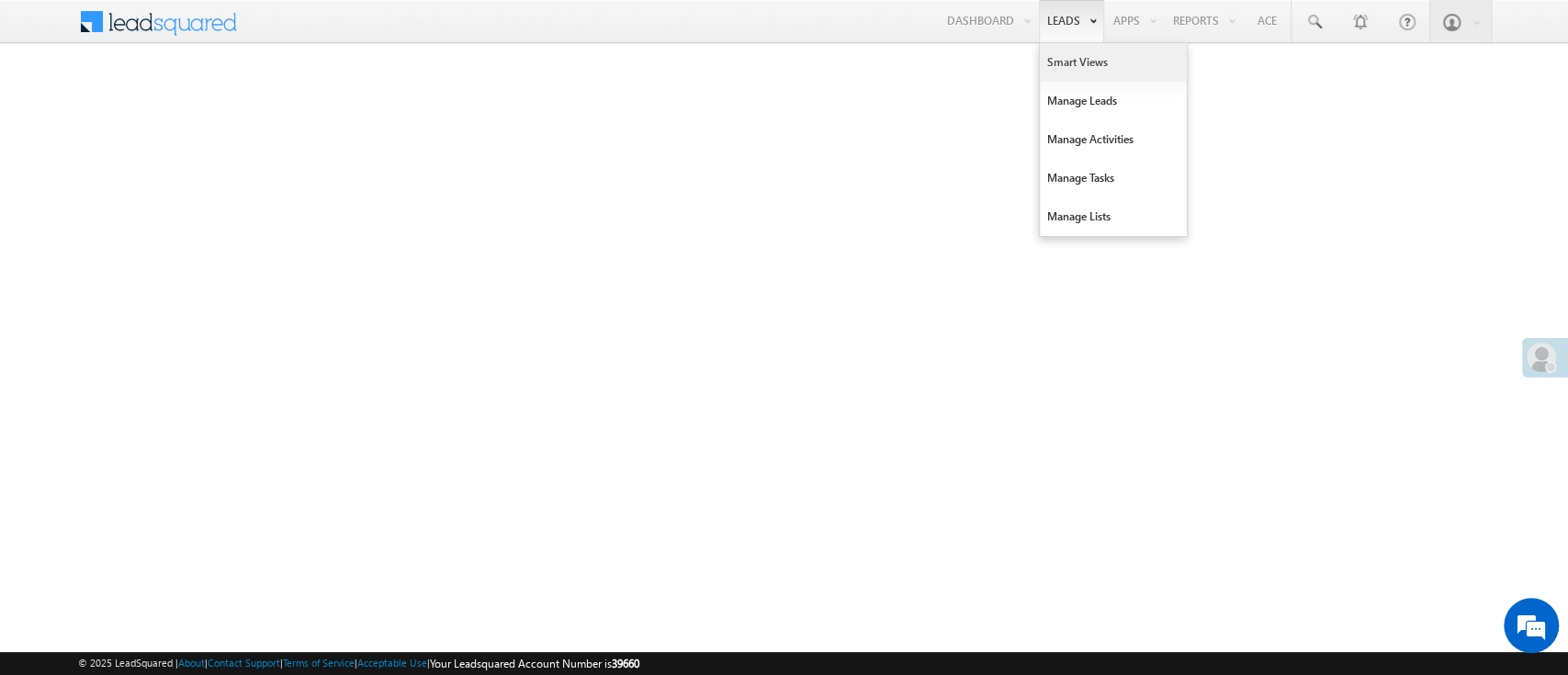
click at [1085, 60] on link "Smart Views" at bounding box center [1113, 62] width 147 height 39
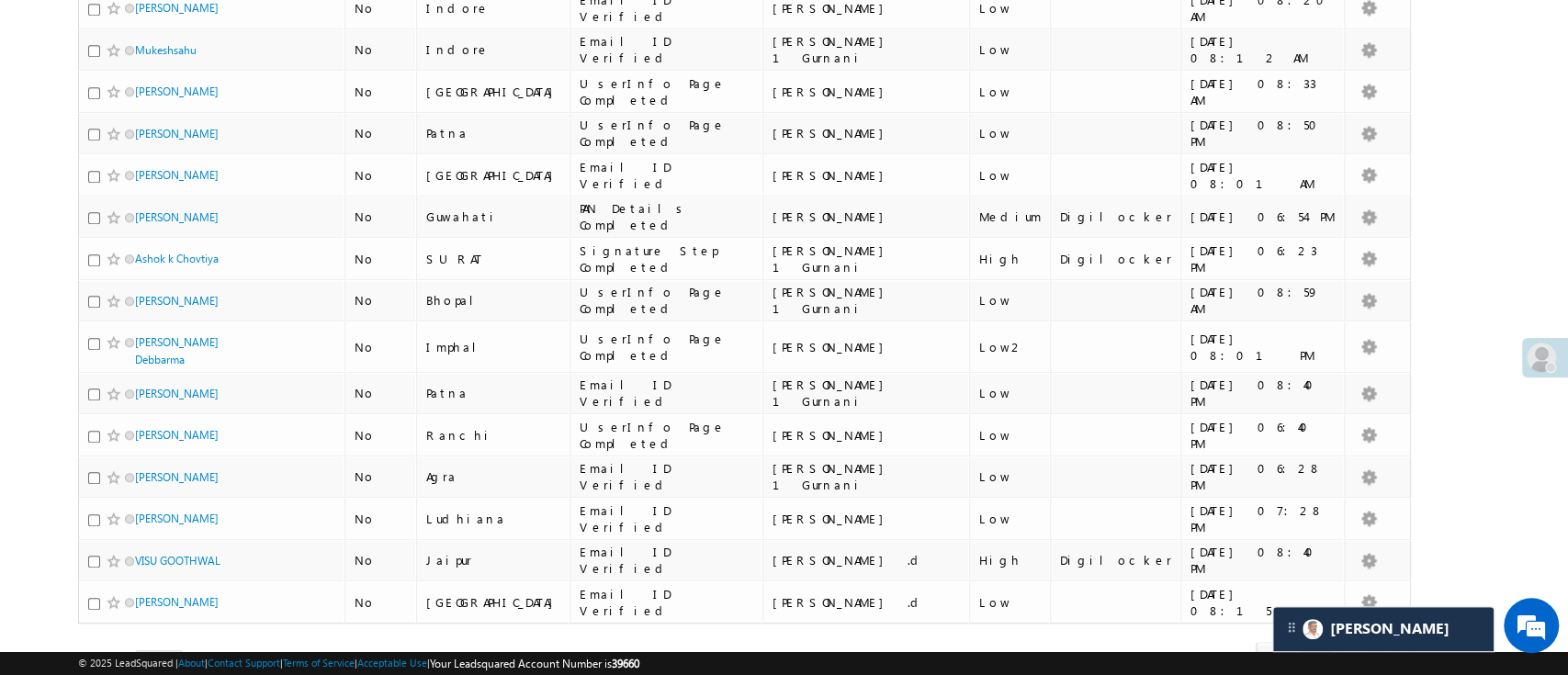
scroll to position [789, 0]
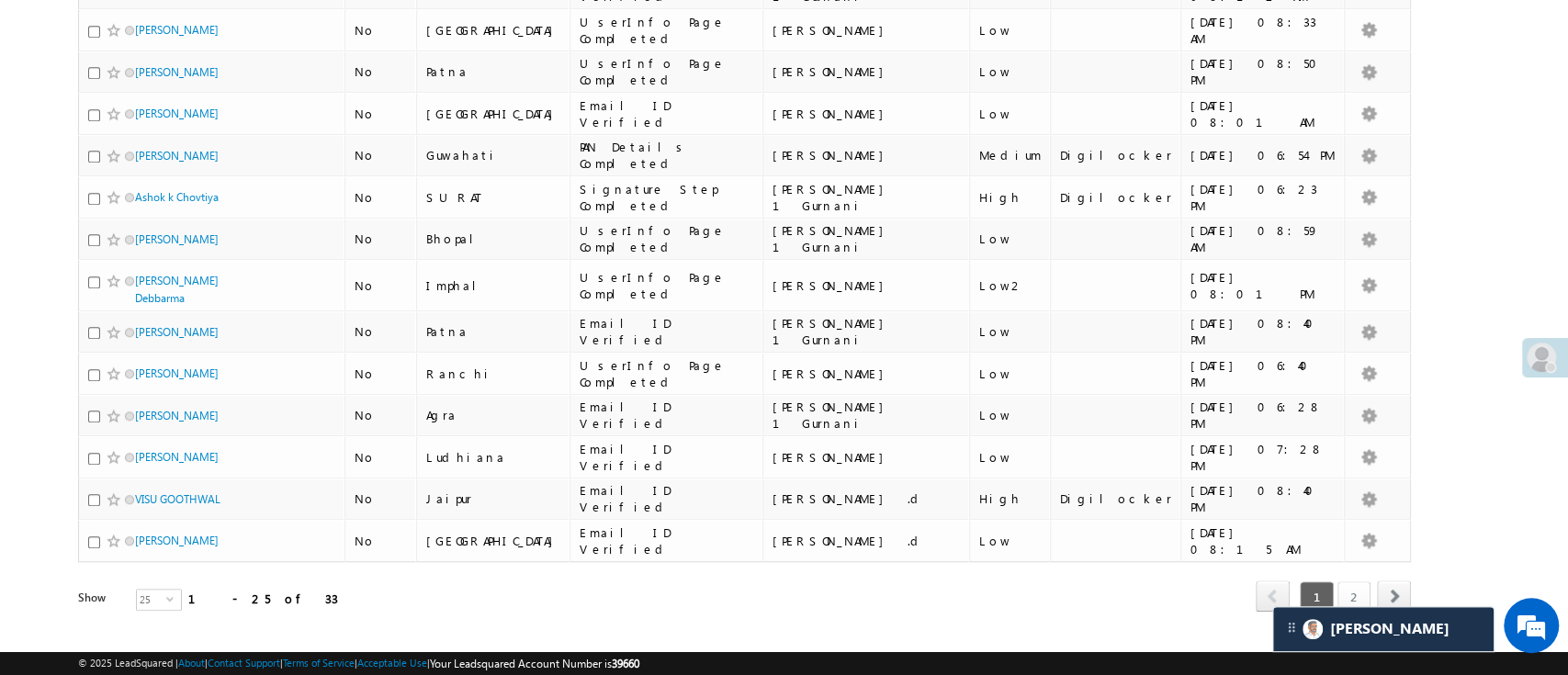
click at [1339, 581] on link "2" at bounding box center [1354, 597] width 33 height 31
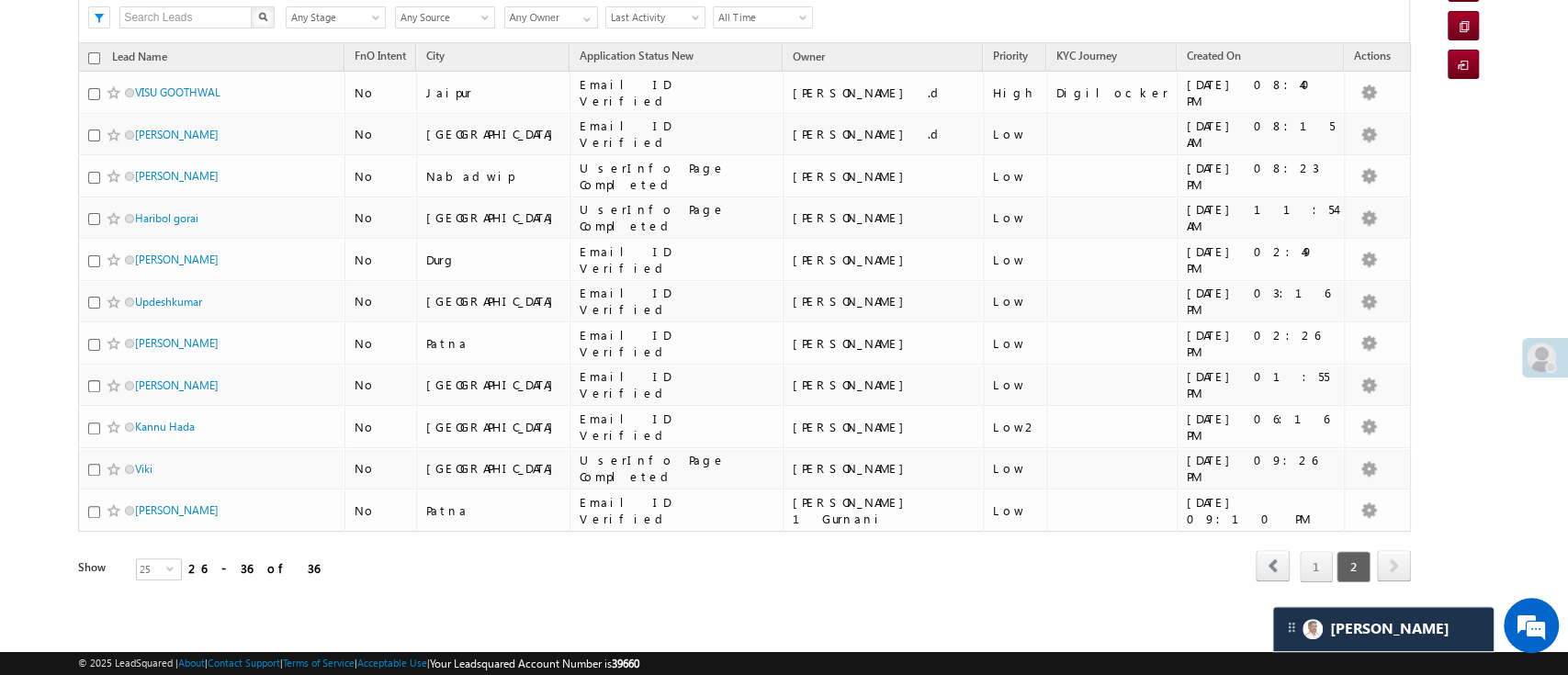
scroll to position [0, 0]
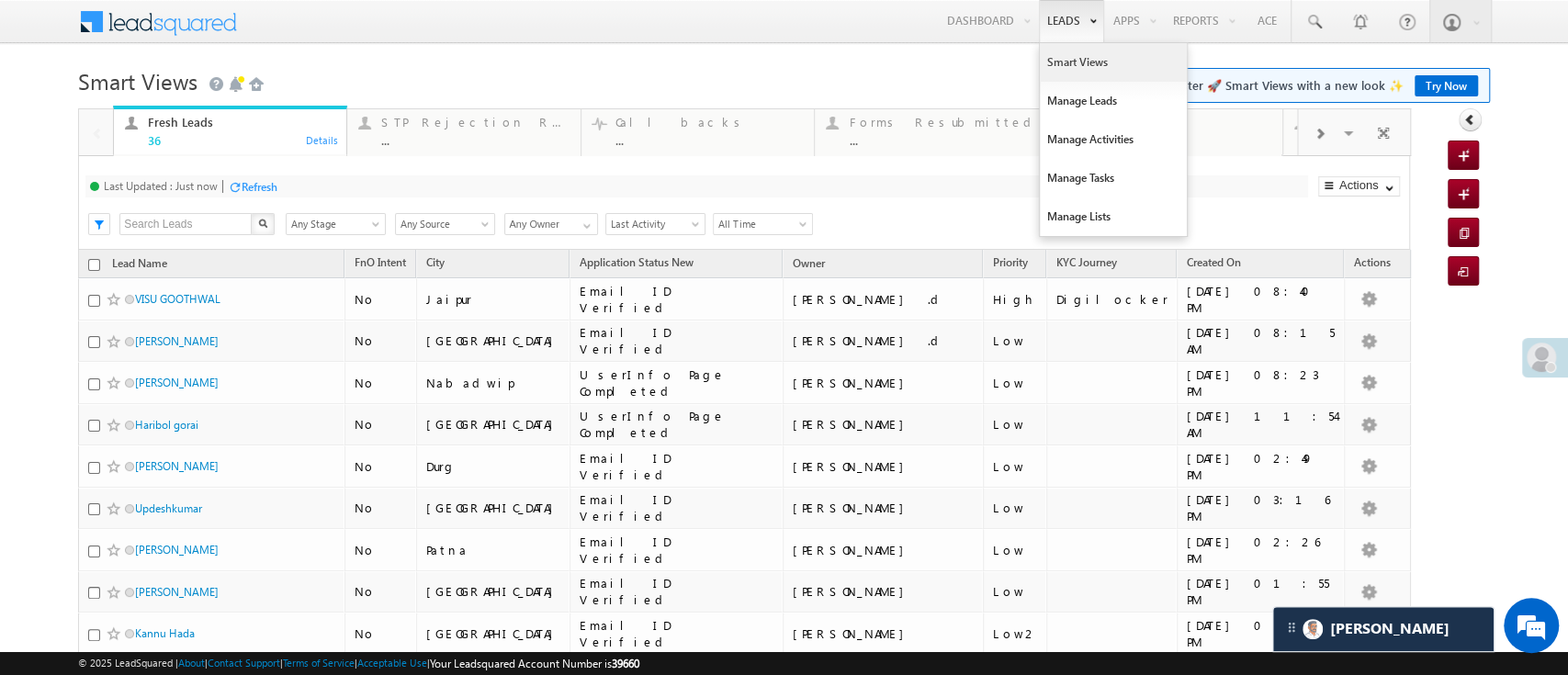
click at [1068, 71] on link "Smart Views" at bounding box center [1113, 62] width 147 height 39
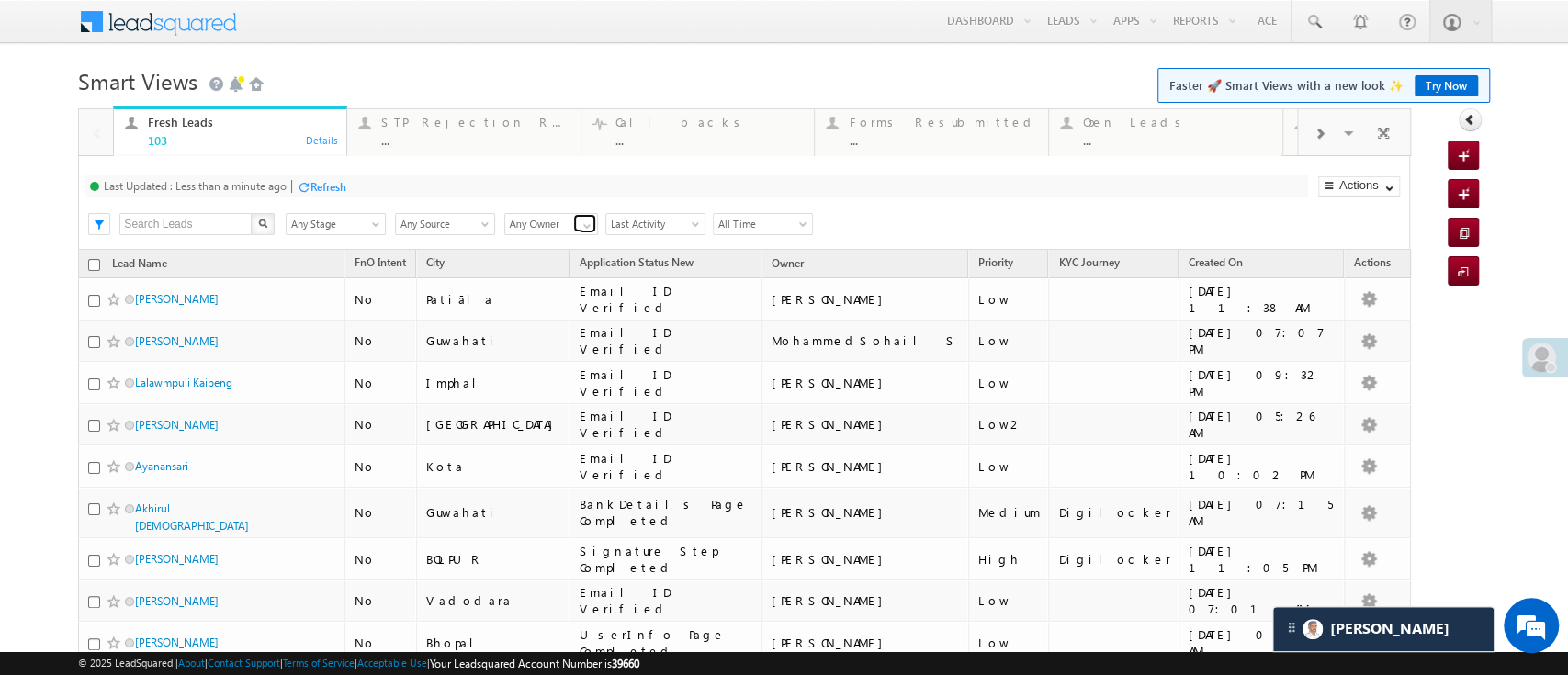
click at [581, 227] on span at bounding box center [586, 225] width 15 height 15
click at [543, 250] on link "Lavisha Gautam" at bounding box center [551, 246] width 95 height 21
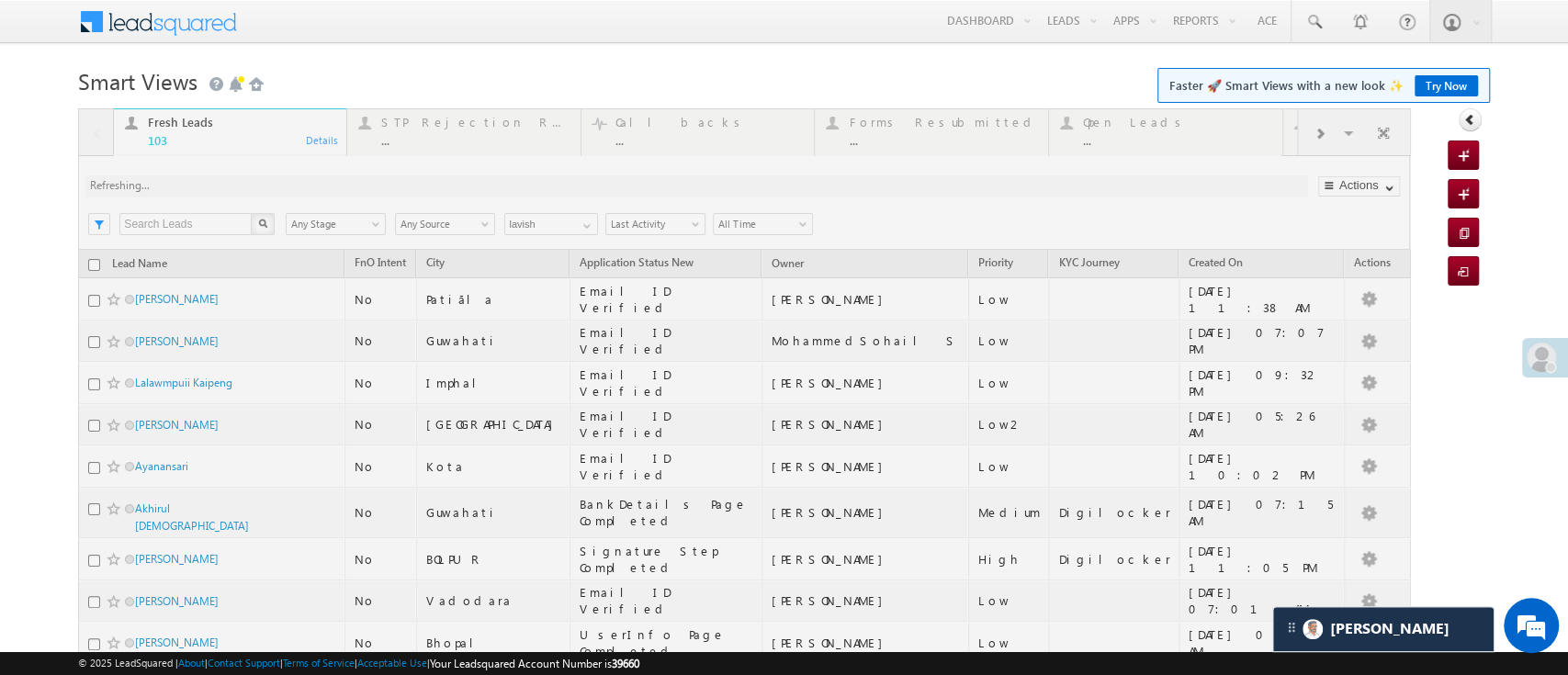
type input "Lavisha Gautam"
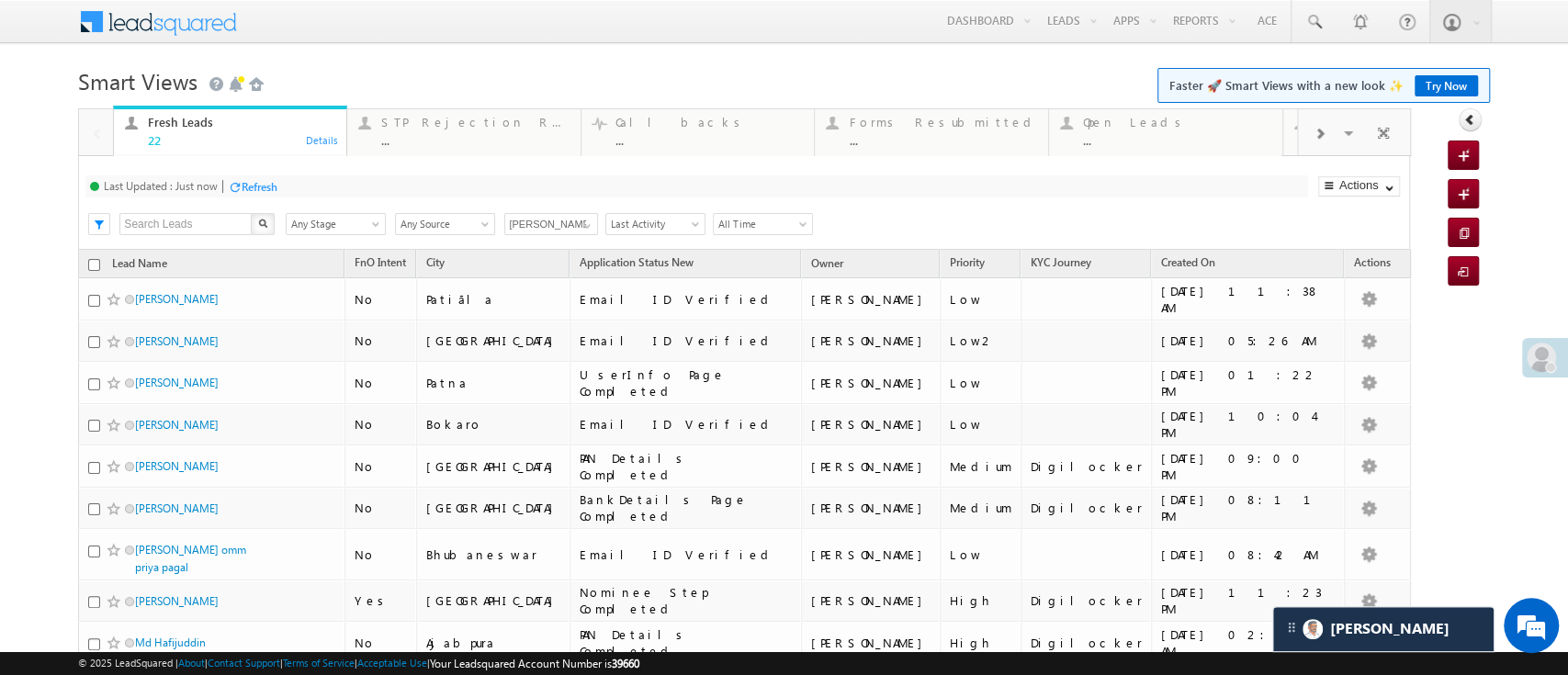
drag, startPoint x: 1566, startPoint y: 83, endPoint x: 1062, endPoint y: 214, distance: 520.7
click at [1062, 214] on div "Search X Lead Stage Any Stage Any Stage Lead Source Any Source Any Source Owner…" at bounding box center [759, 222] width 1299 height 27
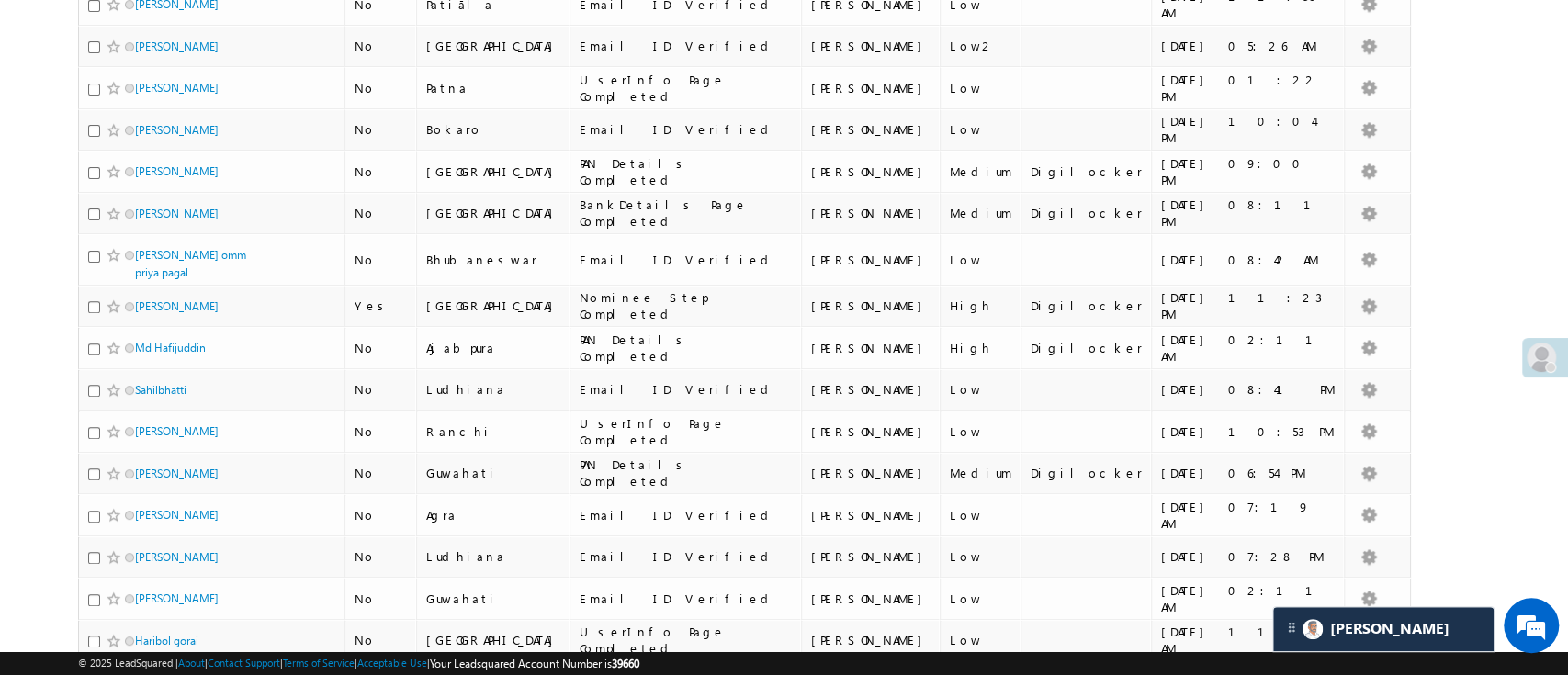
scroll to position [294, 0]
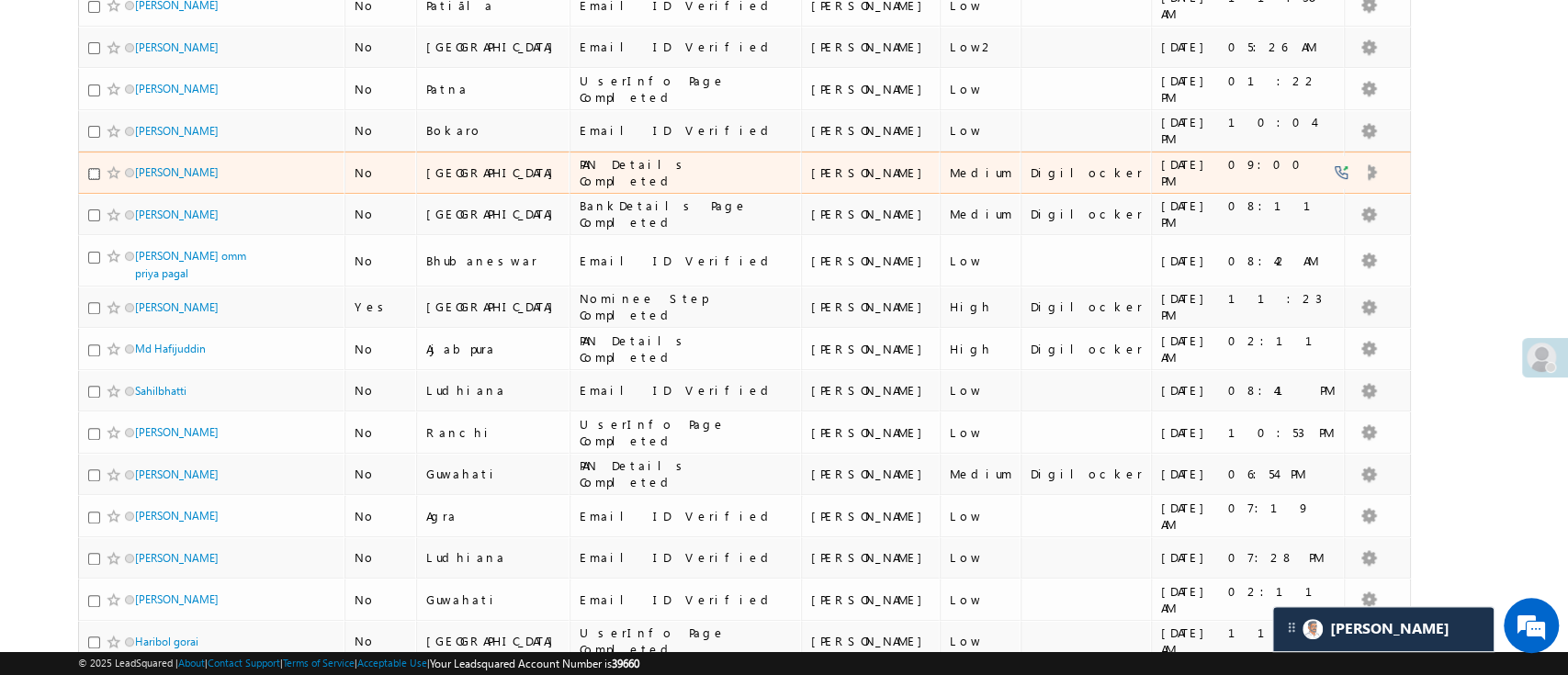
click at [93, 172] on input "checkbox" at bounding box center [94, 174] width 12 height 12
checkbox input "true"
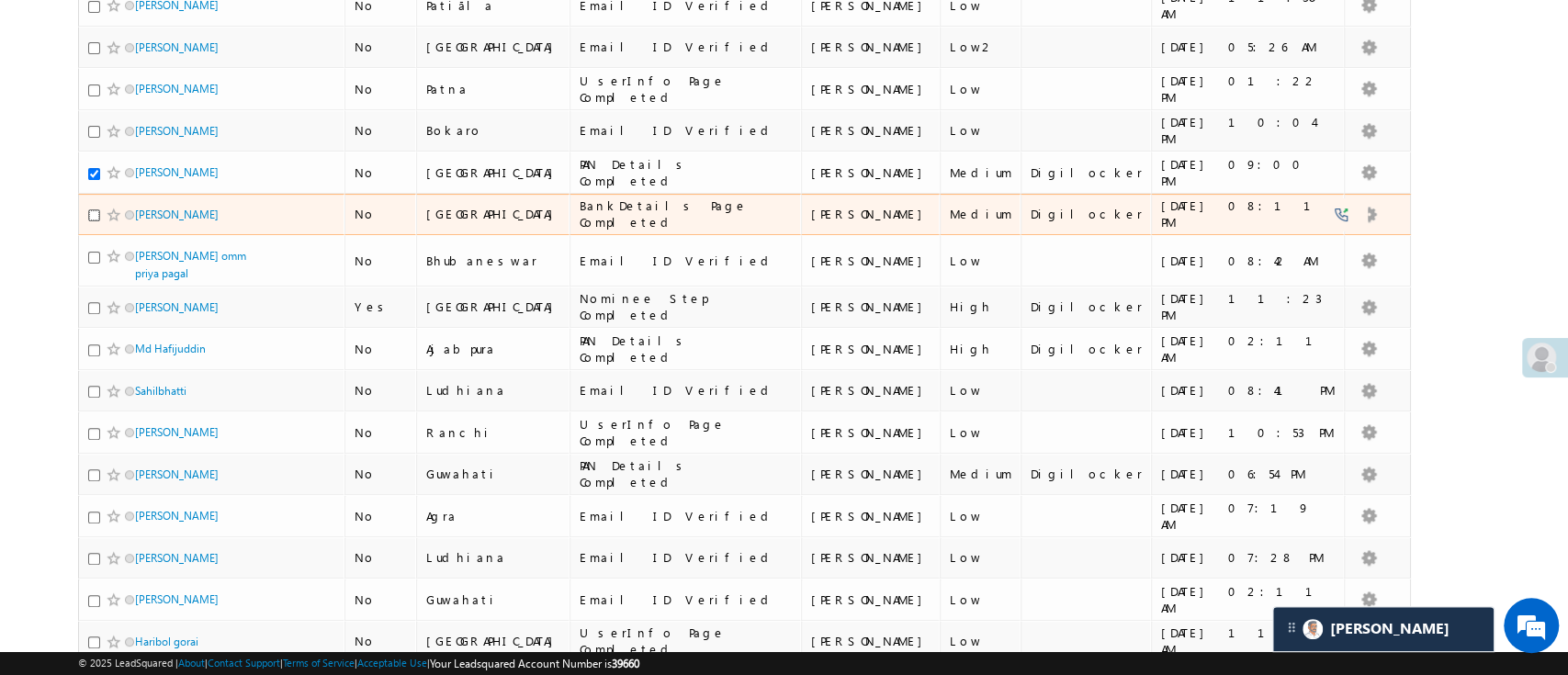
click at [96, 212] on input "checkbox" at bounding box center [94, 216] width 12 height 12
checkbox input "true"
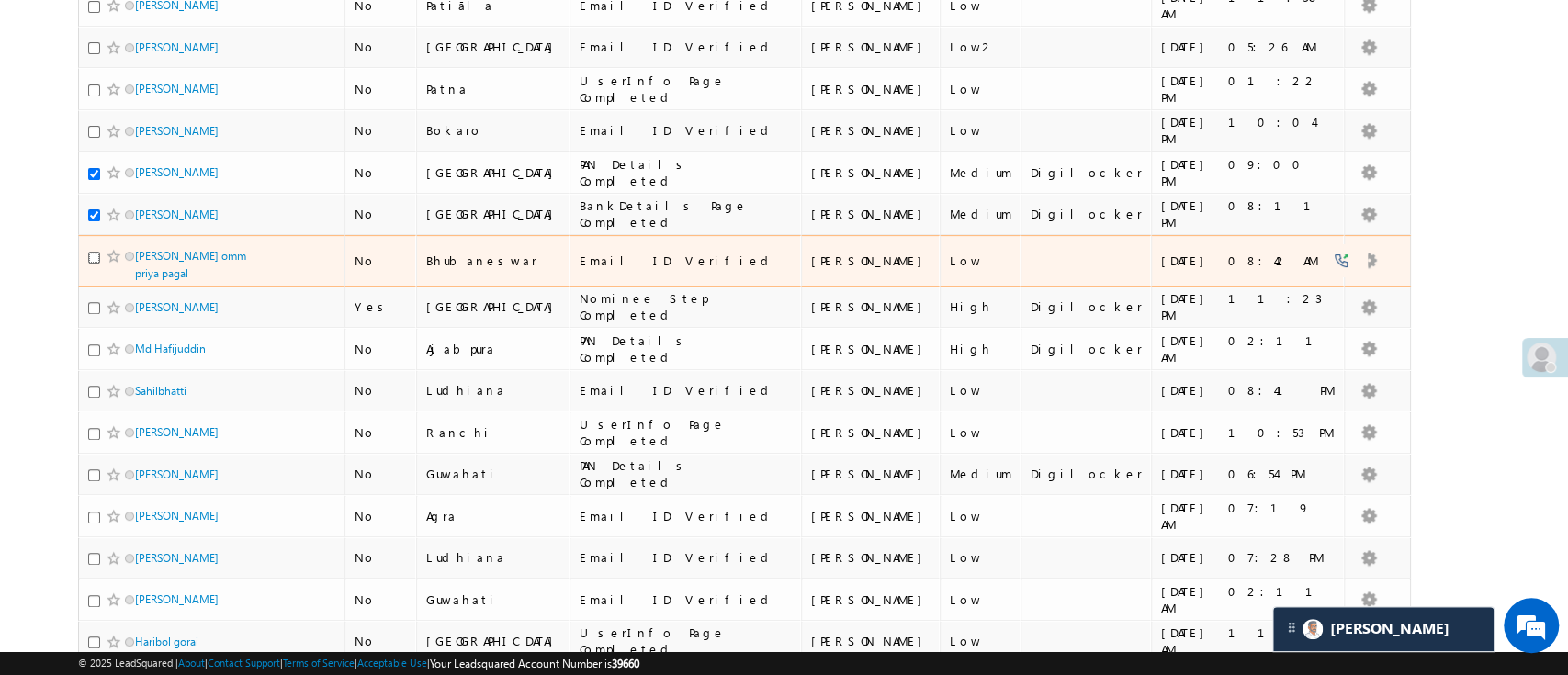
click at [90, 257] on input "checkbox" at bounding box center [94, 258] width 12 height 12
checkbox input "true"
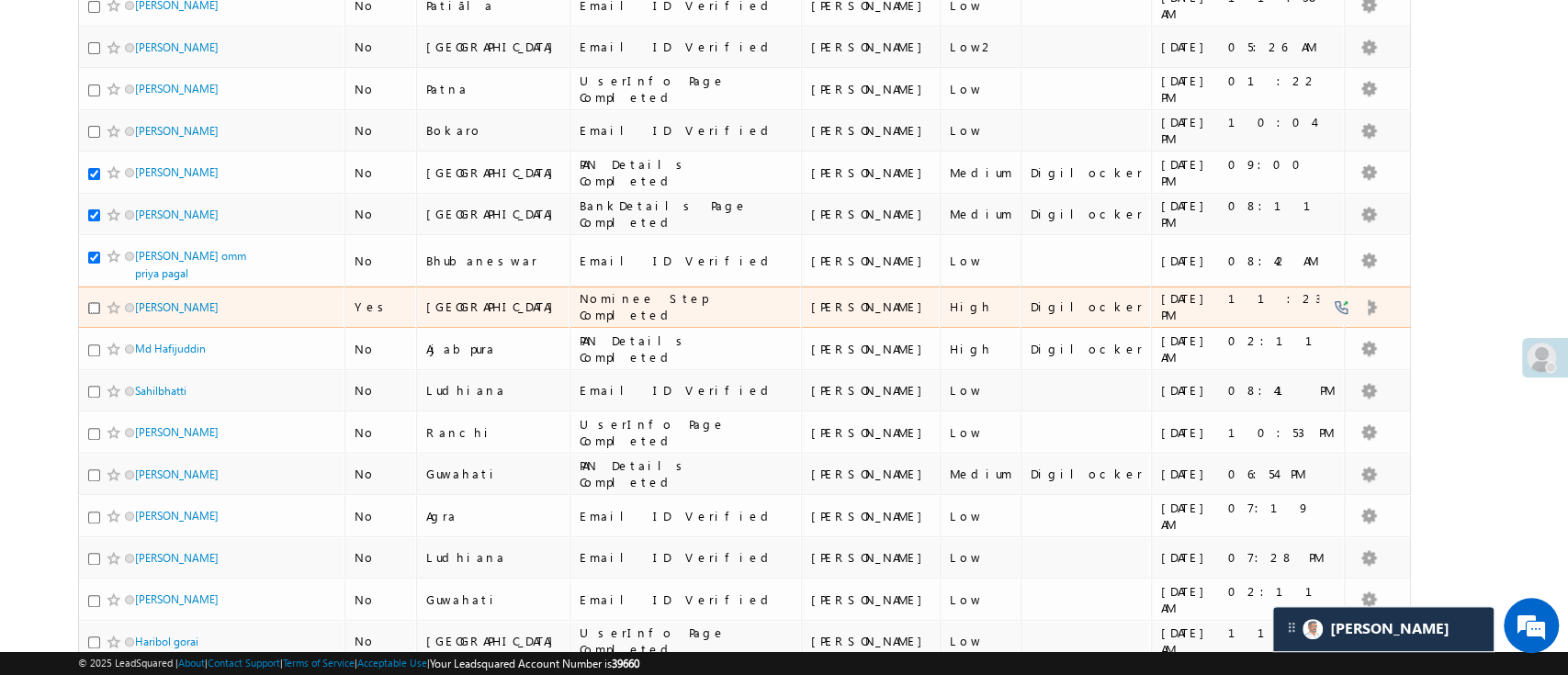
click at [94, 302] on input "checkbox" at bounding box center [94, 308] width 12 height 12
checkbox input "true"
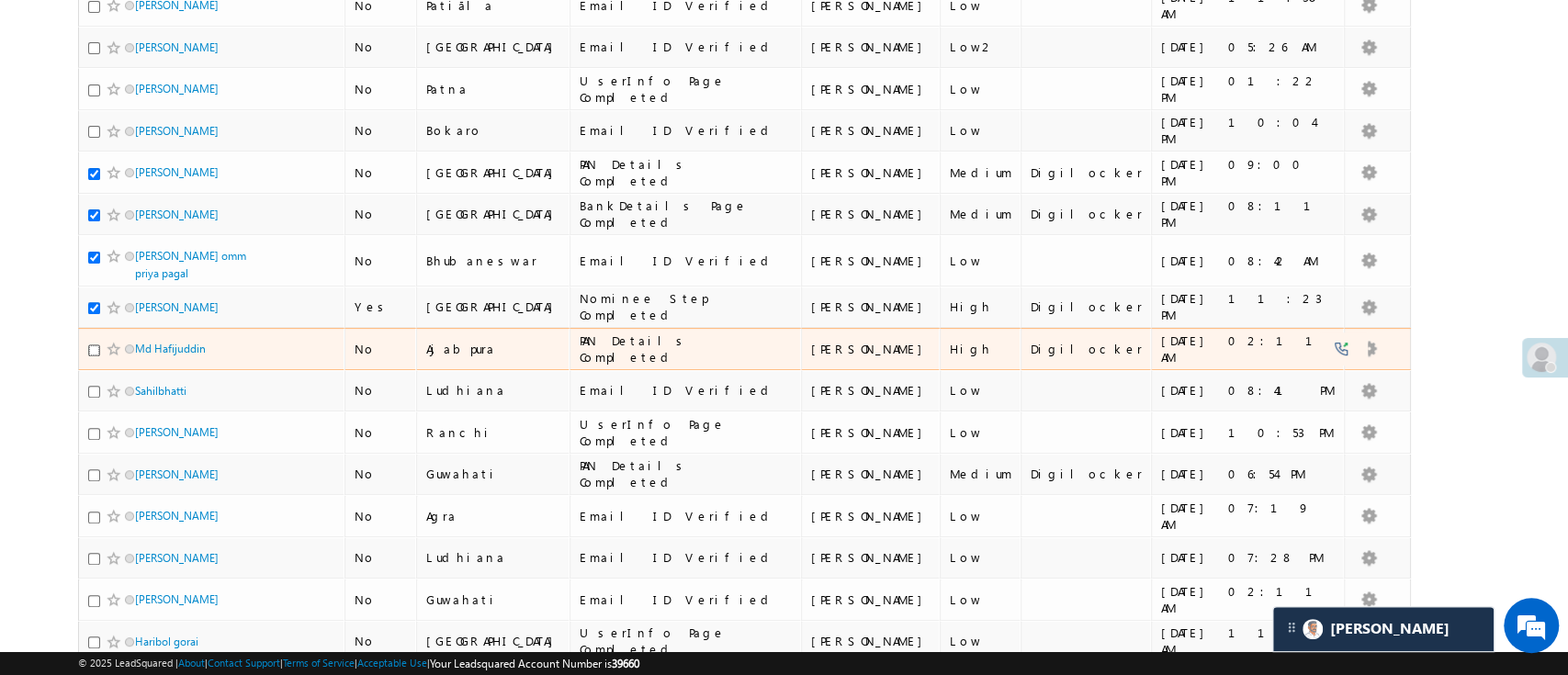
click at [93, 344] on input "checkbox" at bounding box center [94, 350] width 12 height 12
checkbox input "true"
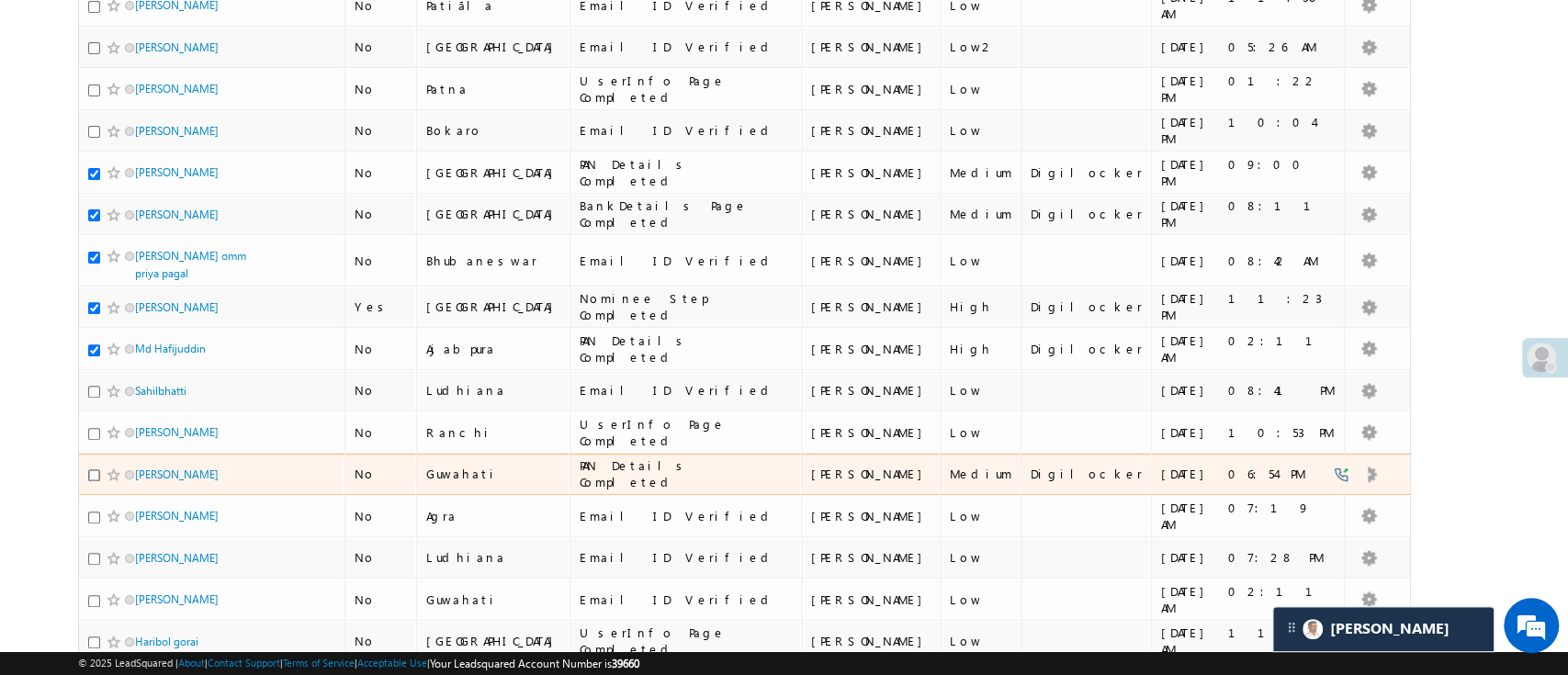
click at [95, 469] on input "checkbox" at bounding box center [94, 475] width 12 height 12
checkbox input "true"
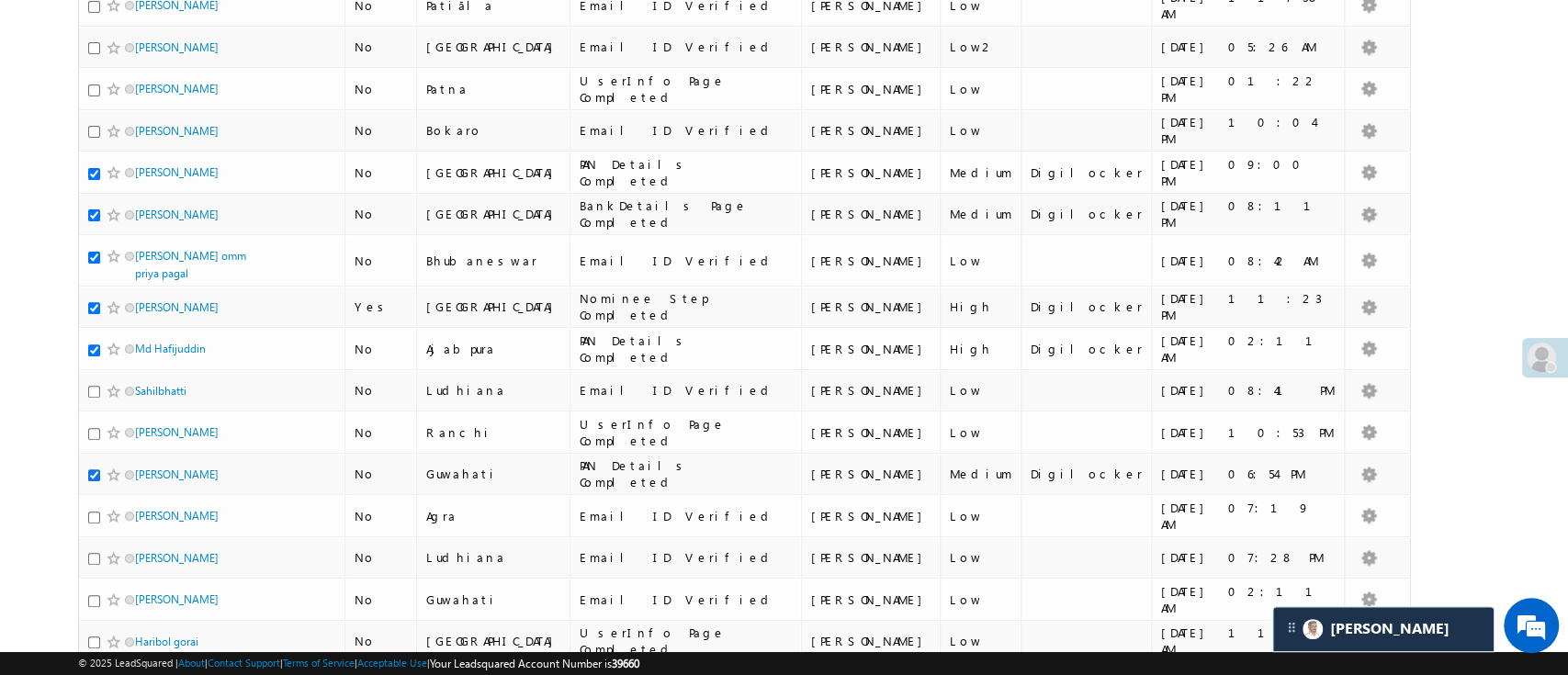
scroll to position [665, 0]
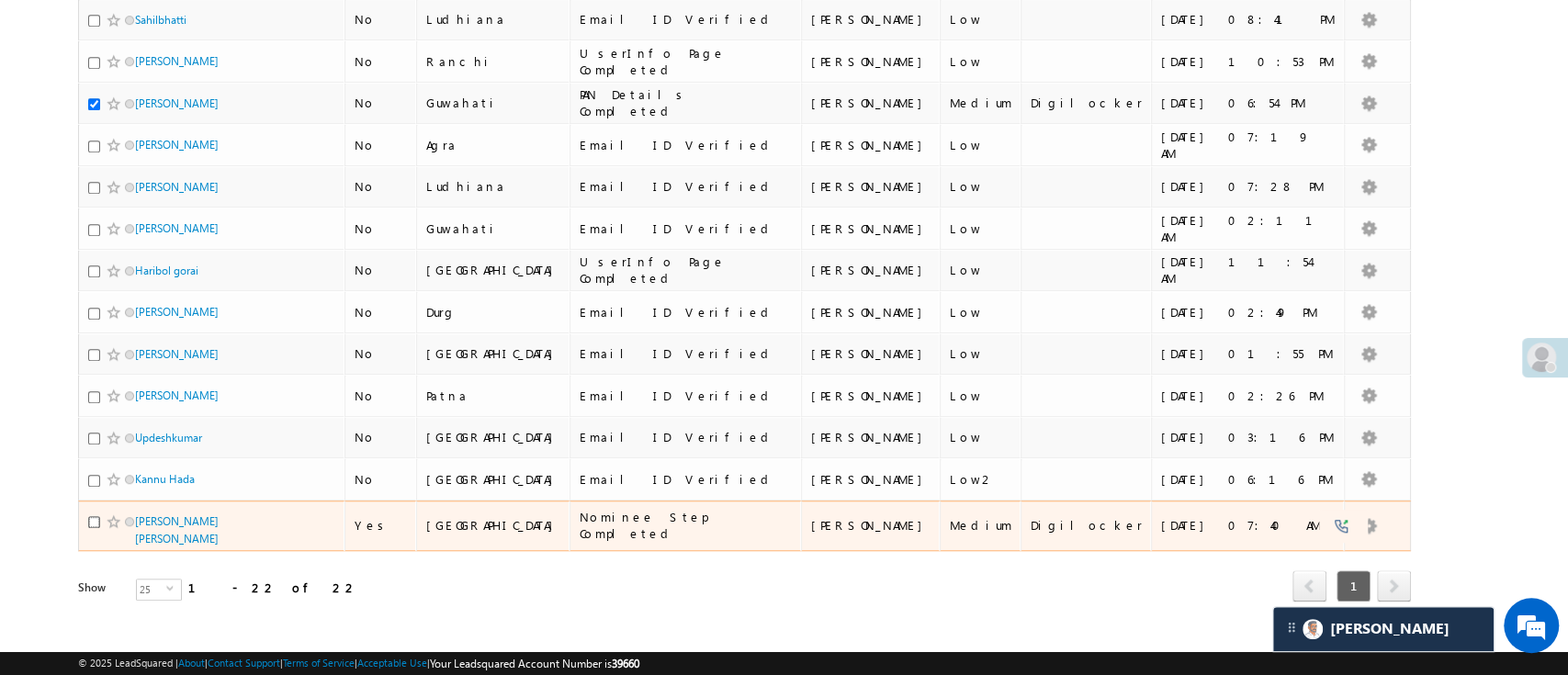
click at [96, 516] on input "checkbox" at bounding box center [94, 522] width 12 height 12
checkbox input "true"
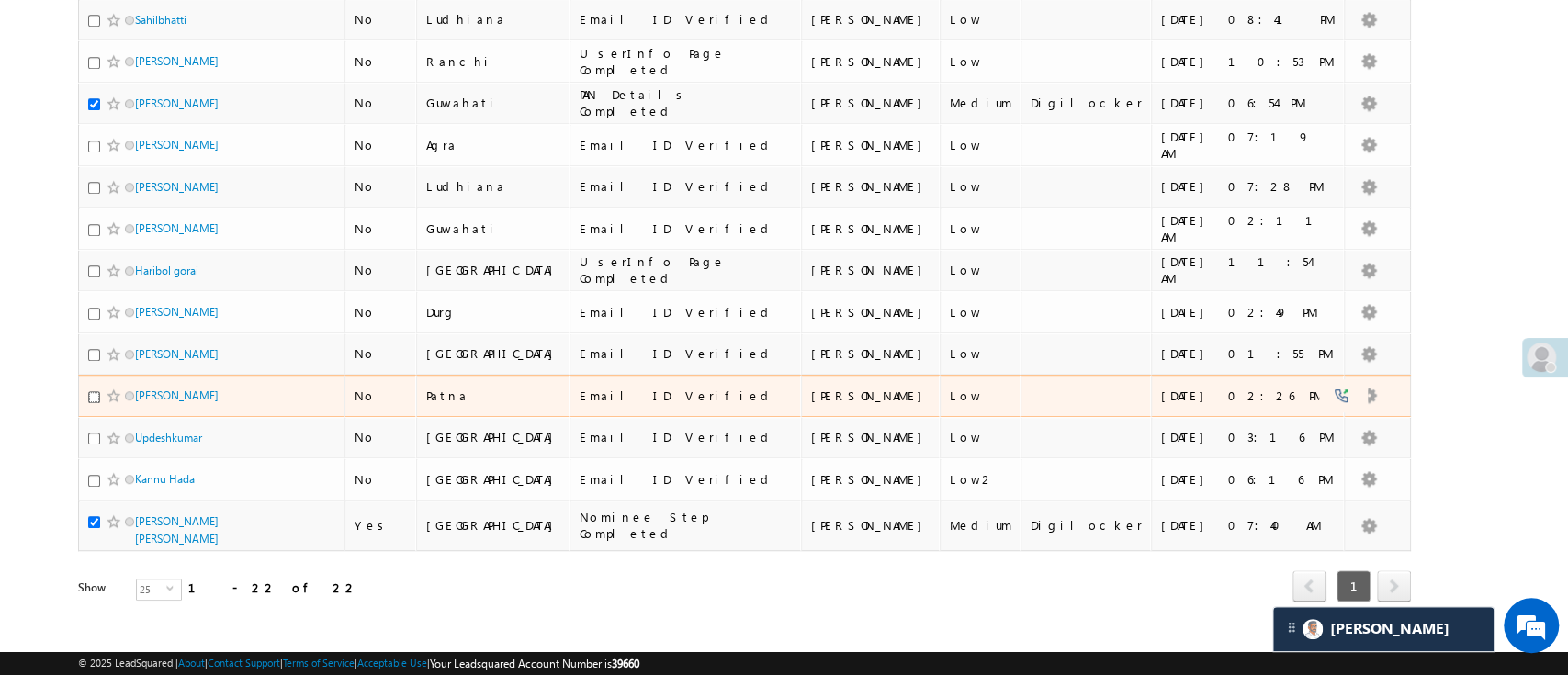
click at [95, 391] on input "checkbox" at bounding box center [94, 397] width 12 height 12
checkbox input "true"
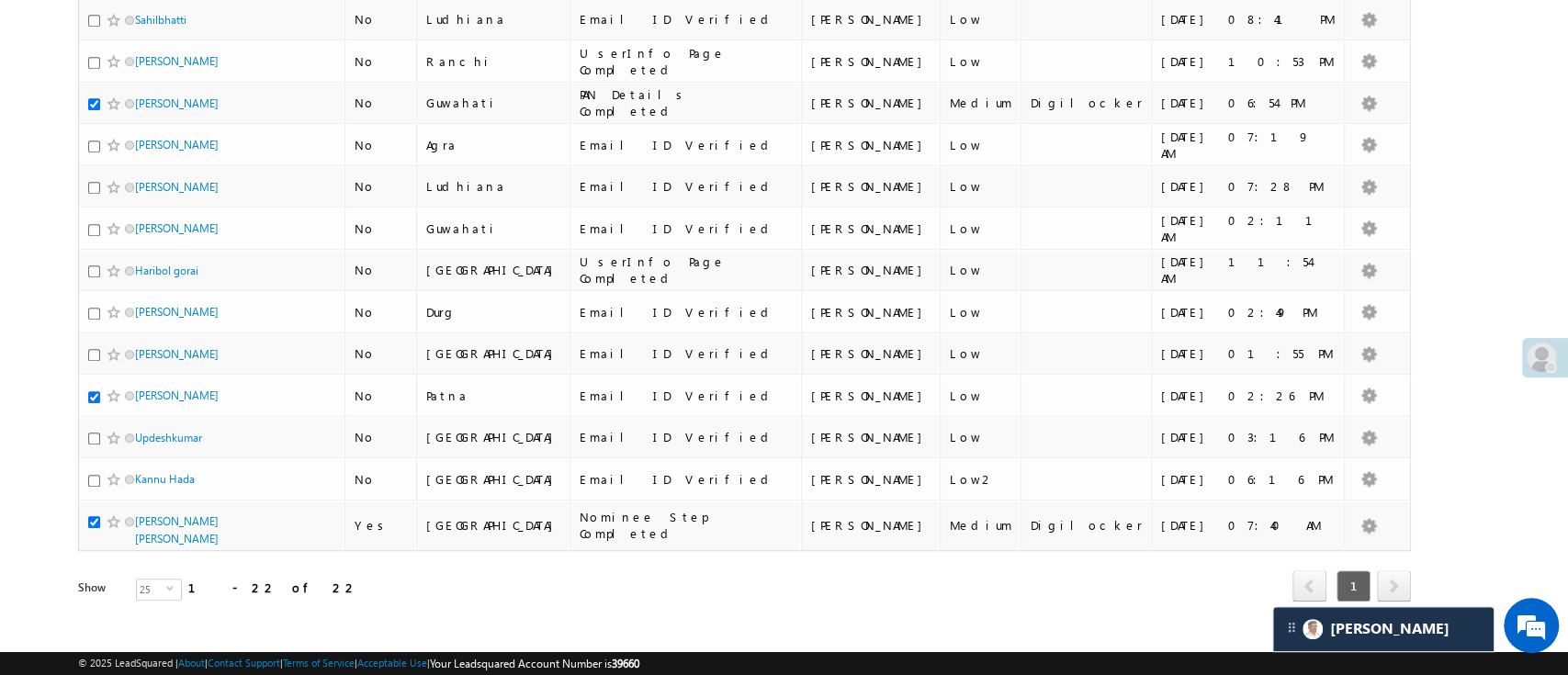
scroll to position [74, 0]
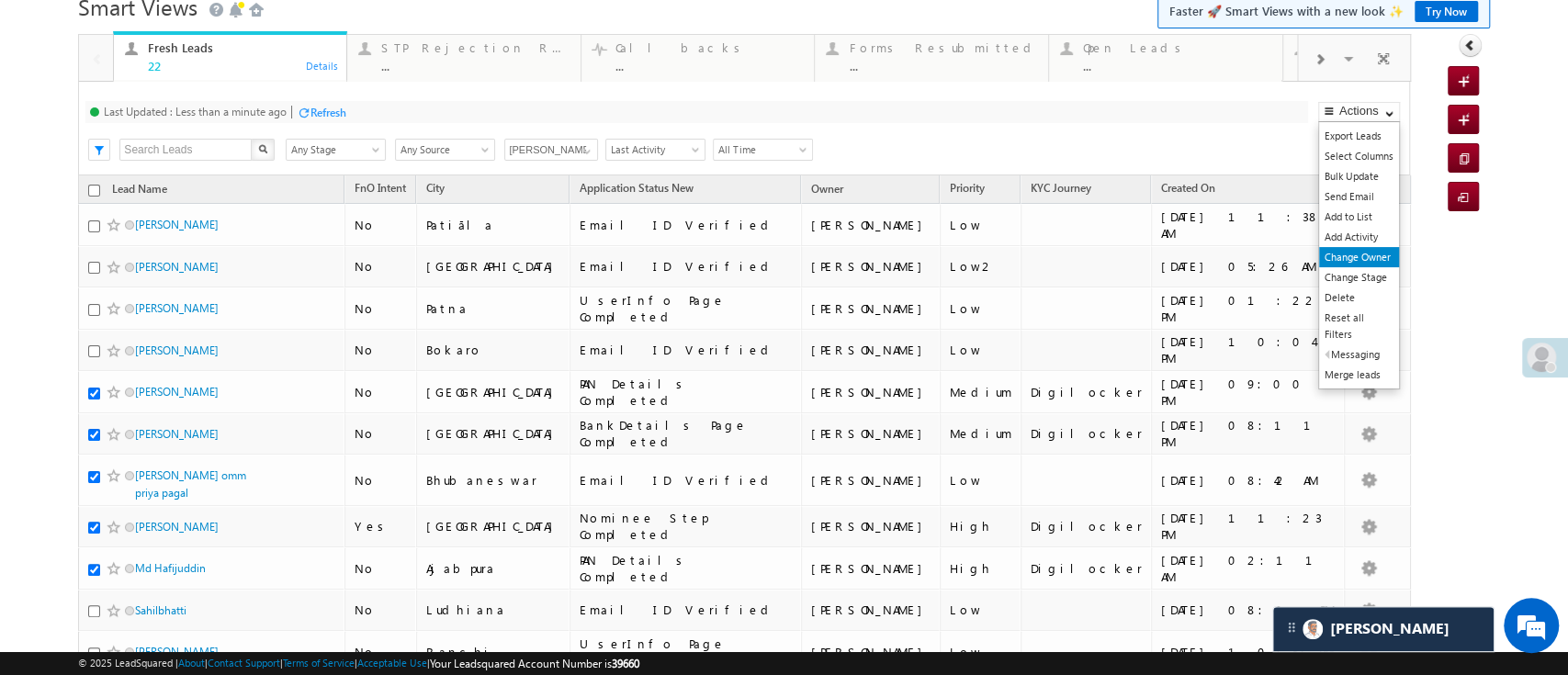
click at [1338, 258] on link "Change Owner" at bounding box center [1359, 257] width 80 height 20
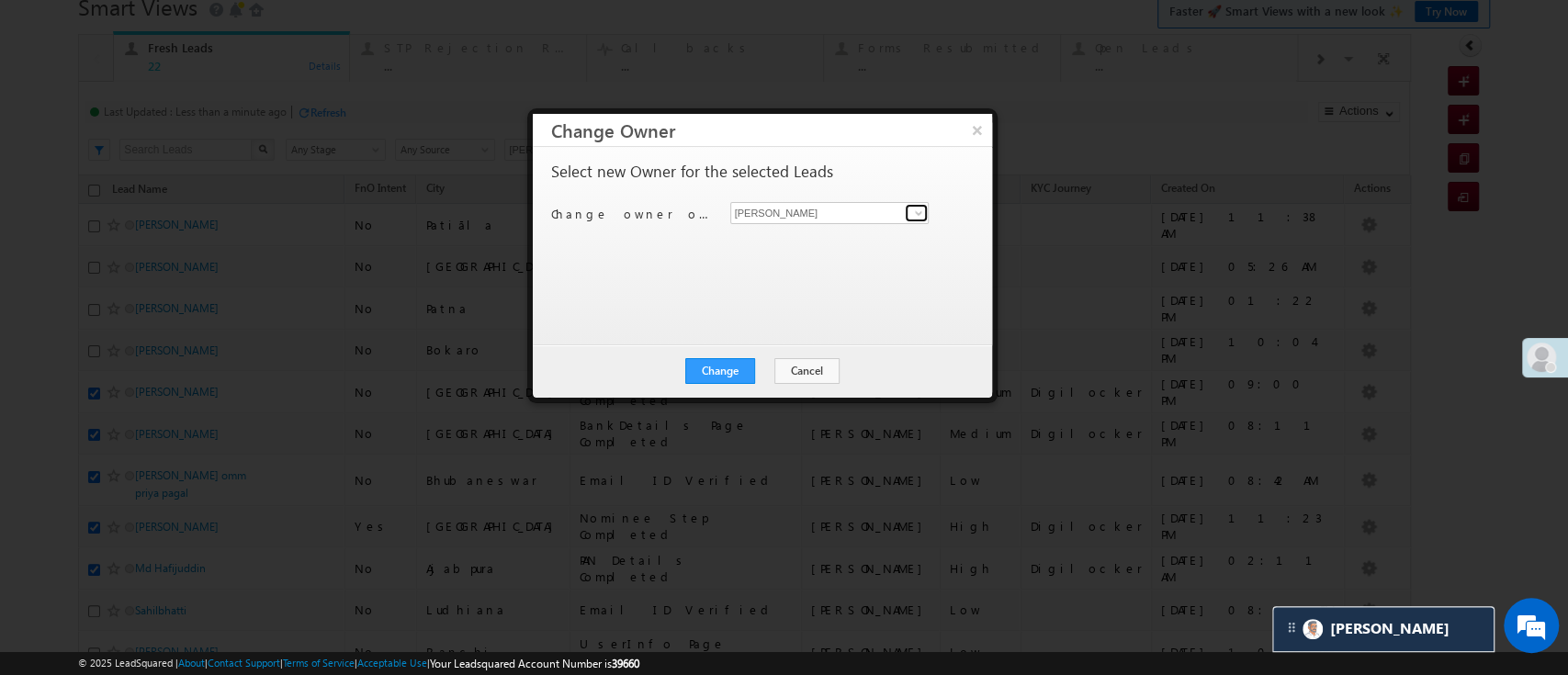
click at [911, 207] on span at bounding box center [918, 213] width 15 height 15
click at [846, 239] on link "Lavisha Gautam Lavisha.Gautam@angelbroking.com" at bounding box center [830, 242] width 199 height 35
type input "Lavisha Gautam"
click at [739, 368] on button "Change" at bounding box center [720, 371] width 70 height 25
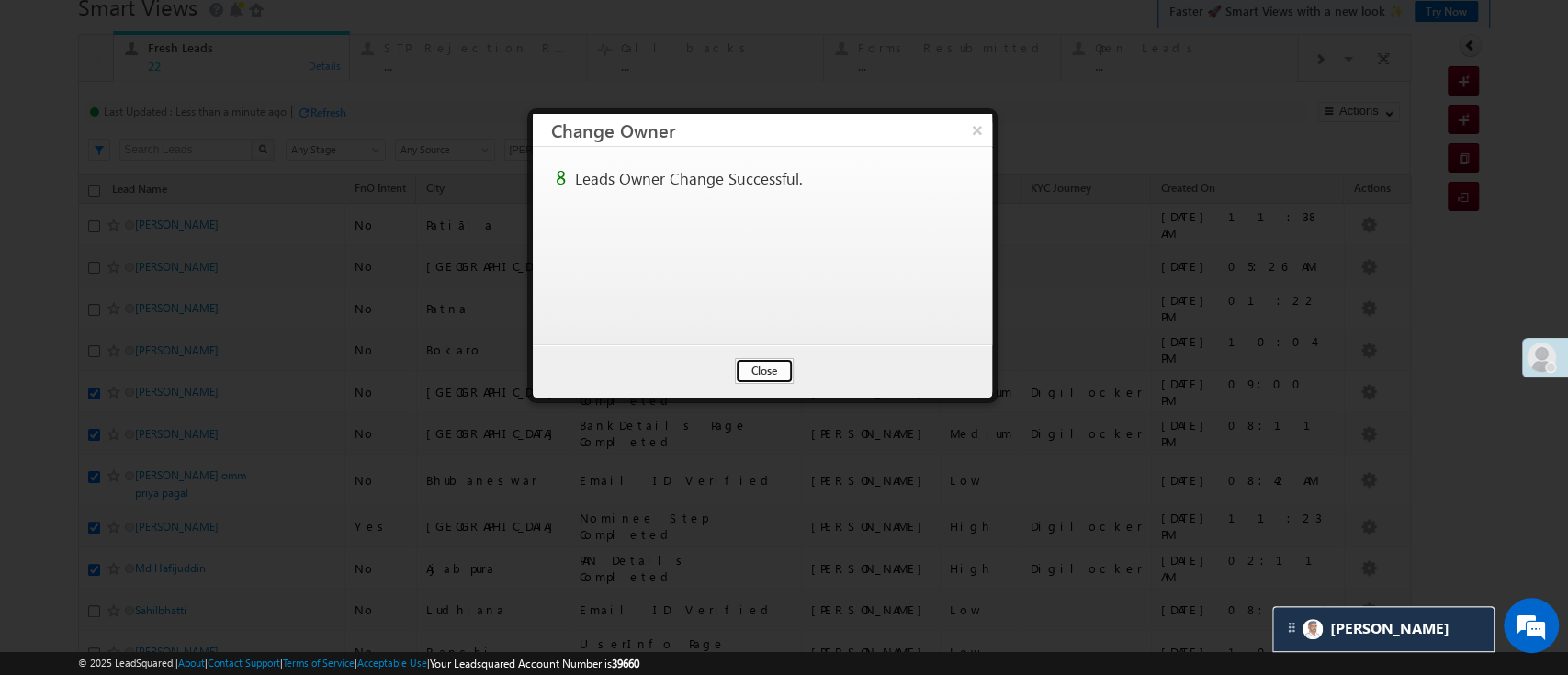
click at [757, 358] on button "Close" at bounding box center [764, 371] width 59 height 25
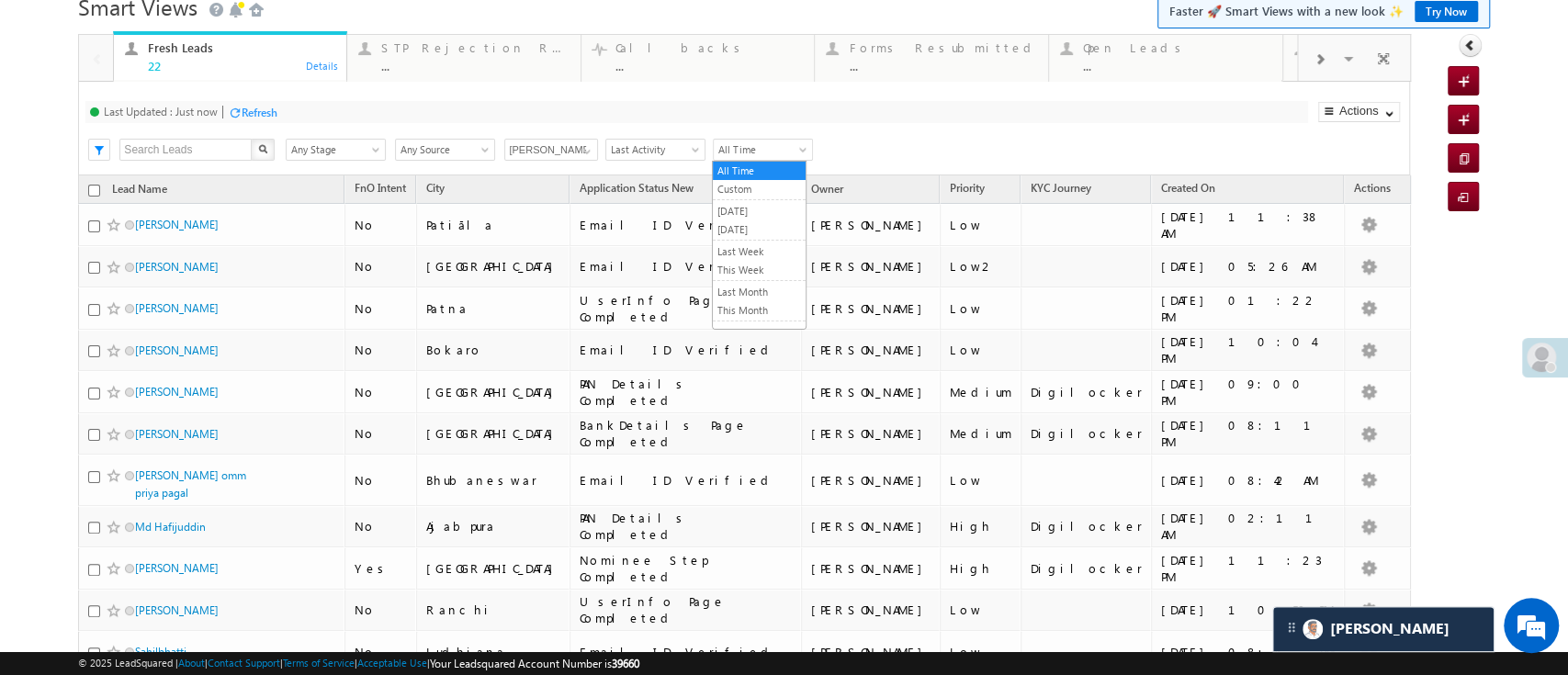
click at [793, 145] on span "All Time" at bounding box center [760, 149] width 93 height 17
click at [754, 231] on link "[DATE]" at bounding box center [759, 229] width 93 height 17
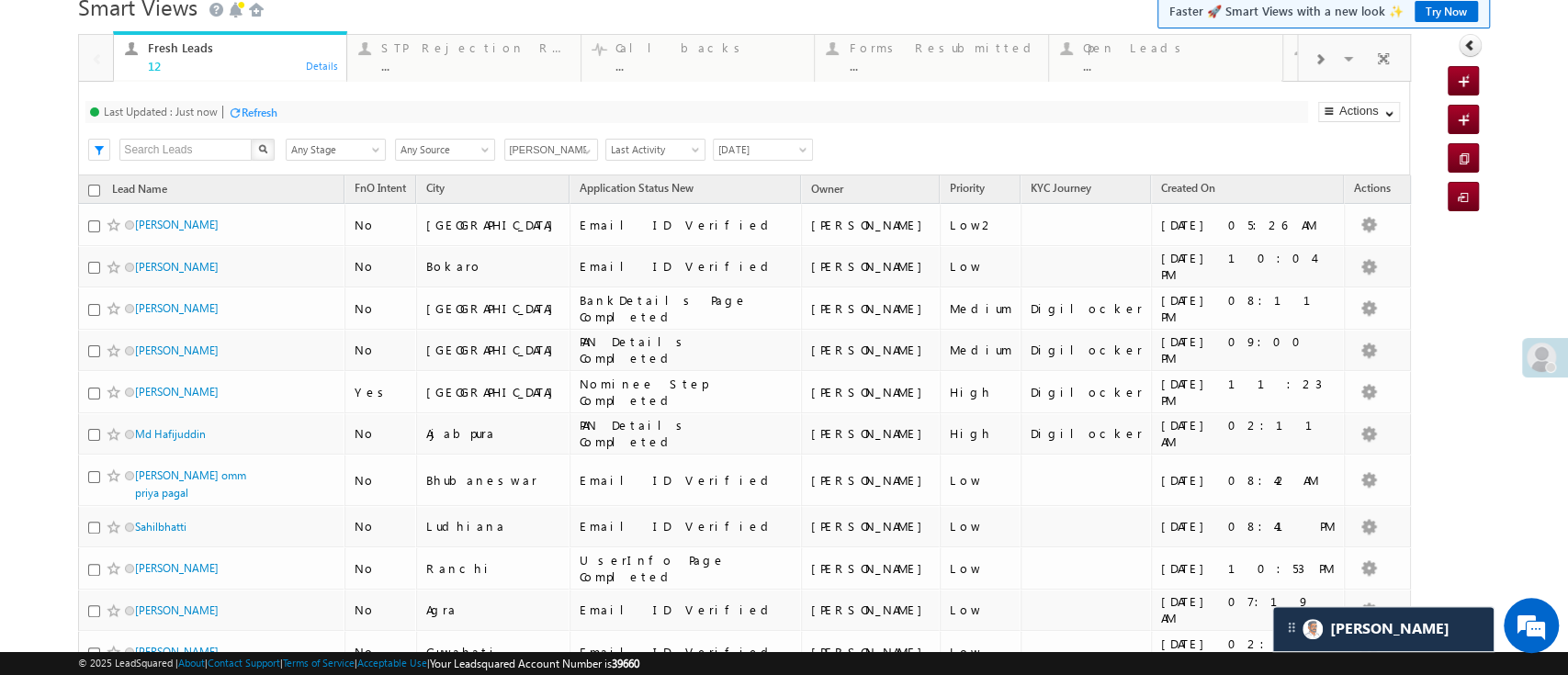
scroll to position [249, 0]
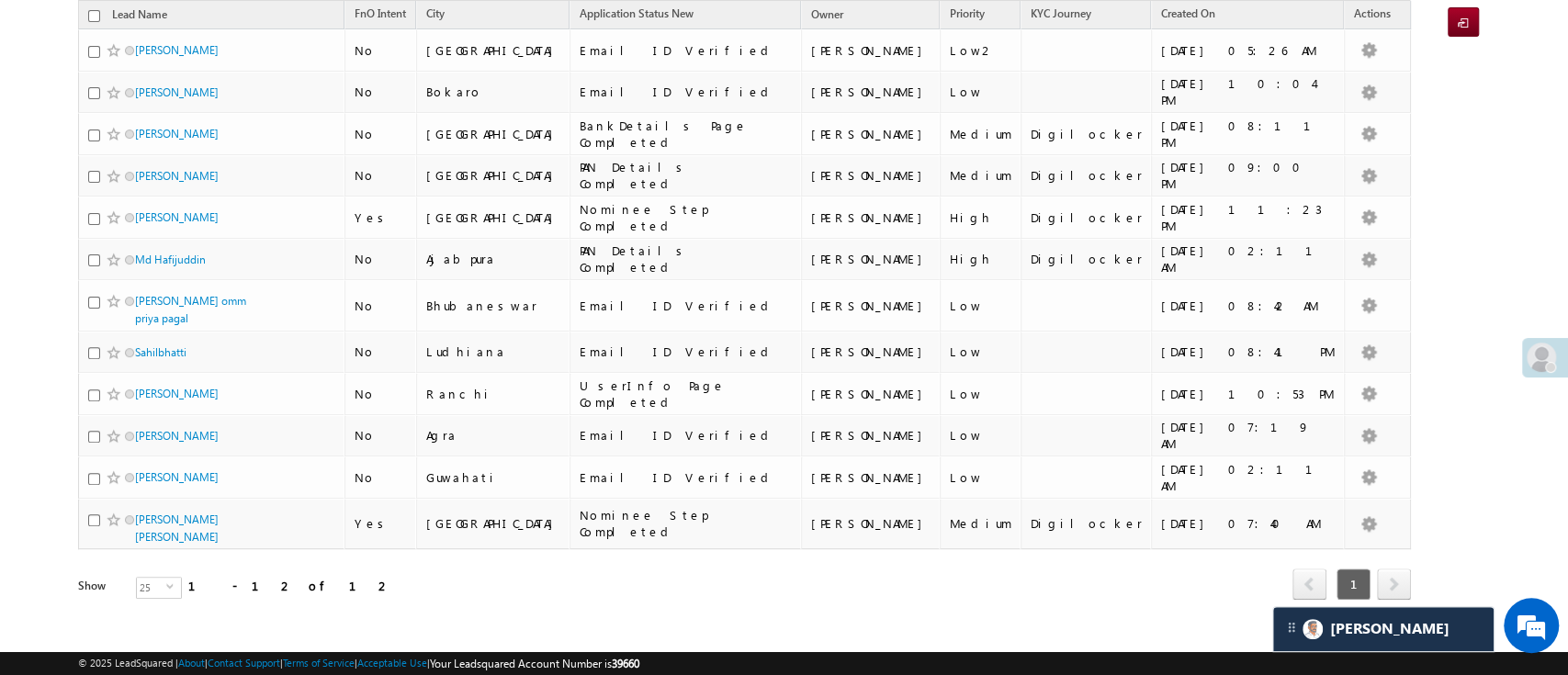
click at [91, 14] on input "checkbox" at bounding box center [94, 16] width 12 height 12
checkbox input "true"
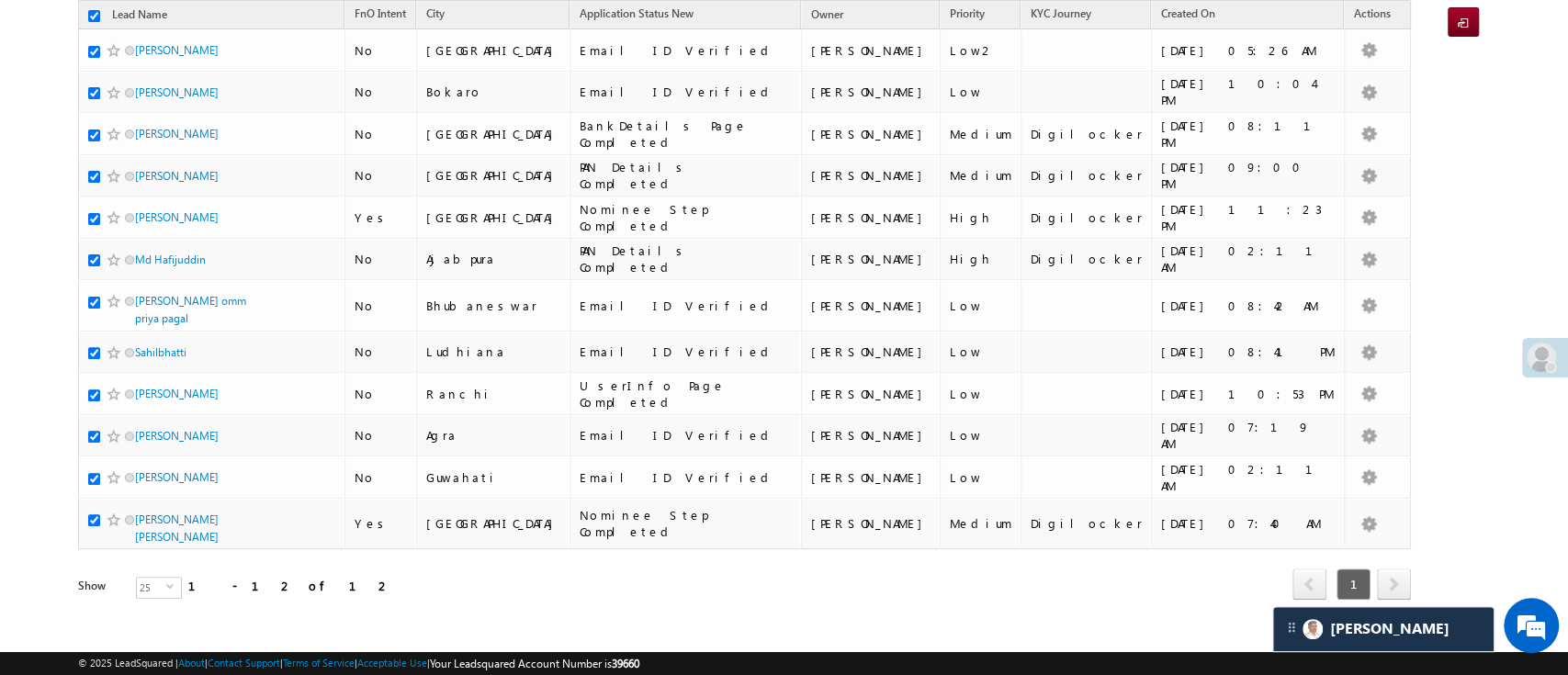
checkbox input "true"
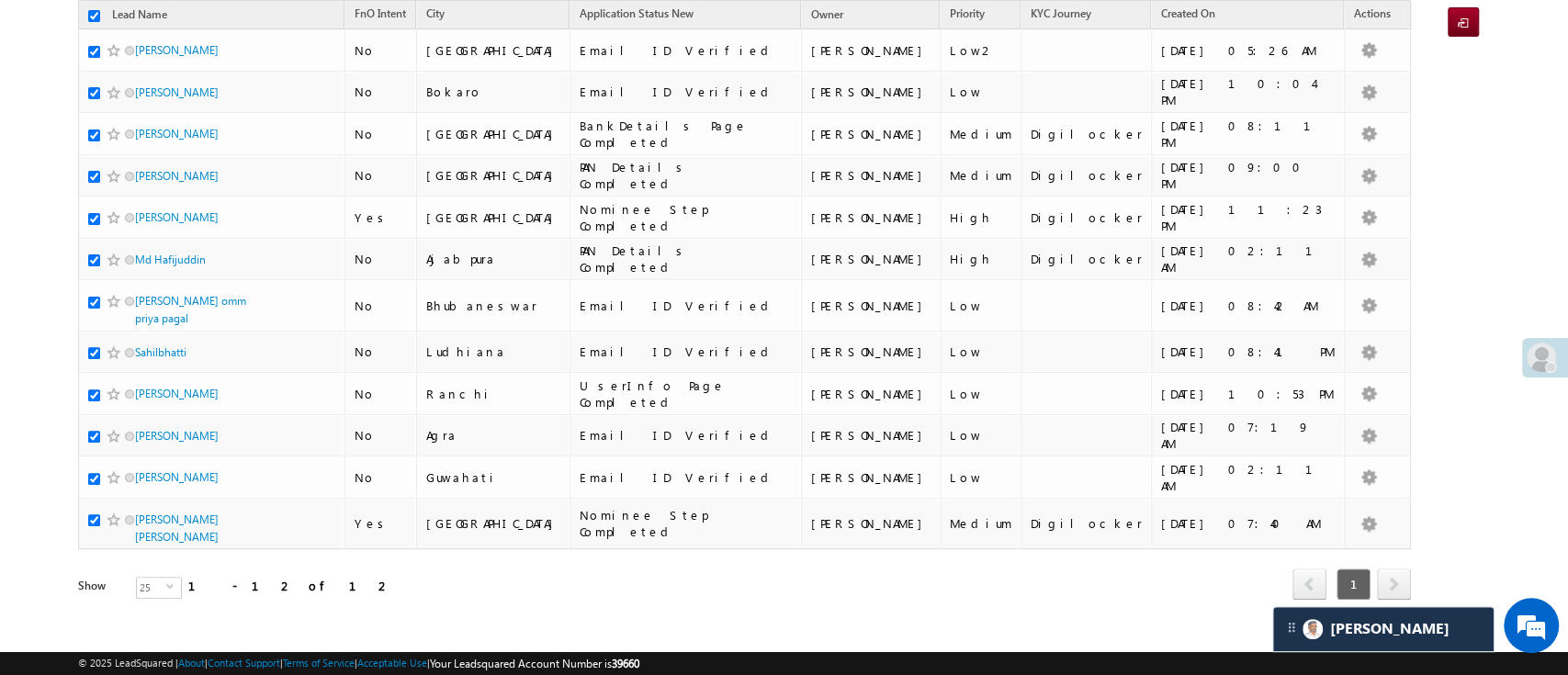
checkbox input "true"
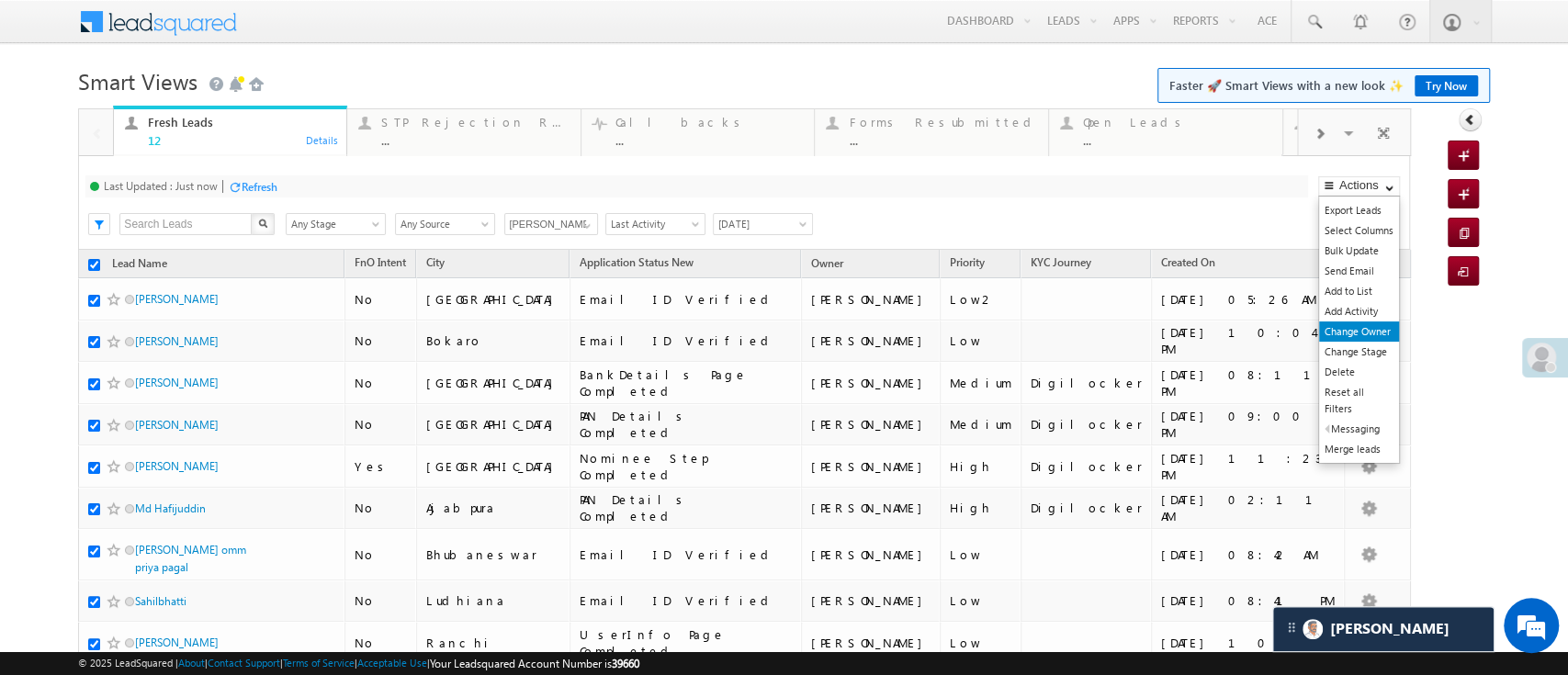
click at [1347, 329] on link "Change Owner" at bounding box center [1359, 332] width 80 height 20
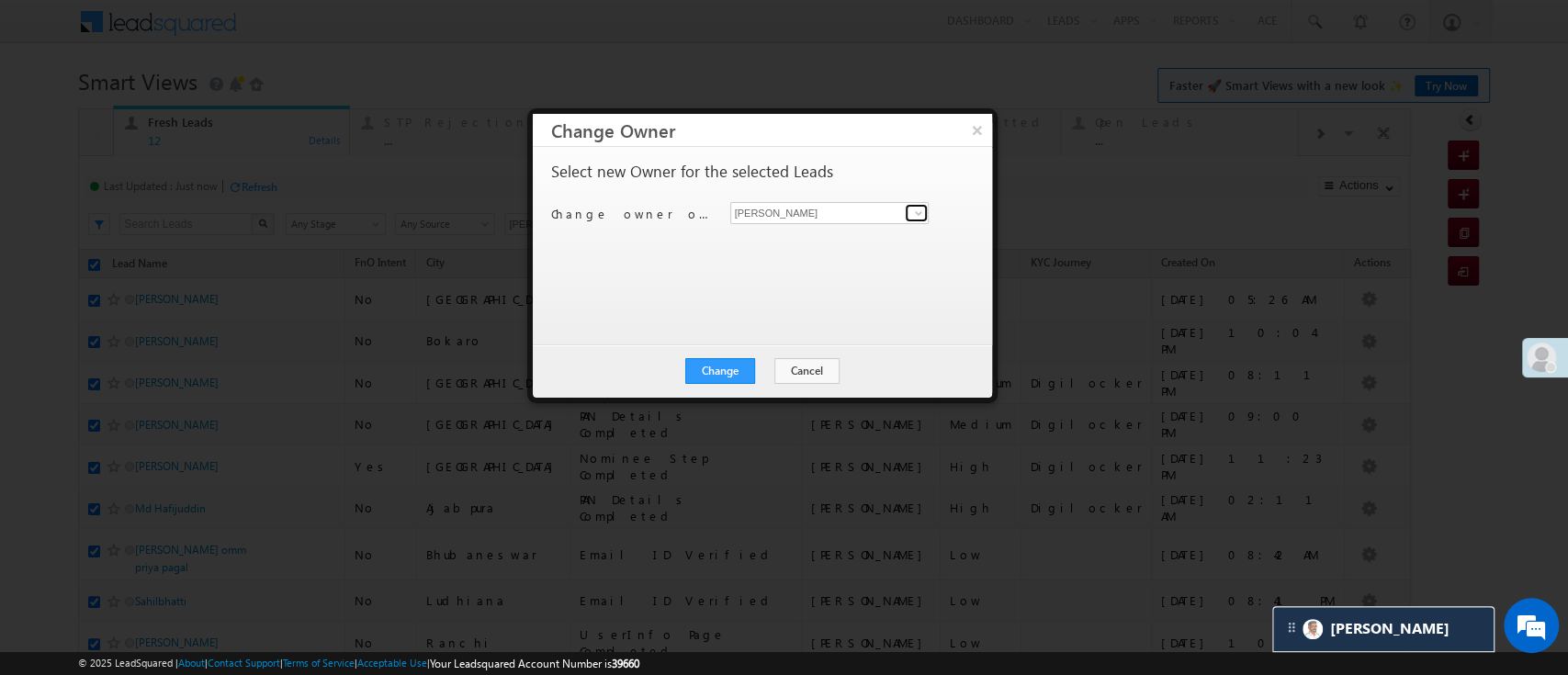
click at [905, 212] on link at bounding box center [917, 213] width 23 height 19
click at [867, 231] on link "Himanshu Sharma HIMANSHU.SHARMA@ANGELBROKING.COM" at bounding box center [830, 242] width 199 height 35
type input "Himanshu Sharma"
click at [748, 360] on button "Change" at bounding box center [720, 371] width 70 height 25
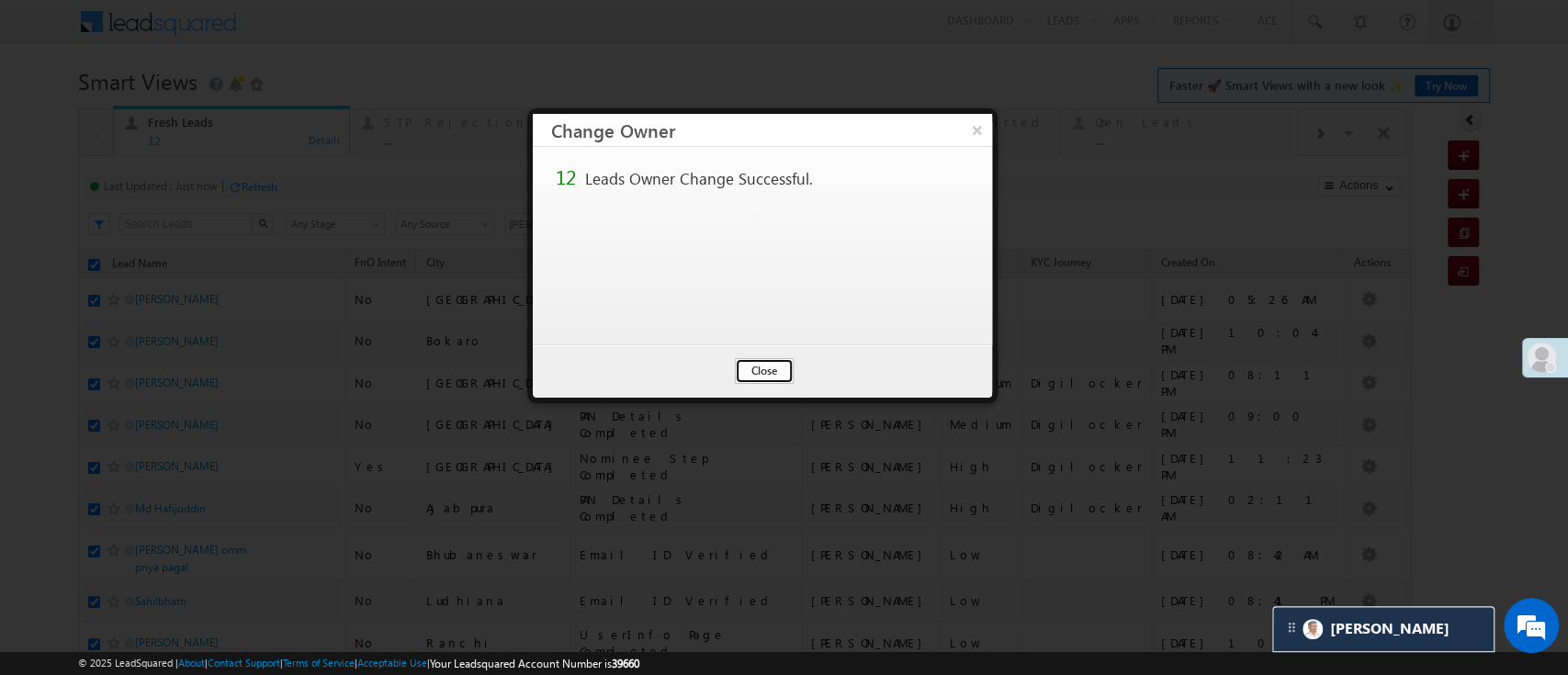
click at [757, 369] on button "Close" at bounding box center [764, 371] width 59 height 25
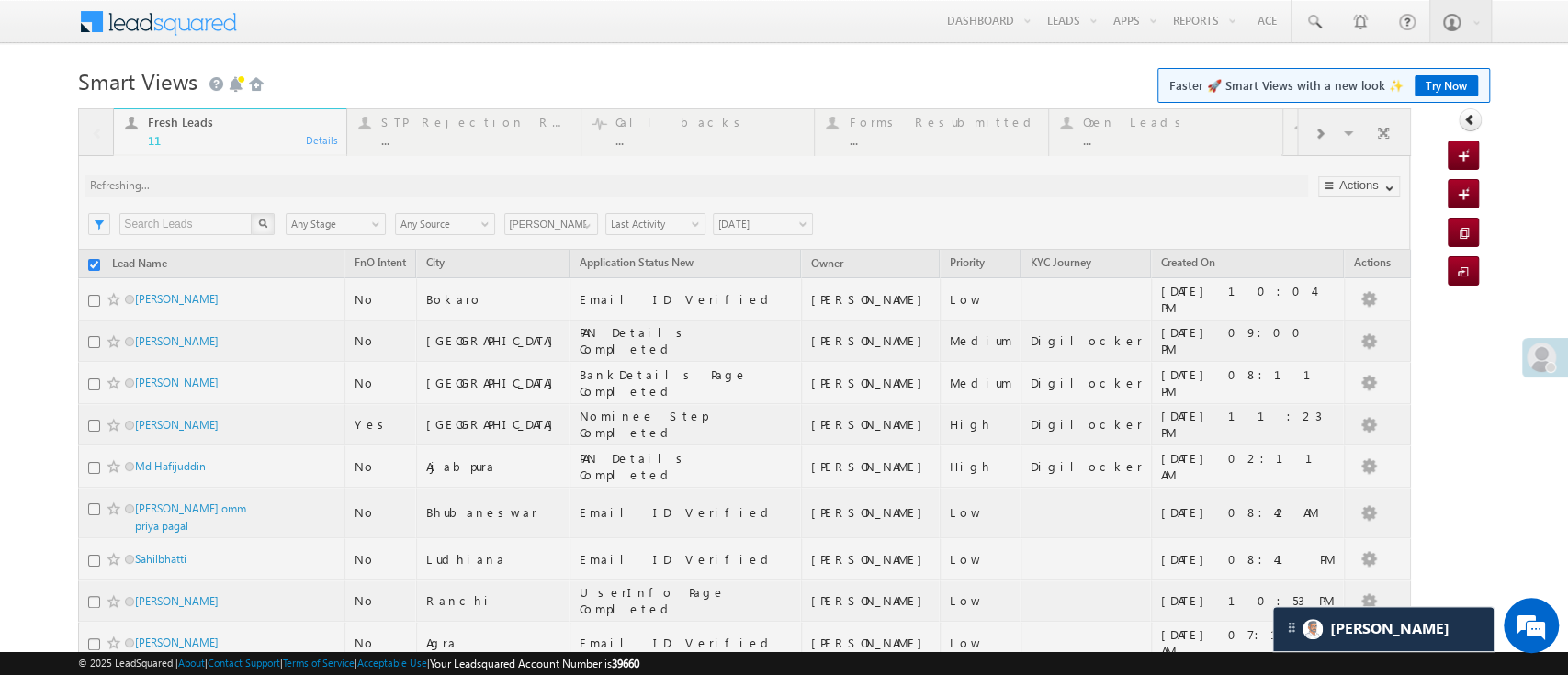
checkbox input "false"
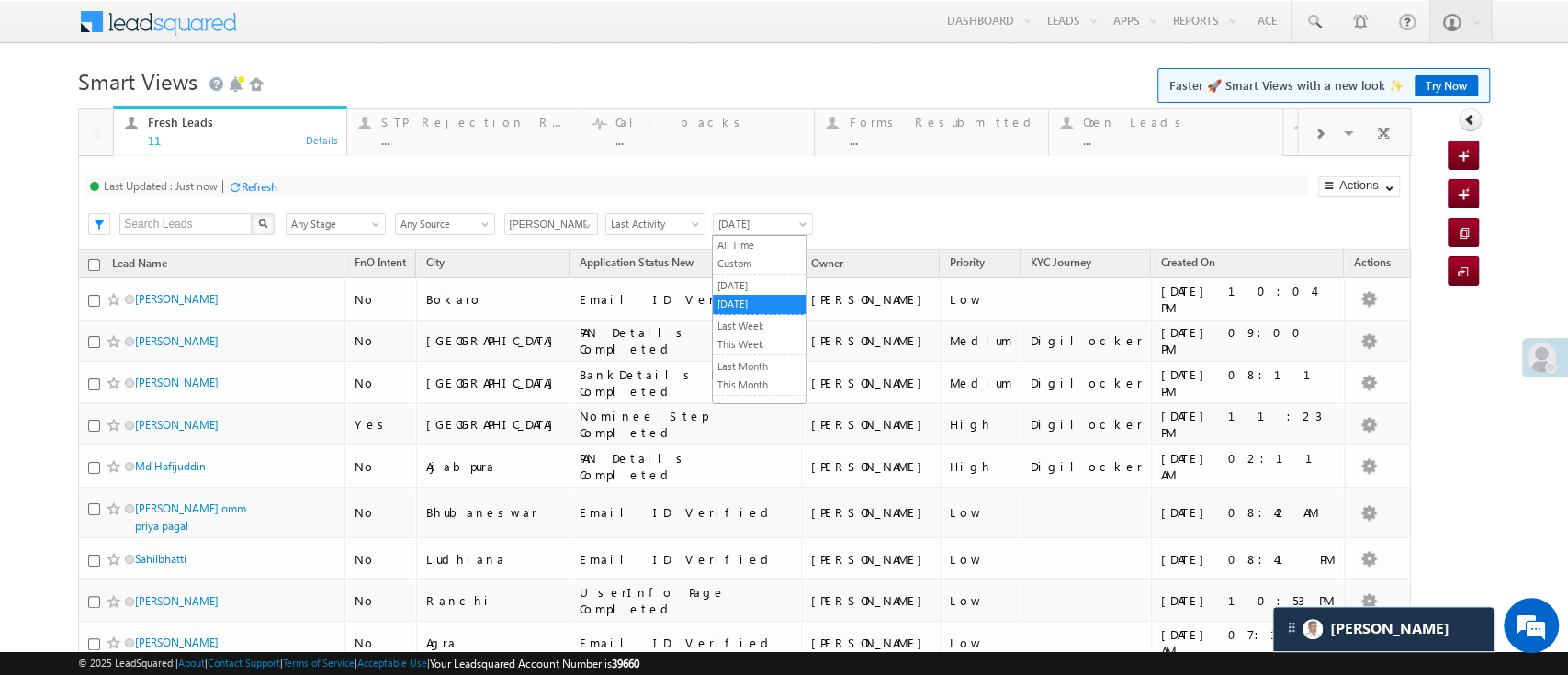
click at [785, 223] on span "Today" at bounding box center [760, 223] width 93 height 17
click at [764, 244] on link "All Time" at bounding box center [759, 245] width 93 height 17
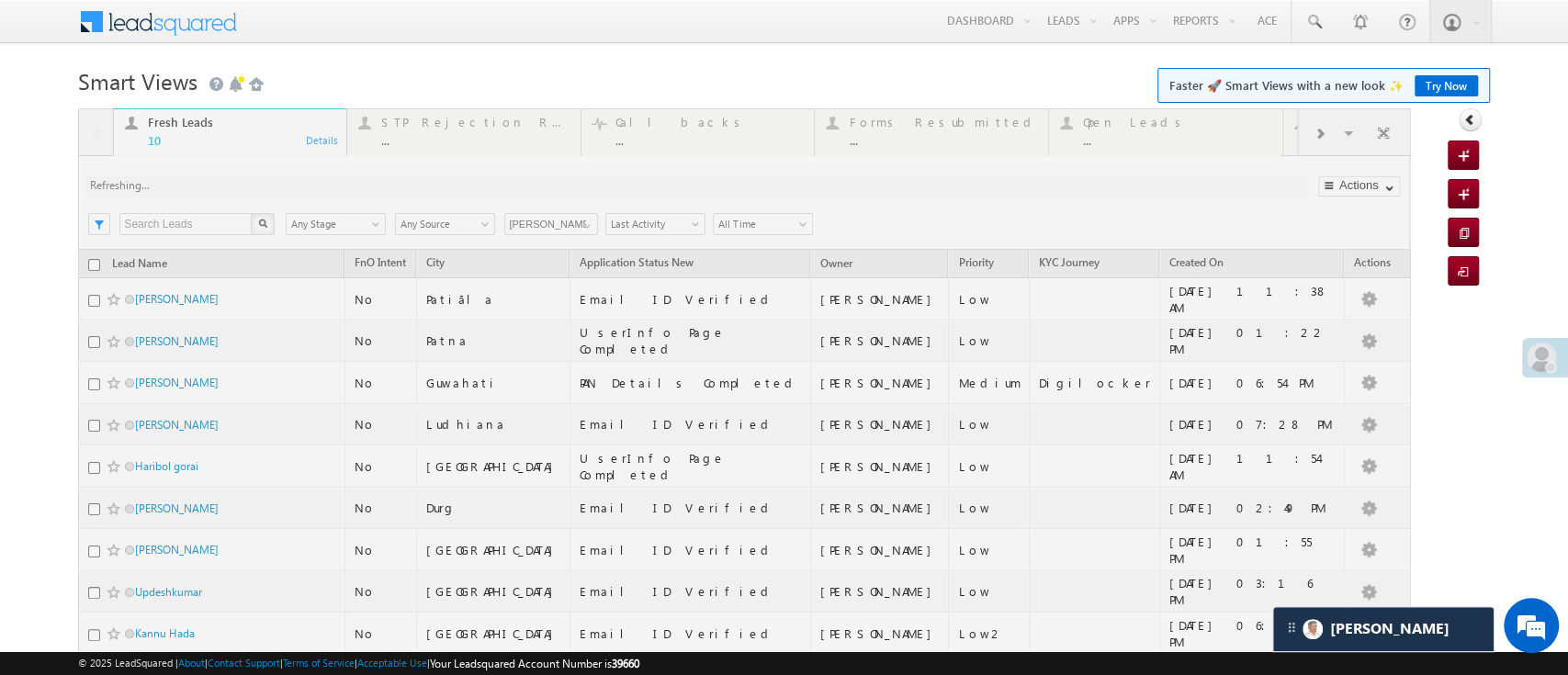
scroll to position [165, 0]
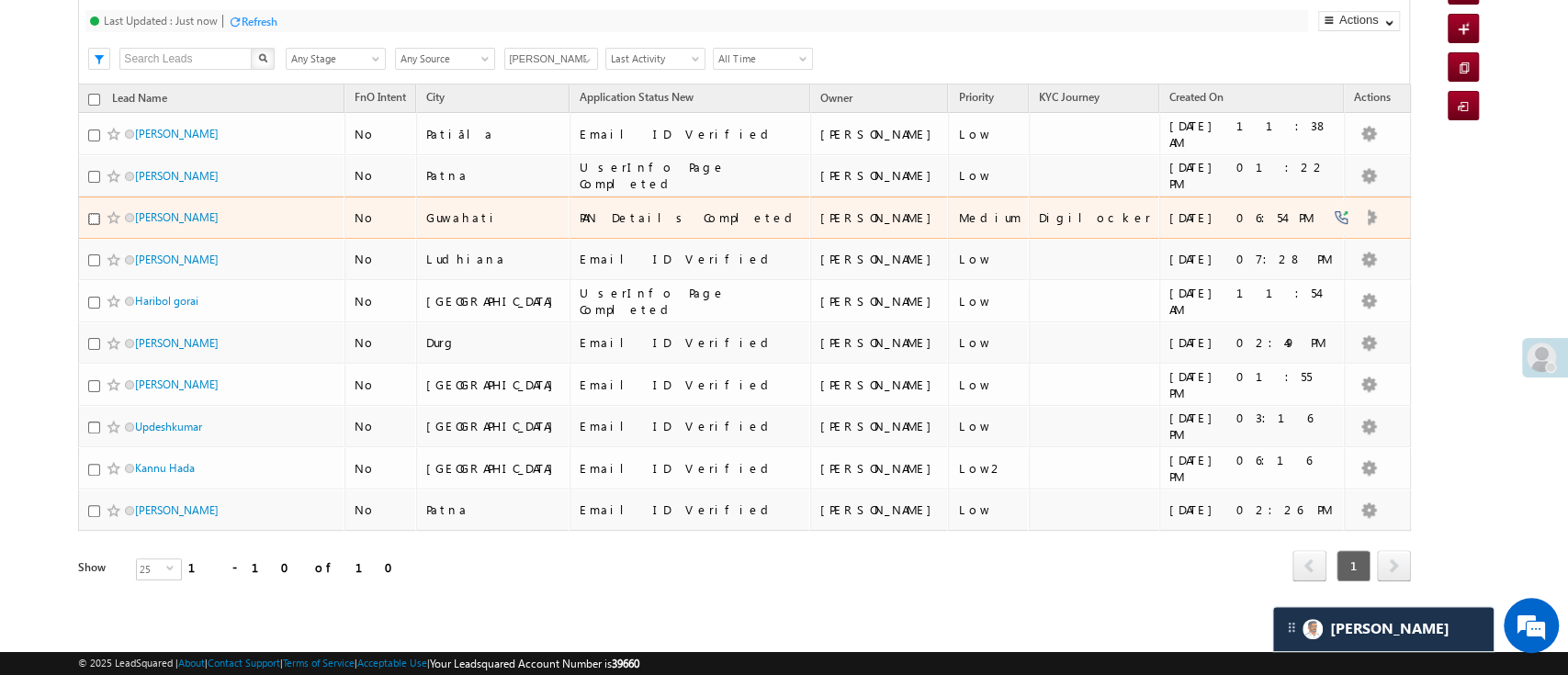
click at [88, 213] on input "checkbox" at bounding box center [94, 218] width 12 height 12
checkbox input "true"
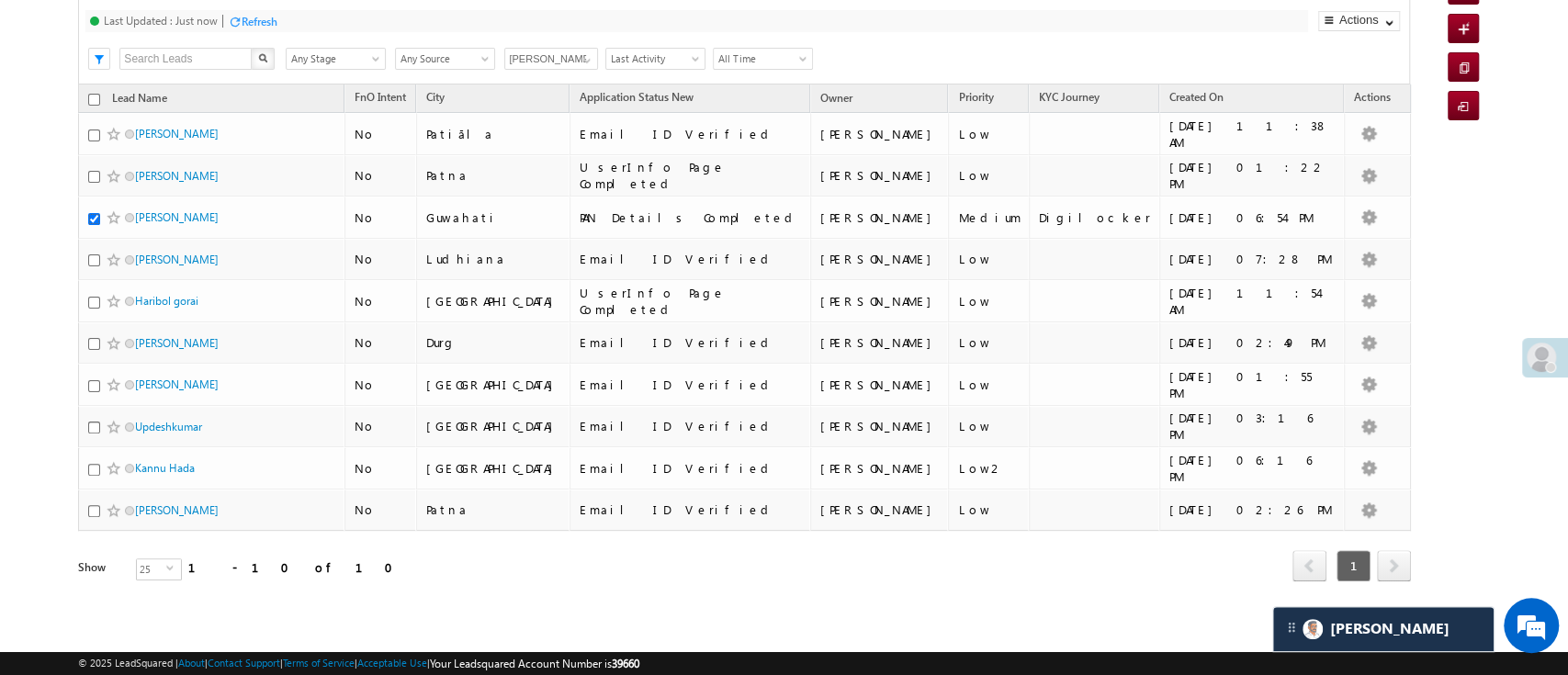
scroll to position [0, 0]
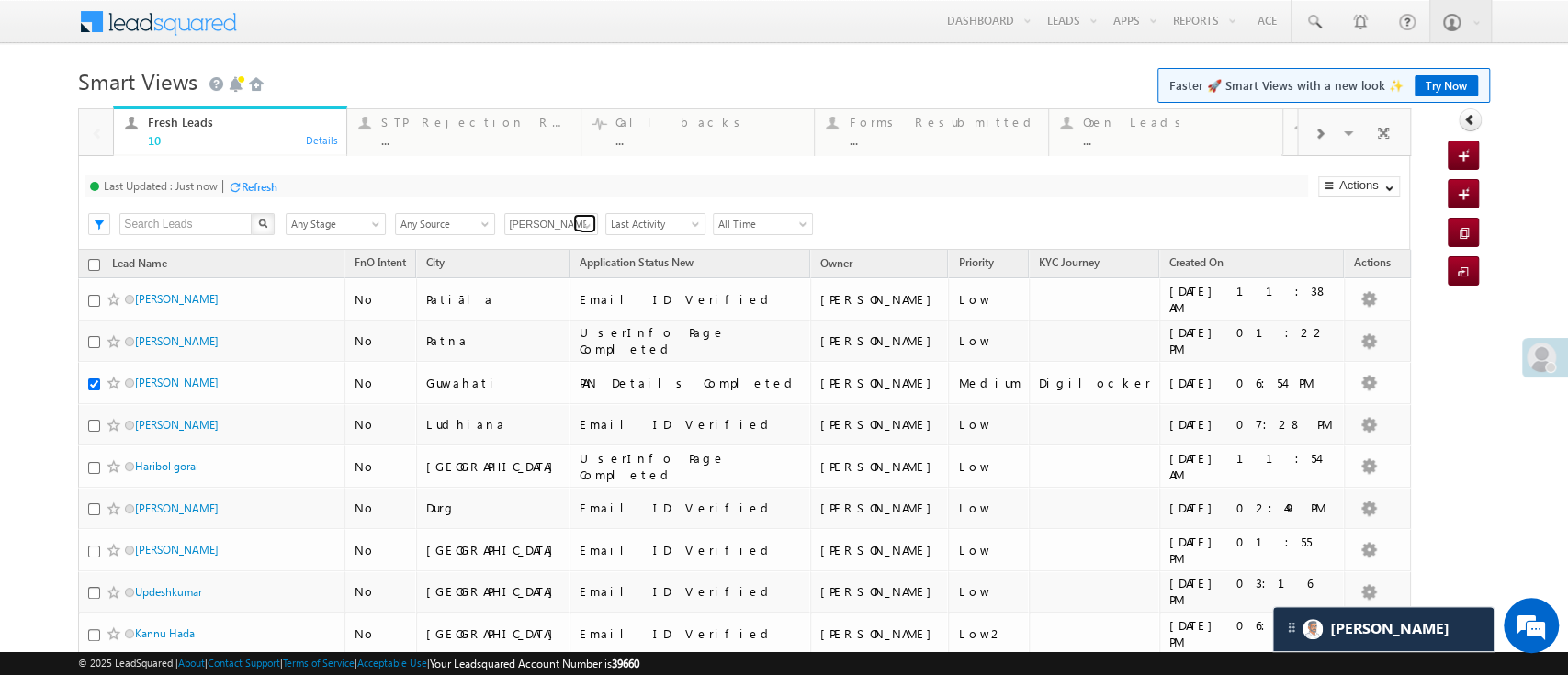
click at [581, 223] on span at bounding box center [586, 225] width 15 height 15
click at [558, 281] on link "Aakansha .d" at bounding box center [551, 291] width 95 height 36
type input "Aakansha .d"
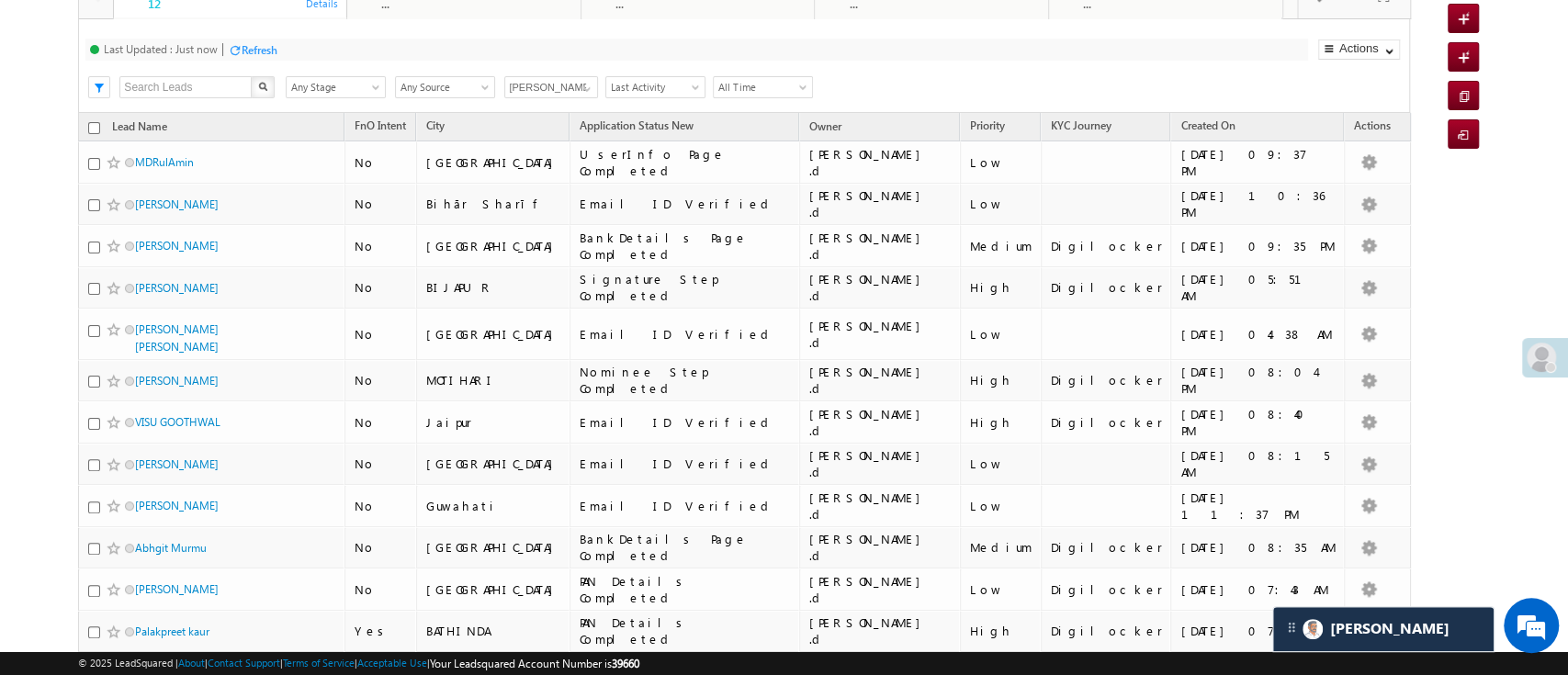
scroll to position [133, 0]
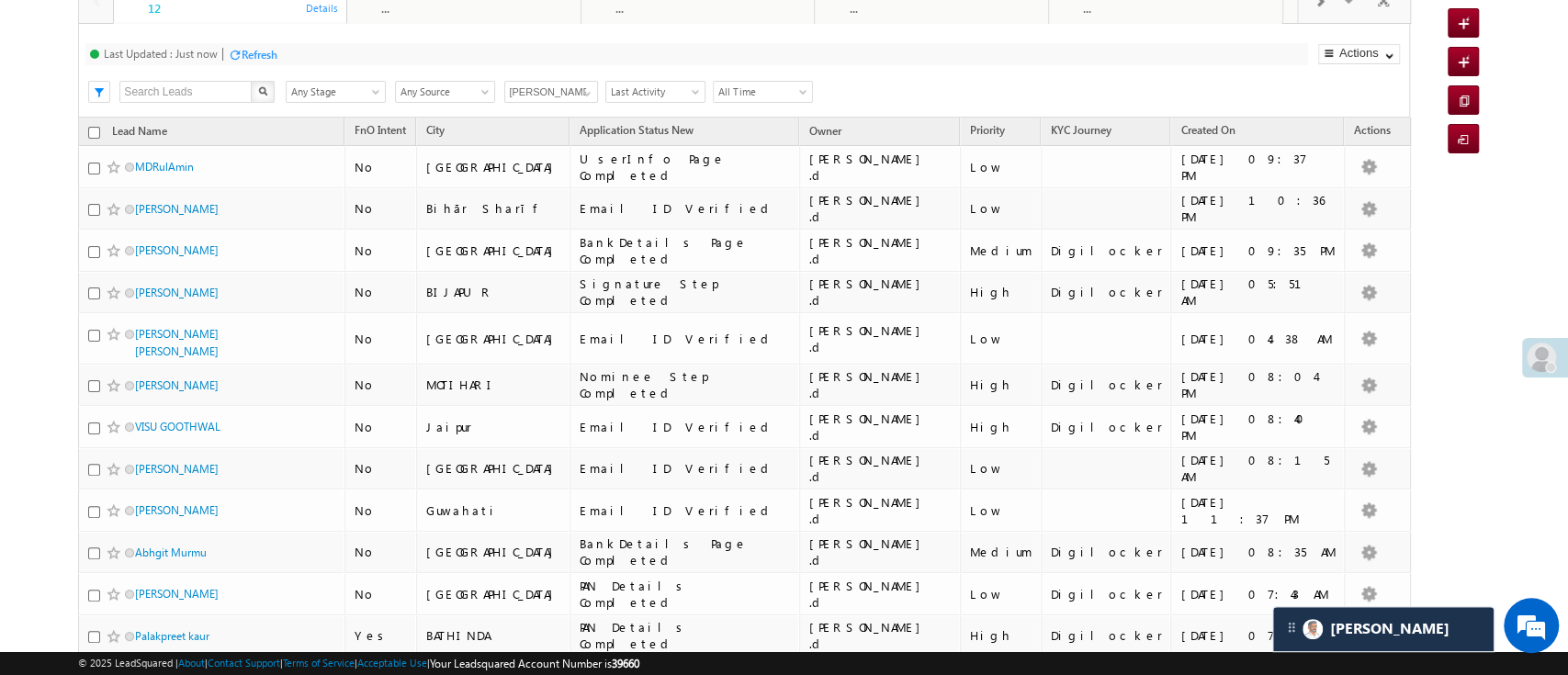
click at [91, 129] on input "checkbox" at bounding box center [94, 133] width 12 height 12
checkbox input "true"
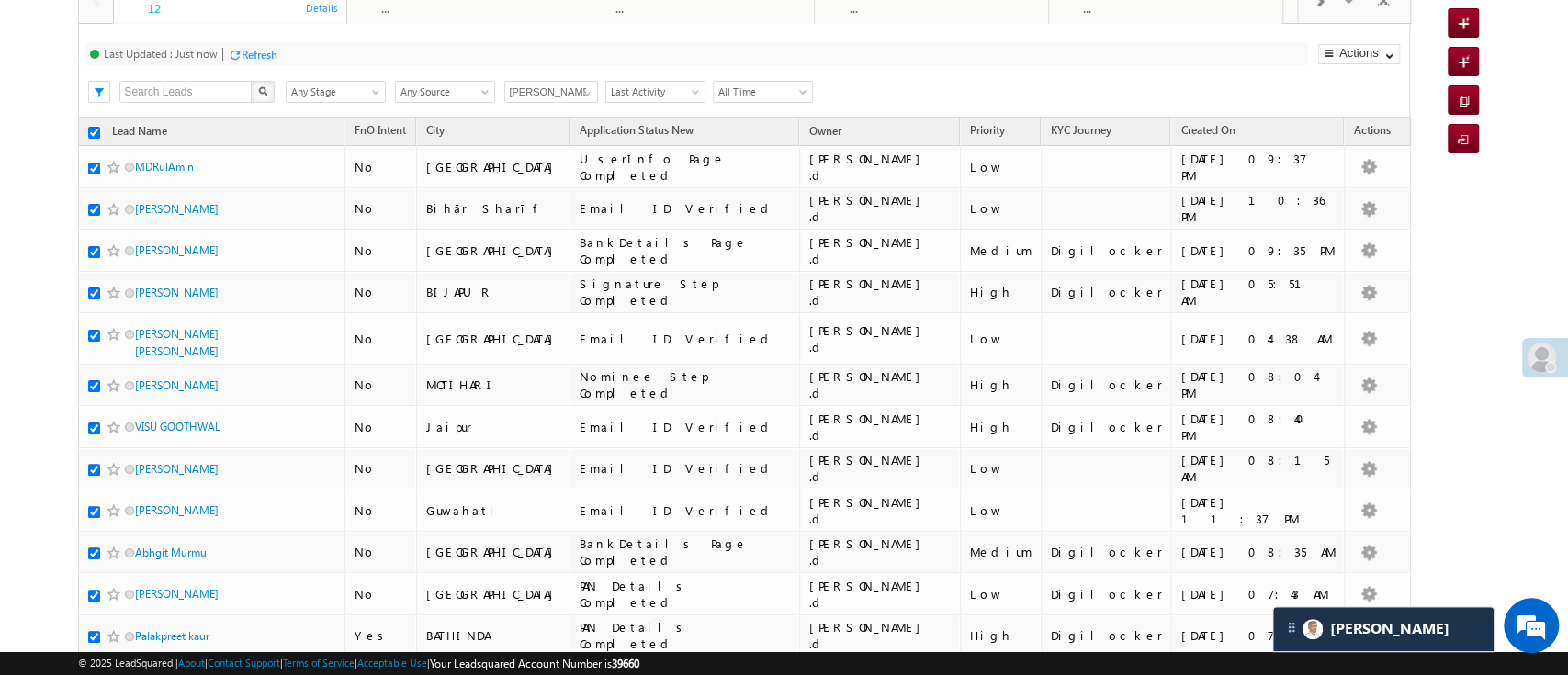
checkbox input "true"
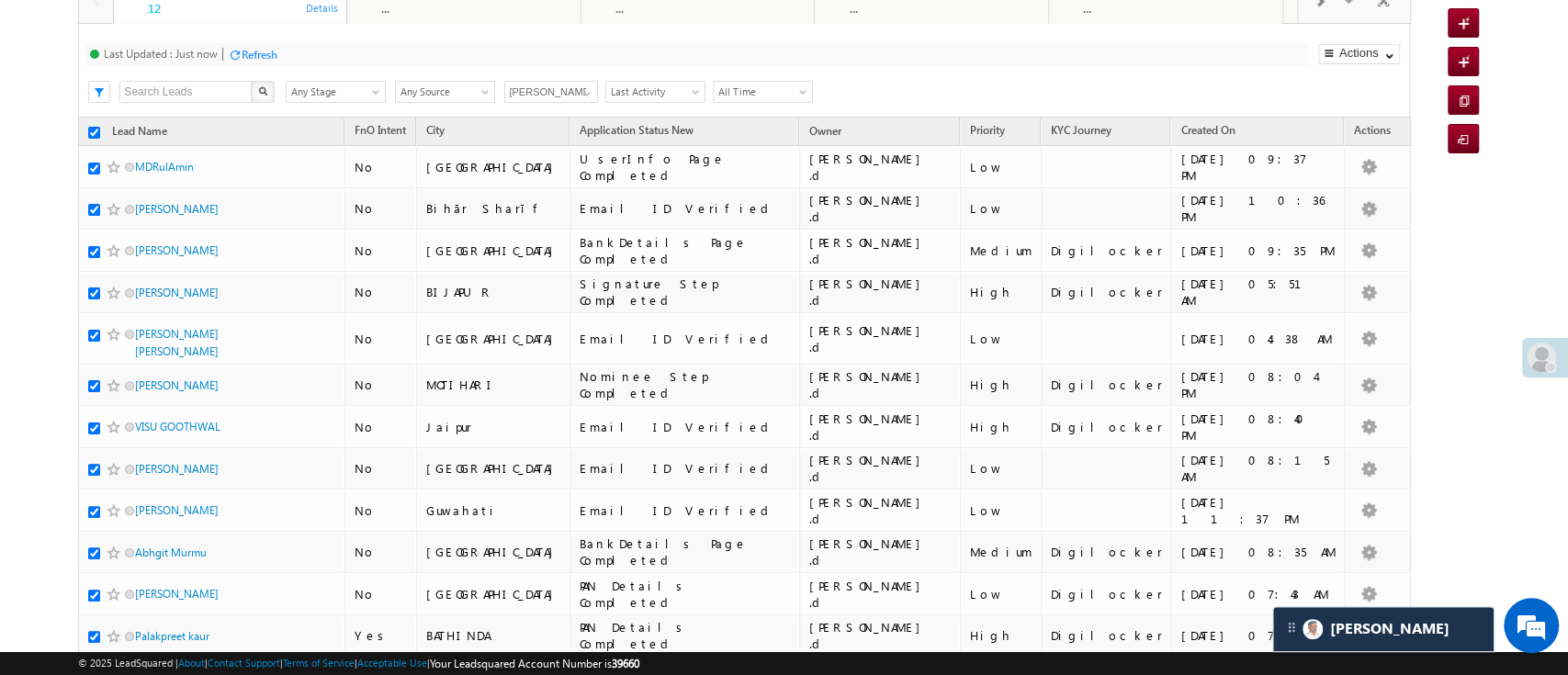
checkbox input "true"
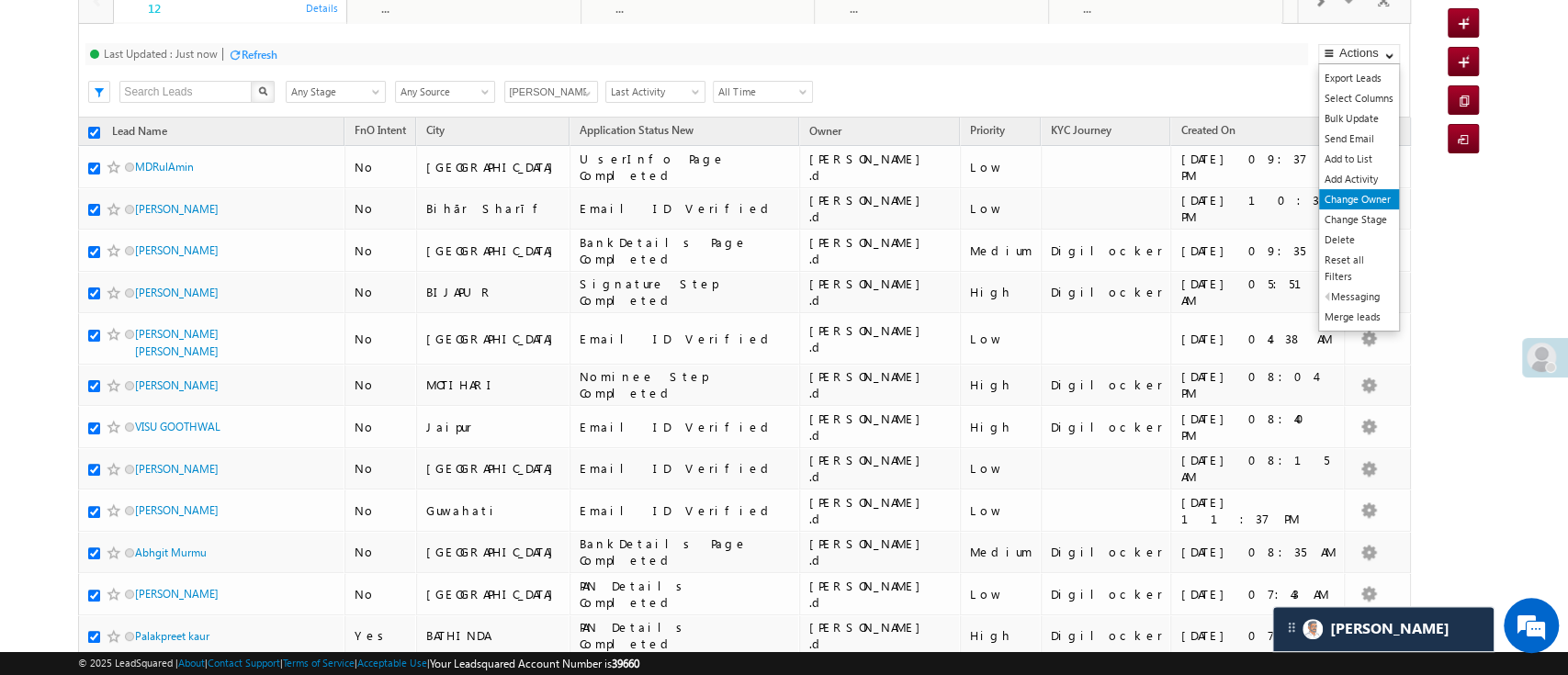
click at [1350, 195] on link "Change Owner" at bounding box center [1359, 199] width 80 height 20
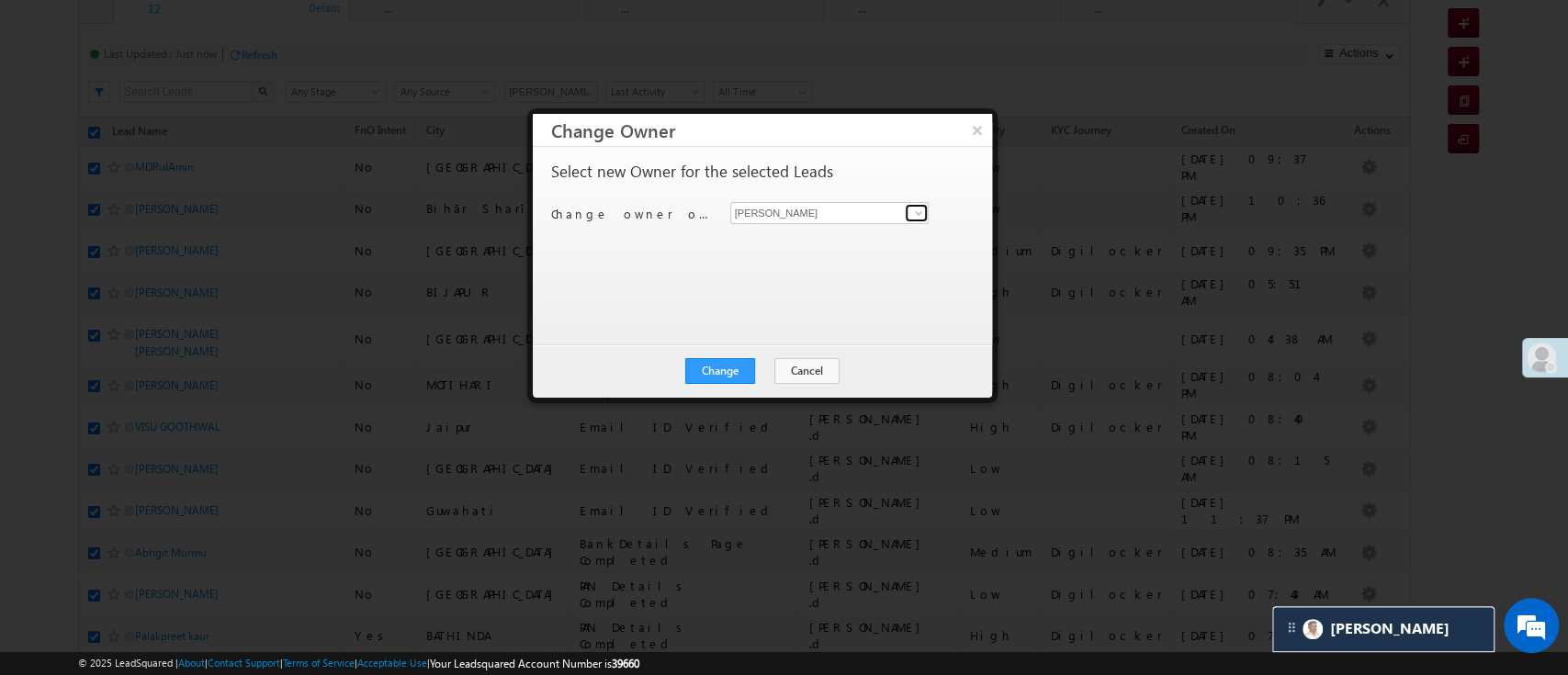
click at [919, 210] on span at bounding box center [918, 213] width 15 height 15
click at [860, 231] on link "Hemant Nandwana Hemant.Nandwana@angelbroking.com" at bounding box center [830, 242] width 199 height 35
type input "Hemant Nandwana"
click at [743, 373] on button "Change" at bounding box center [720, 371] width 70 height 25
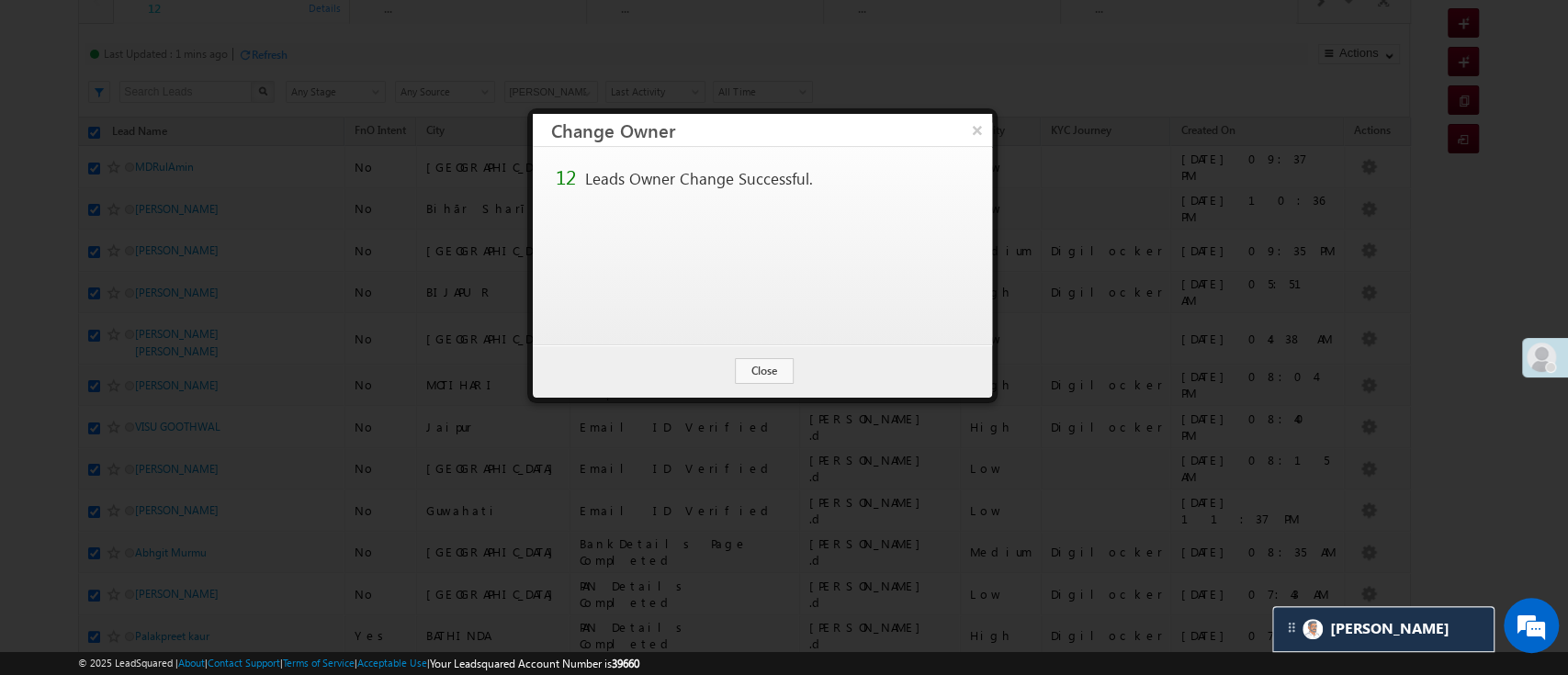
checkbox input "false"
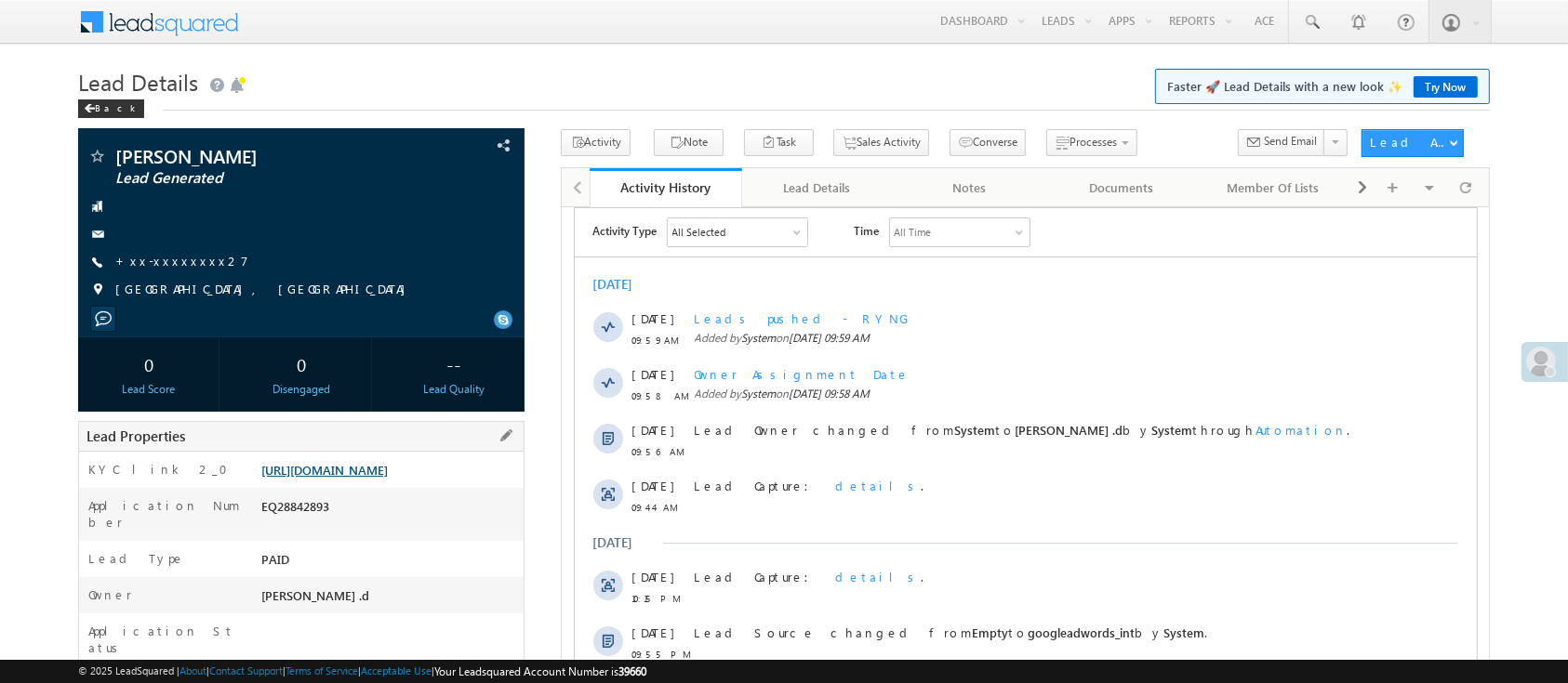
click at [388, 478] on link "[URL][DOMAIN_NAME]" at bounding box center [325, 470] width 126 height 16
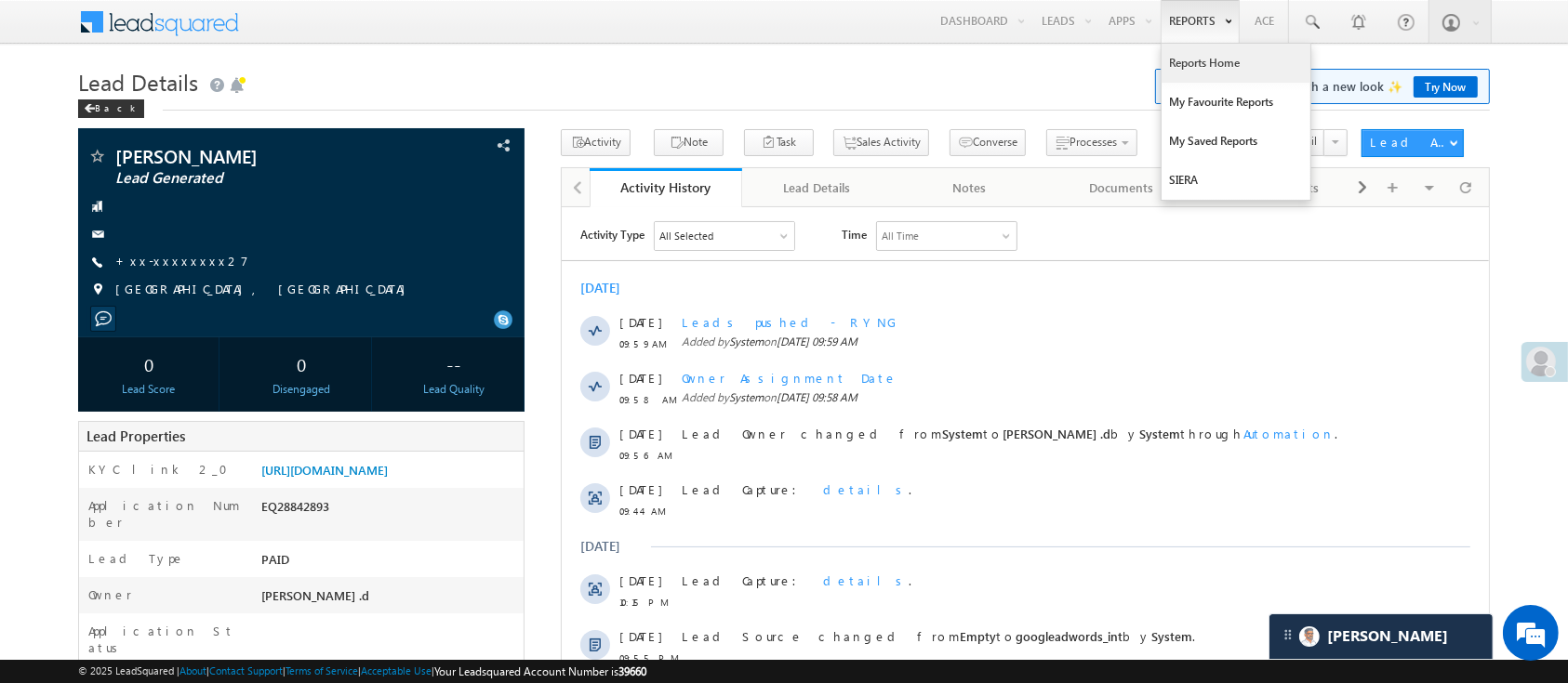
click at [1209, 55] on link "Reports Home" at bounding box center [1235, 63] width 149 height 39
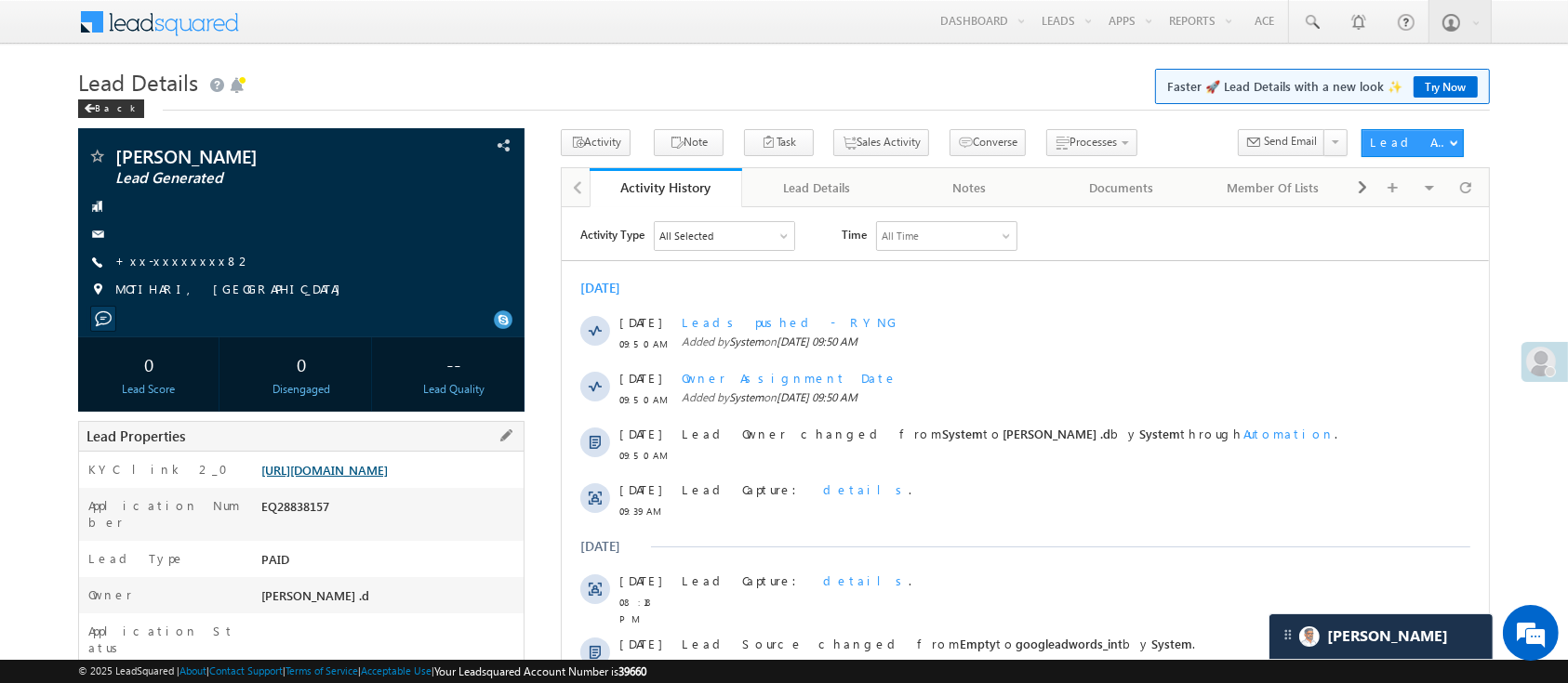
click at [388, 478] on link "[URL][DOMAIN_NAME]" at bounding box center [325, 470] width 126 height 16
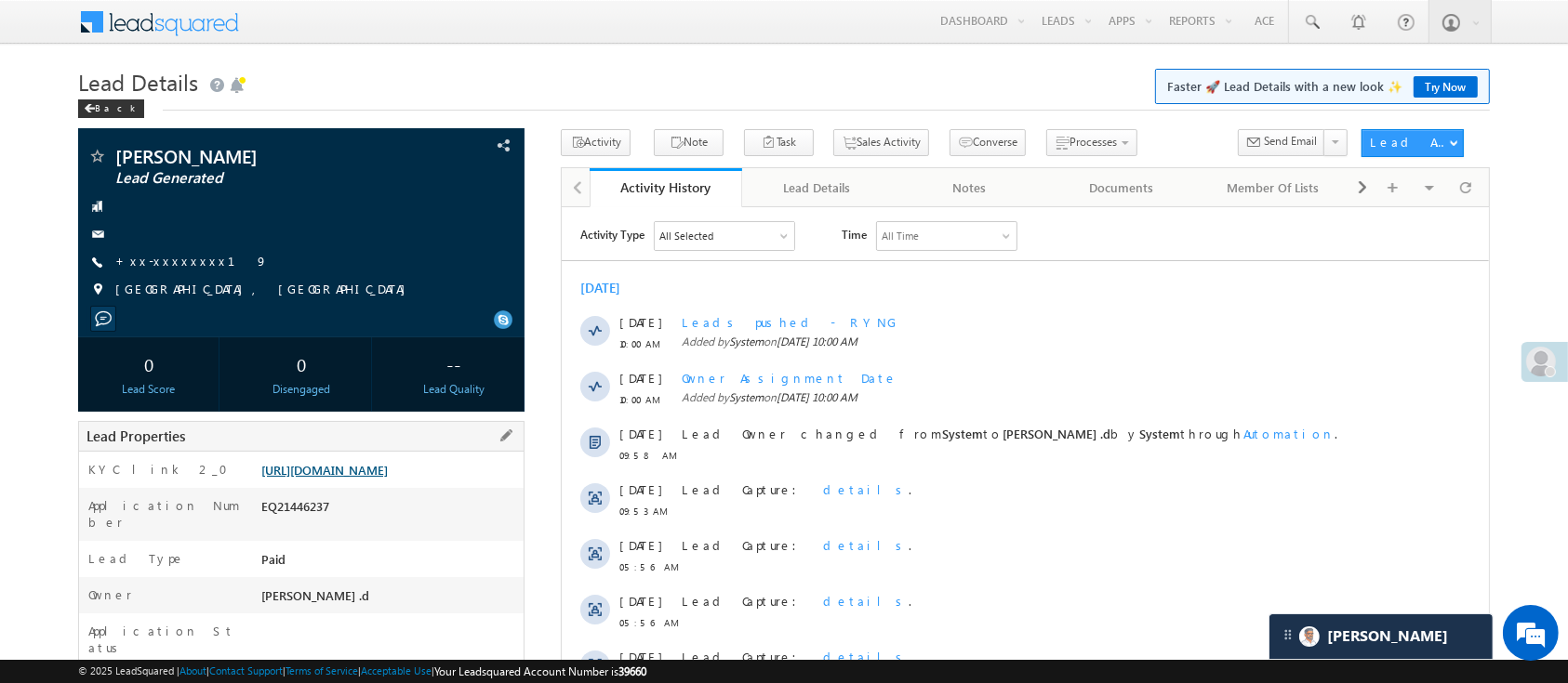
click at [376, 478] on link "[URL][DOMAIN_NAME]" at bounding box center [325, 470] width 126 height 16
click at [1309, 30] on span at bounding box center [1310, 22] width 19 height 19
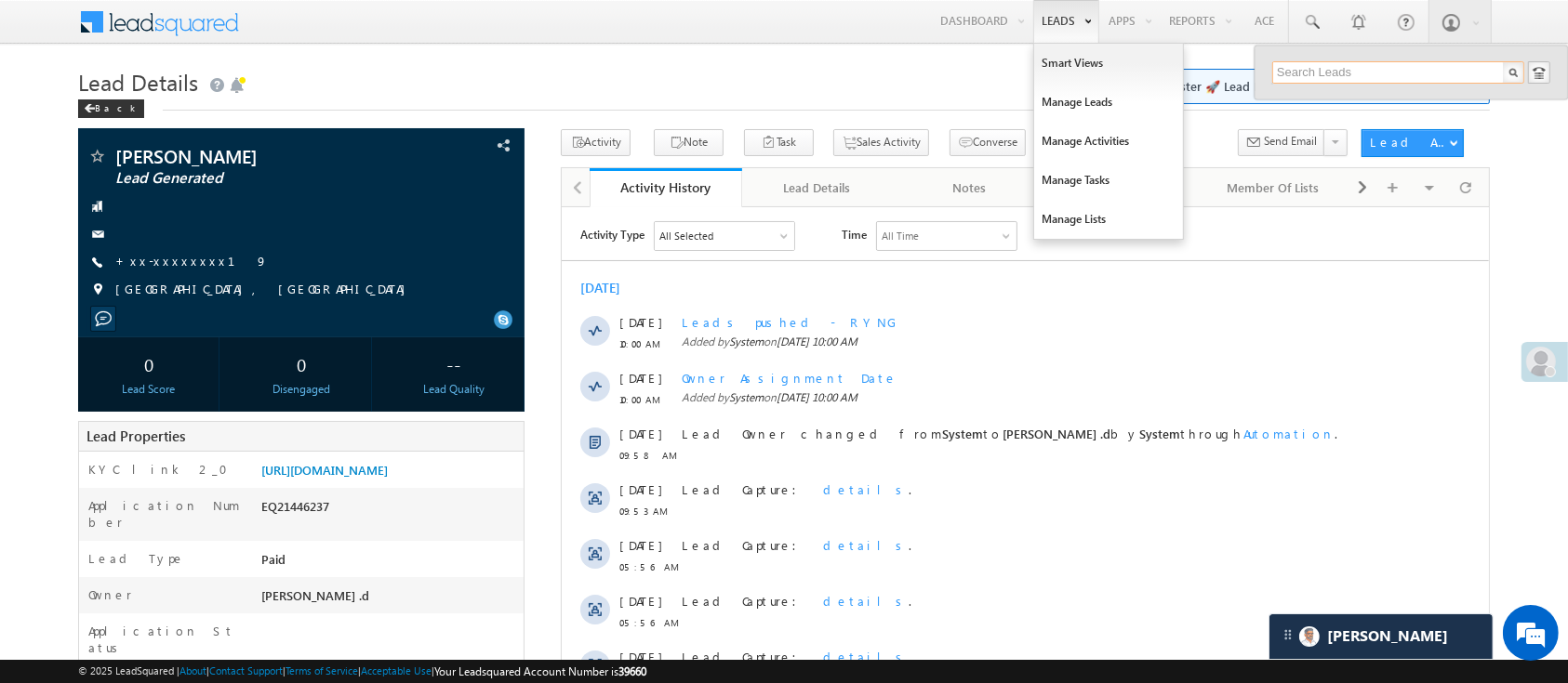
paste input "EQ28705623"
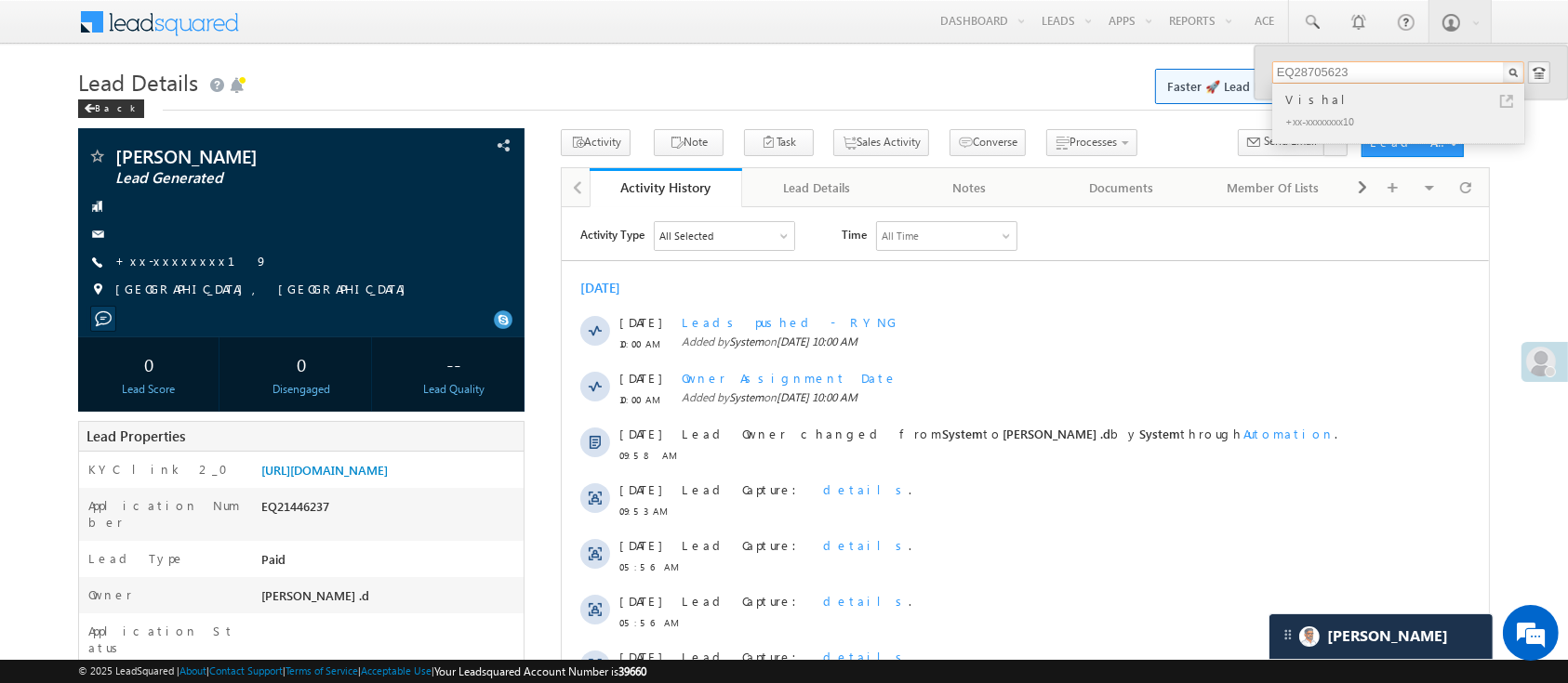
type input "EQ28705623"
click at [1336, 110] on div "+xx-xxxxxxxx10" at bounding box center [1406, 120] width 249 height 23
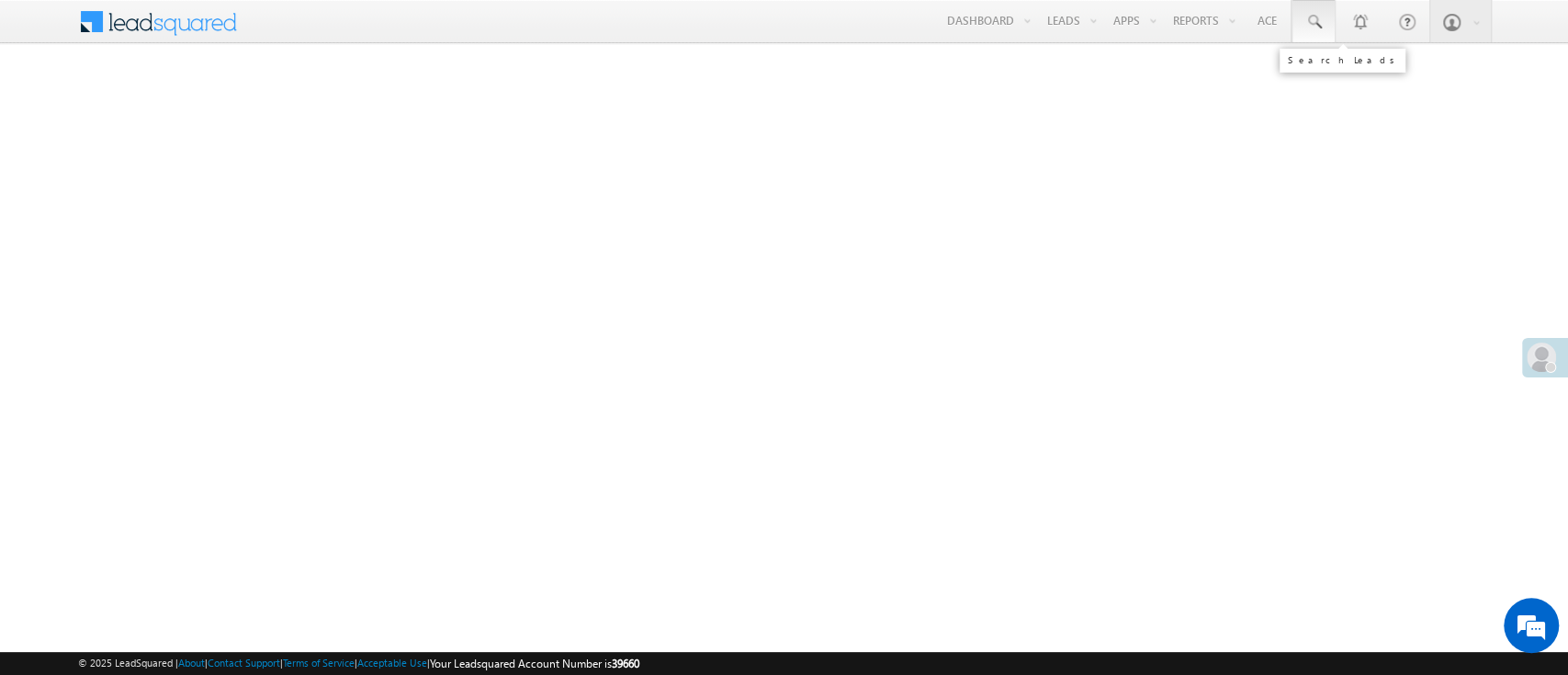
click at [1309, 10] on link at bounding box center [1313, 20] width 44 height 42
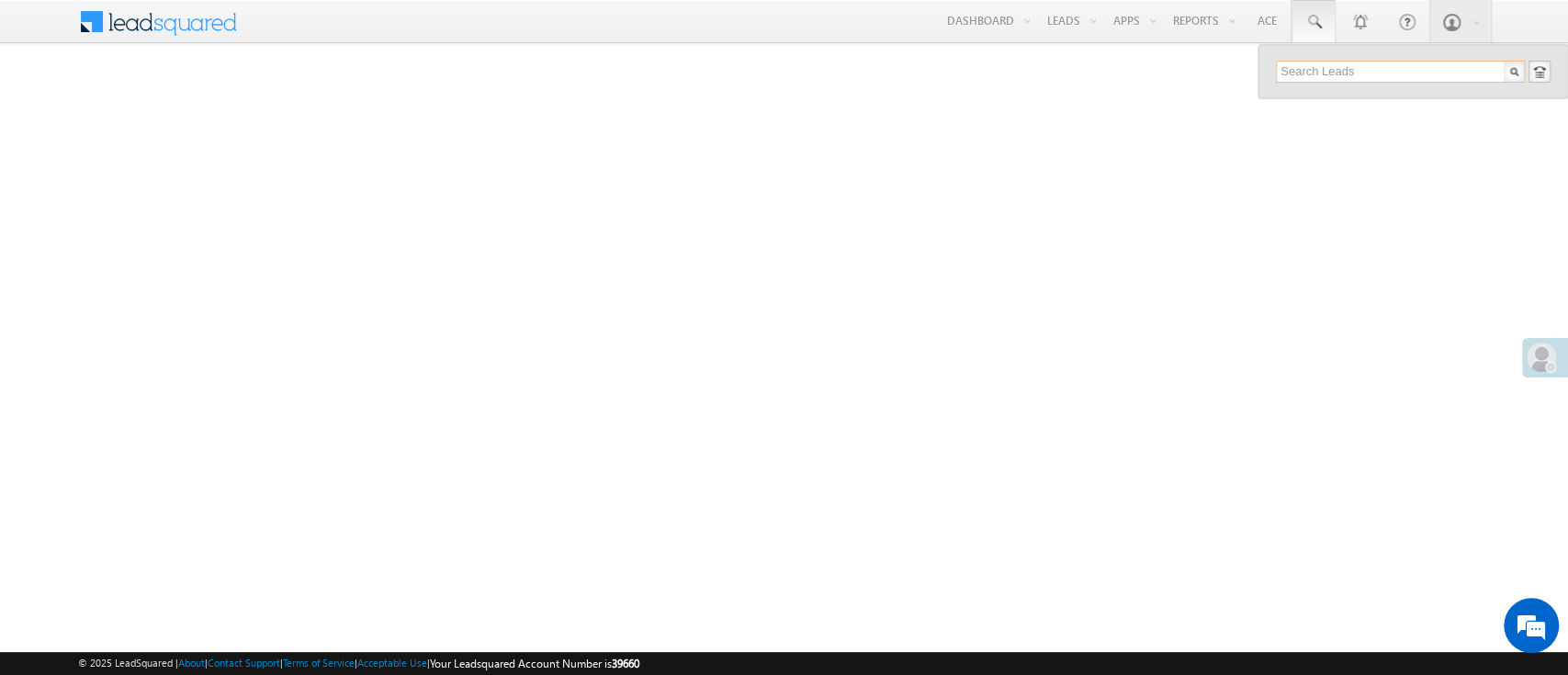
paste input "EQ28705623"
type input "EQ28705623"
click at [1328, 115] on div "+xx-xxxxxxxx10" at bounding box center [1408, 119] width 246 height 22
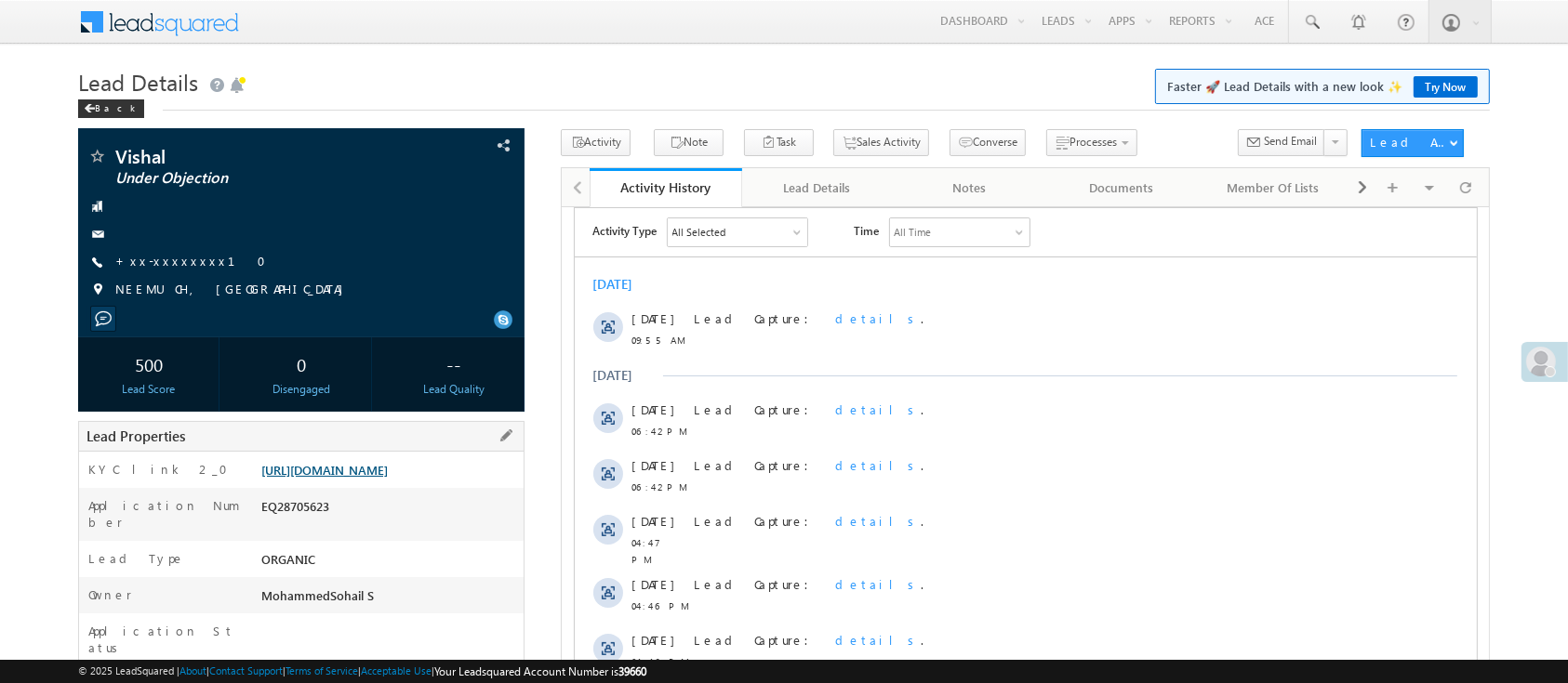
click at [363, 474] on link "[URL][DOMAIN_NAME]" at bounding box center [325, 470] width 126 height 16
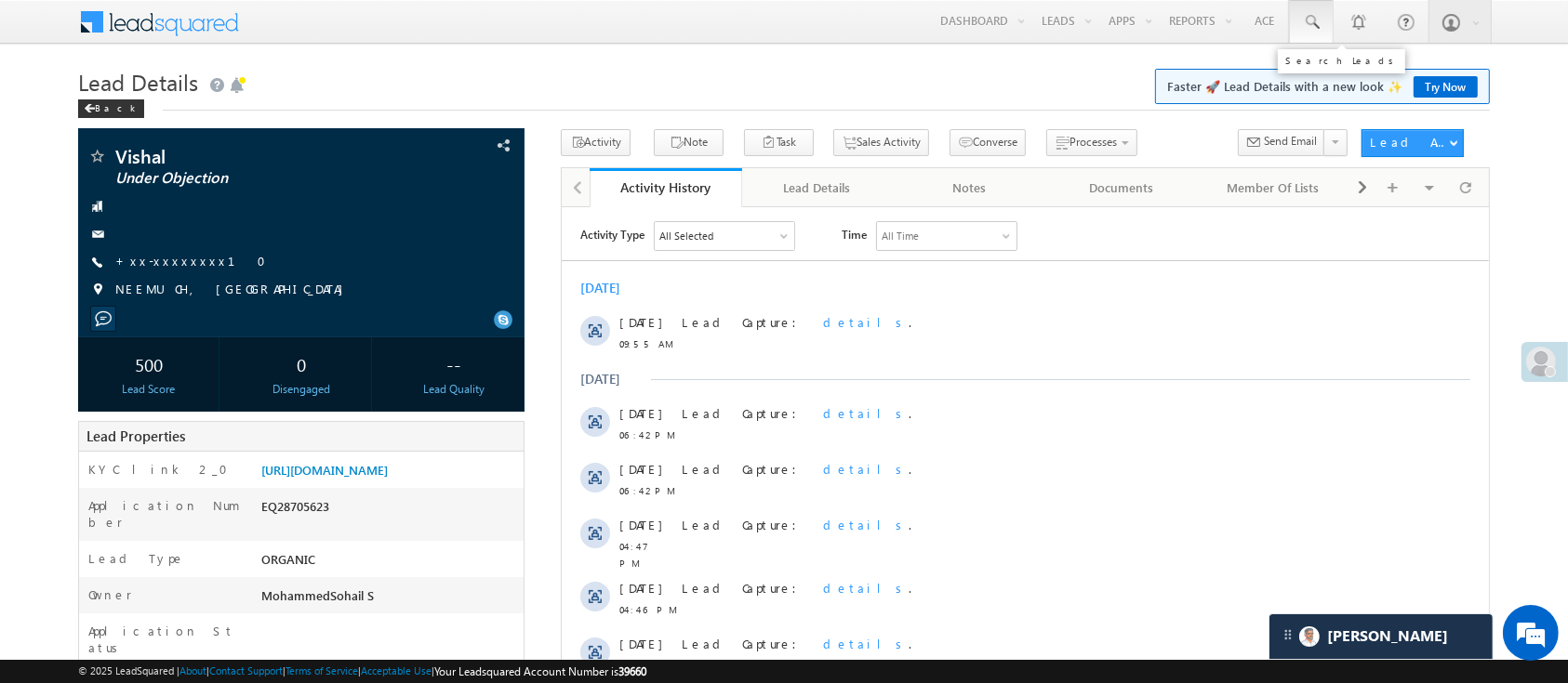
click at [1318, 35] on link at bounding box center [1310, 21] width 44 height 42
paste input "EQ28754909"
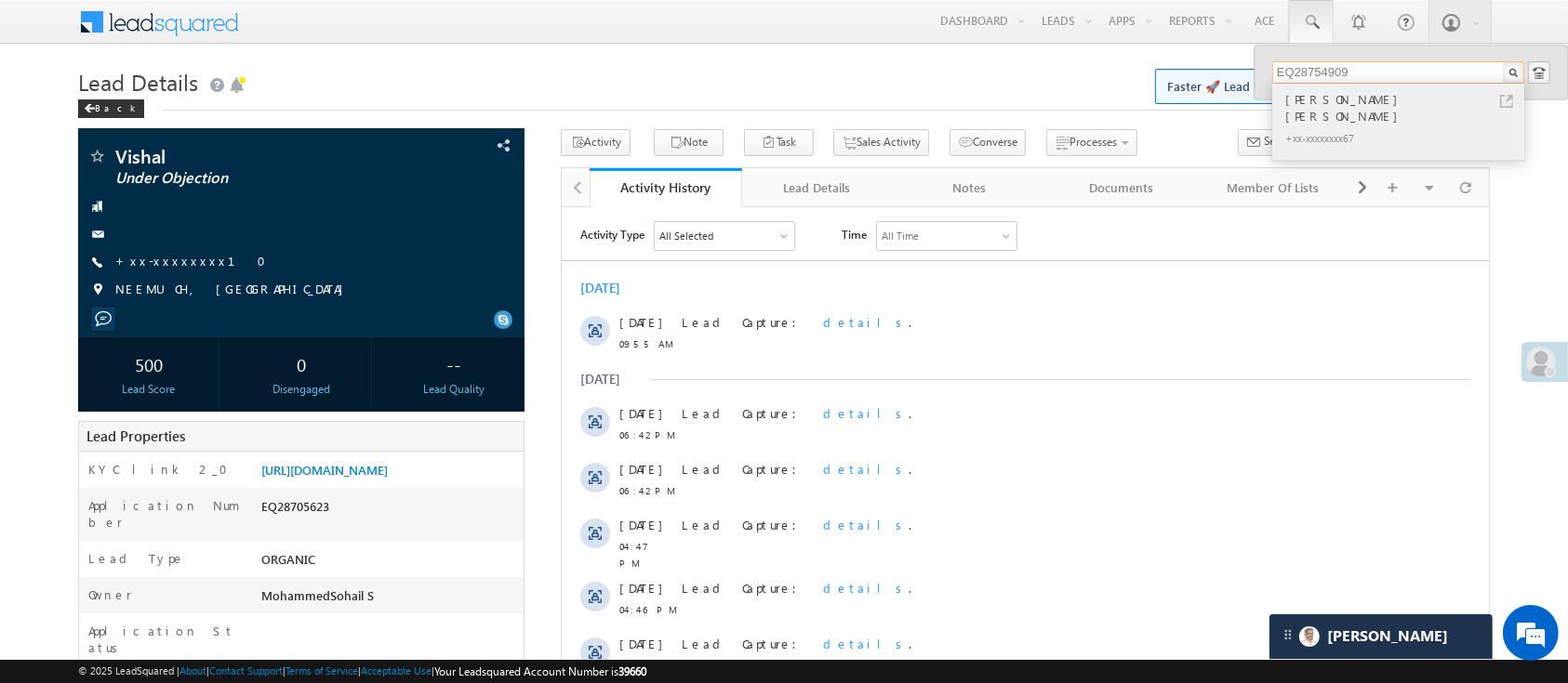
type input "EQ28754909"
click at [1385, 126] on div "+xx-xxxxxxxx67" at bounding box center [1406, 137] width 249 height 23
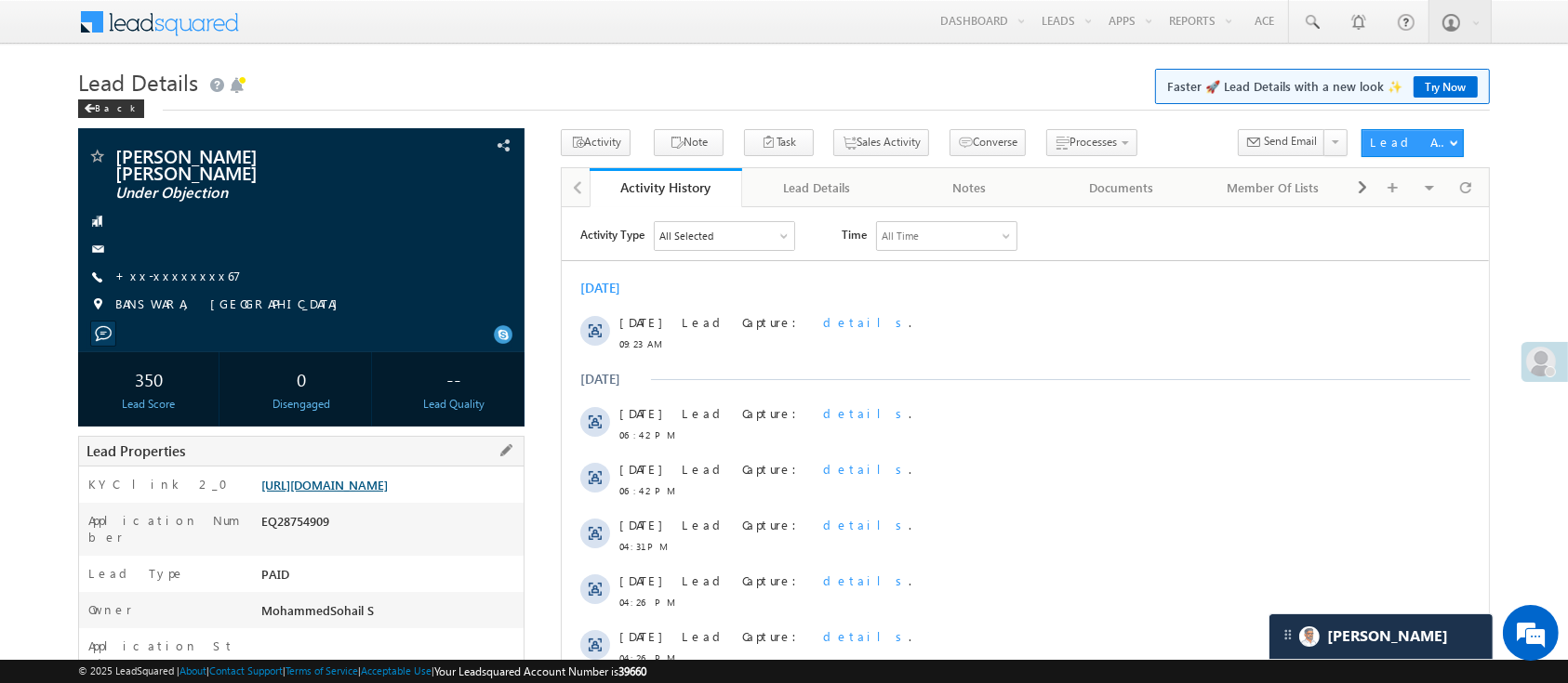
click at [388, 486] on link "[URL][DOMAIN_NAME]" at bounding box center [325, 485] width 126 height 16
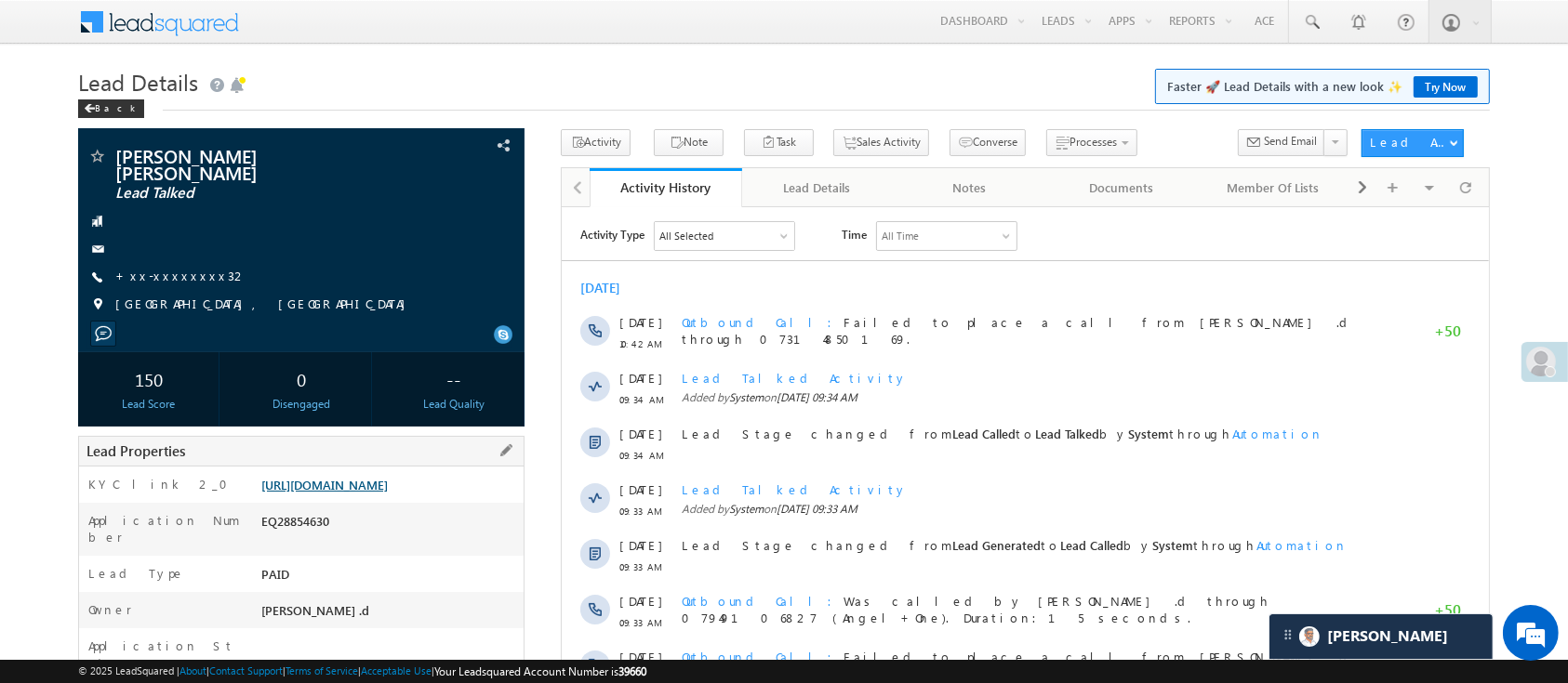
click at [337, 483] on link "https://angelbroking1-pk3em7sa.customui-test.leadsquared.com?leadId=f4f9c94c-7f…" at bounding box center [325, 485] width 126 height 16
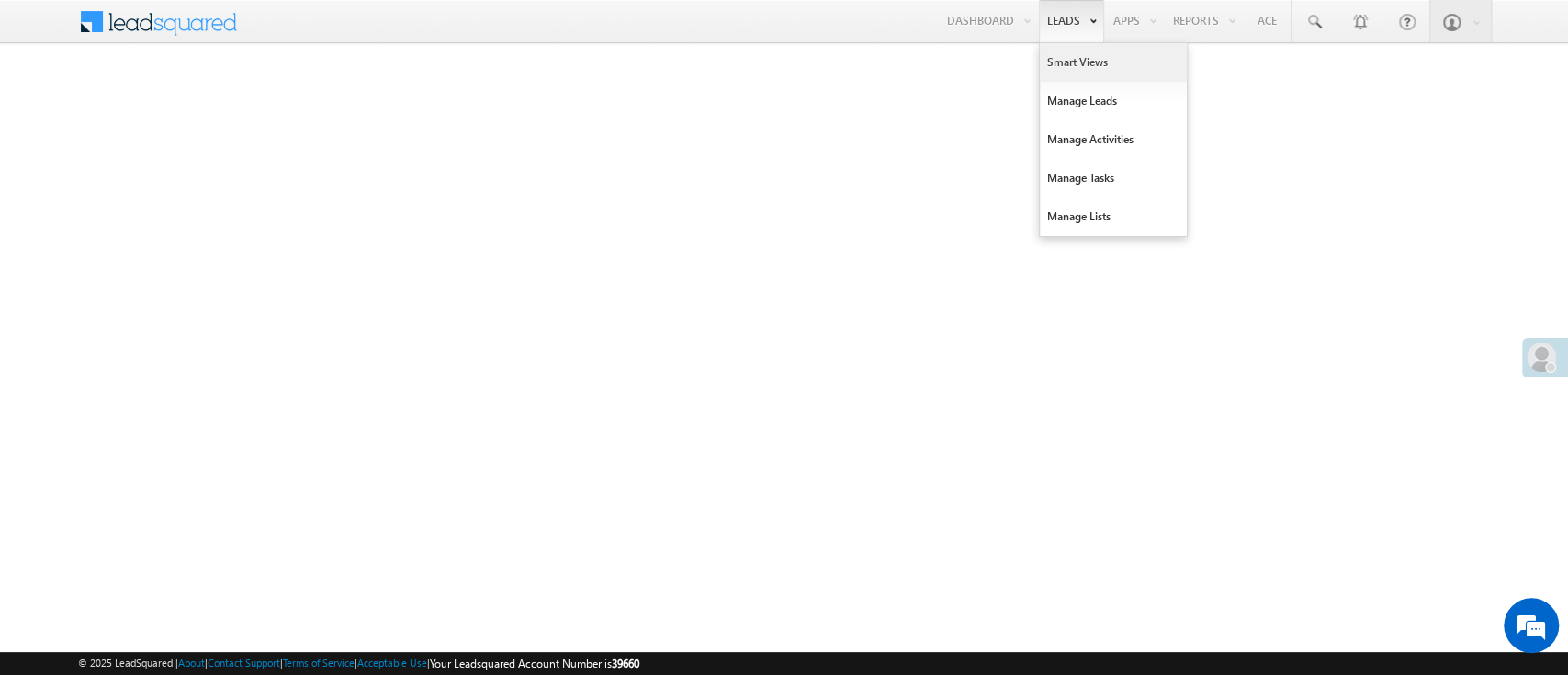
click at [1061, 69] on link "Smart Views" at bounding box center [1113, 62] width 147 height 39
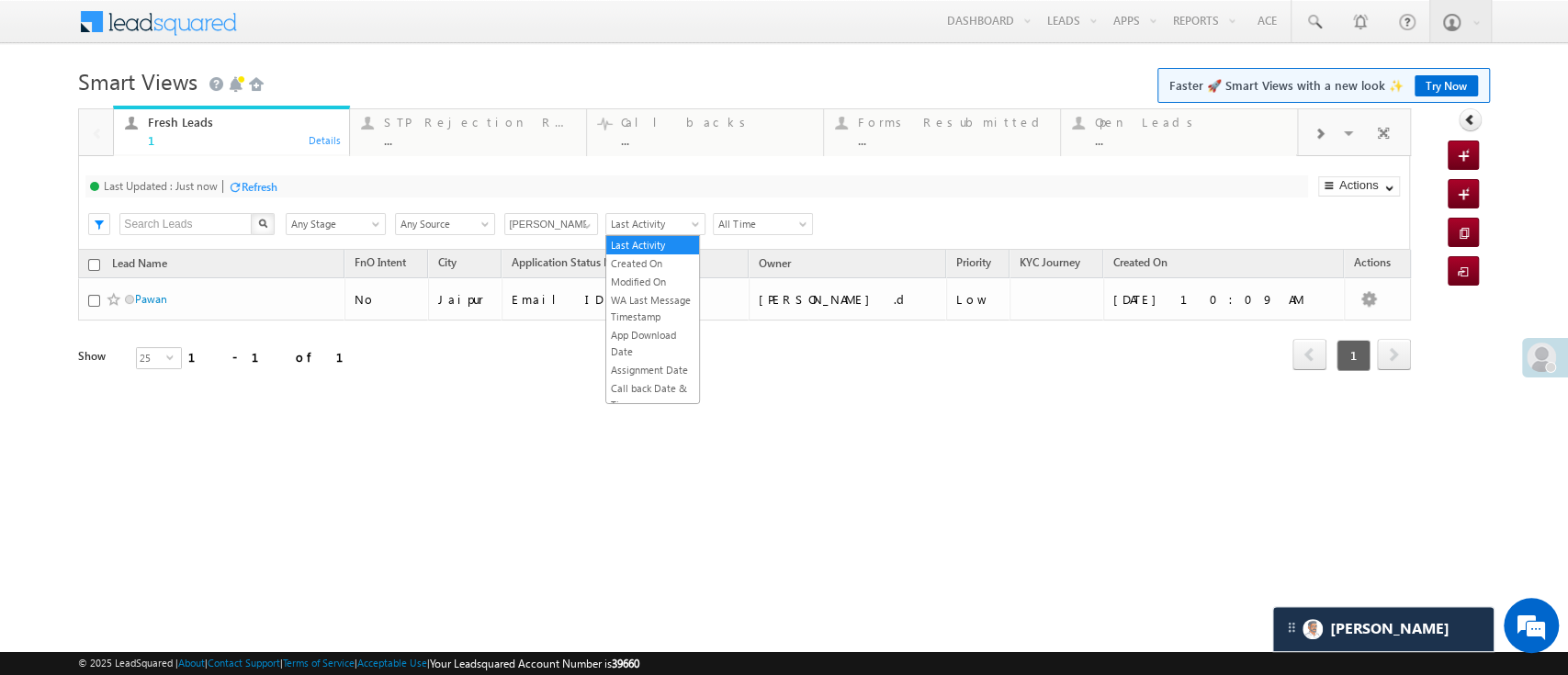
click at [663, 228] on span "Last Activity" at bounding box center [652, 223] width 93 height 17
click at [669, 255] on li "Created On" at bounding box center [652, 263] width 93 height 19
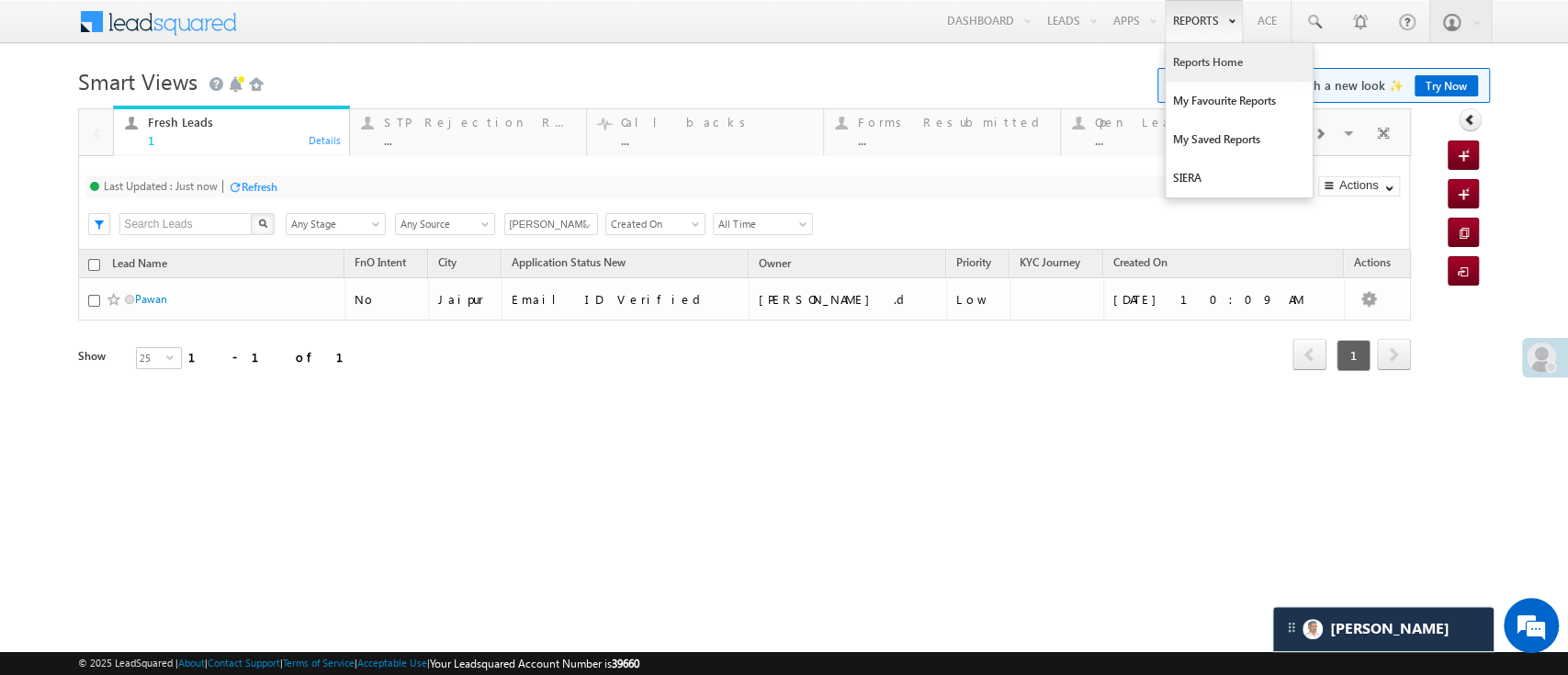
click at [1173, 59] on link "Reports Home" at bounding box center [1239, 62] width 147 height 39
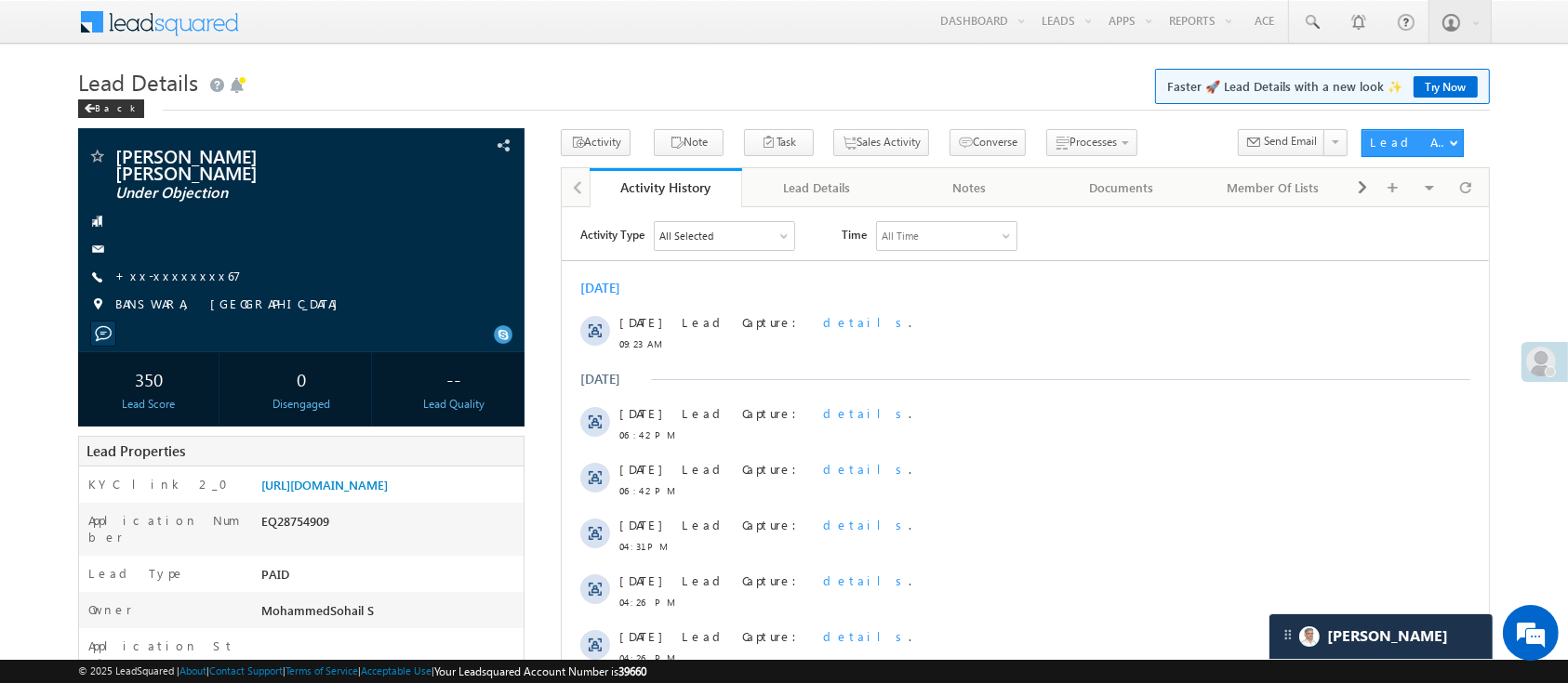
drag, startPoint x: 1567, startPoint y: 243, endPoint x: 1585, endPoint y: 439, distance: 196.8
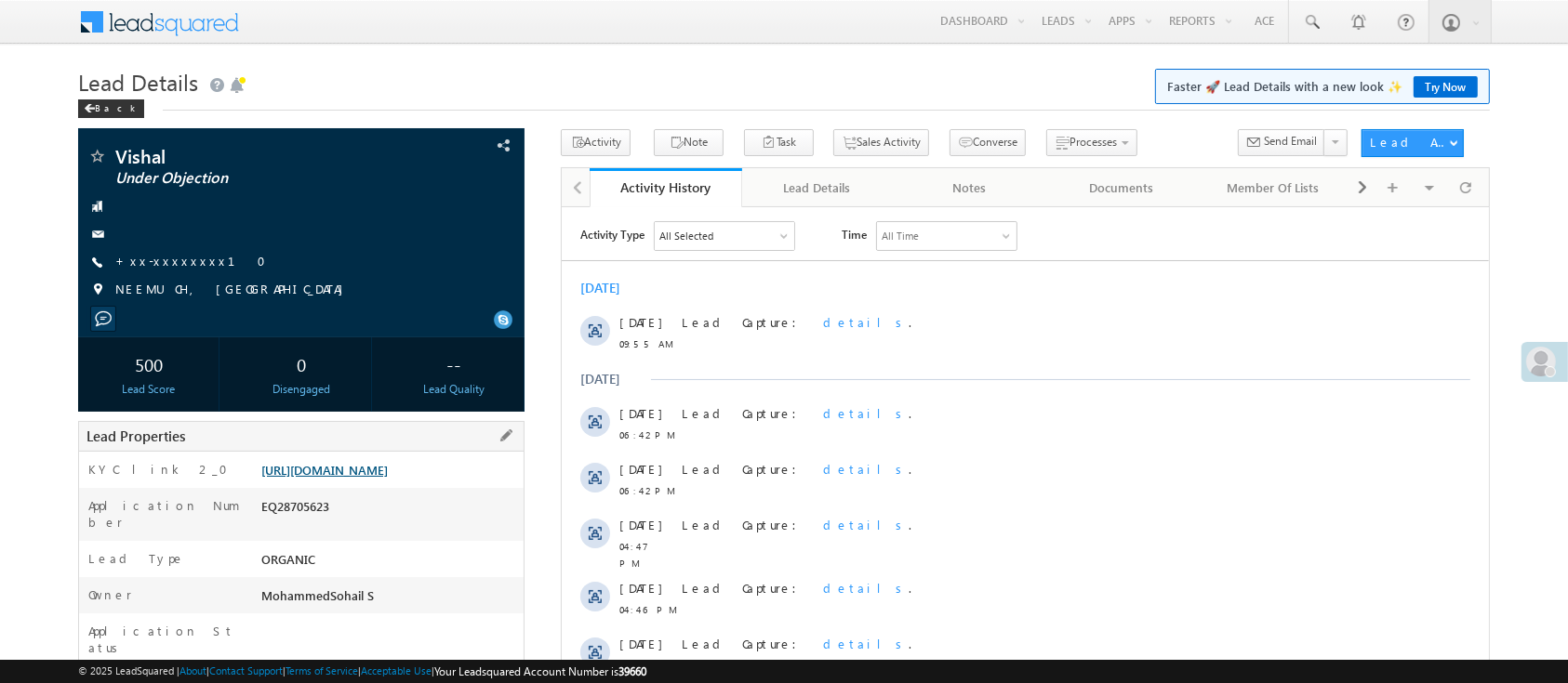
click at [305, 465] on link "[URL][DOMAIN_NAME]" at bounding box center [325, 470] width 126 height 16
